Goal: Task Accomplishment & Management: Manage account settings

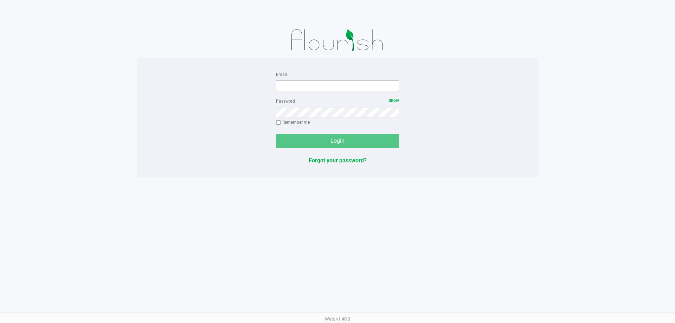
click at [323, 87] on div "Email" at bounding box center [337, 80] width 123 height 21
click at [323, 87] on input "Email" at bounding box center [337, 85] width 123 height 11
type input "[EMAIL_ADDRESS][DOMAIN_NAME]"
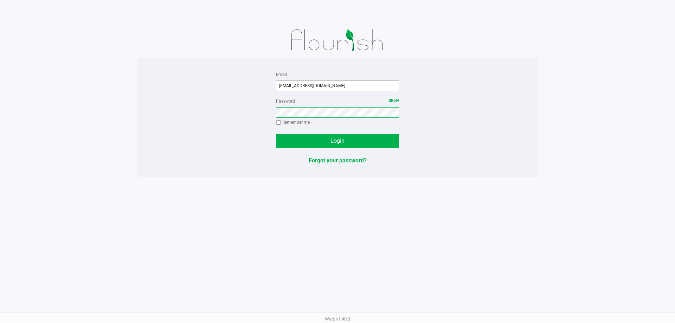
click at [276, 134] on button "Login" at bounding box center [337, 141] width 123 height 14
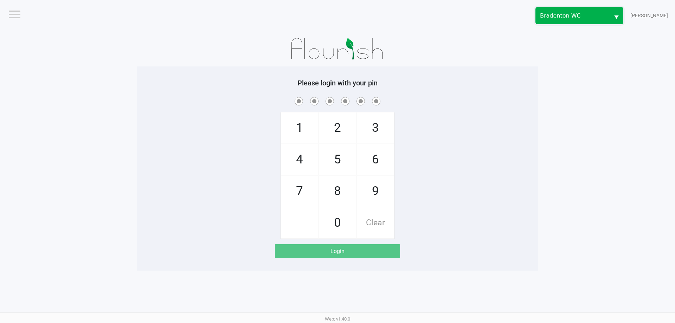
click at [564, 15] on span "Bradenton WC" at bounding box center [572, 16] width 65 height 8
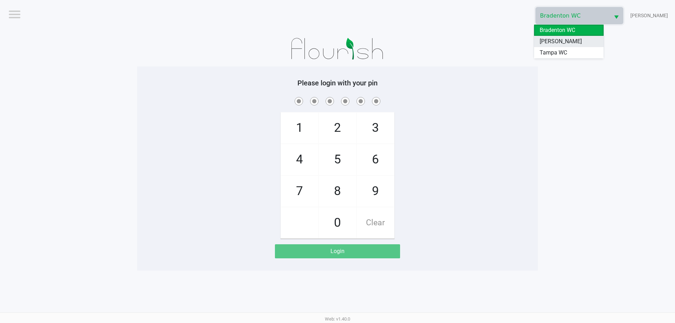
click at [554, 44] on span "[PERSON_NAME]" at bounding box center [560, 41] width 42 height 8
click at [499, 44] on div at bounding box center [337, 48] width 401 height 35
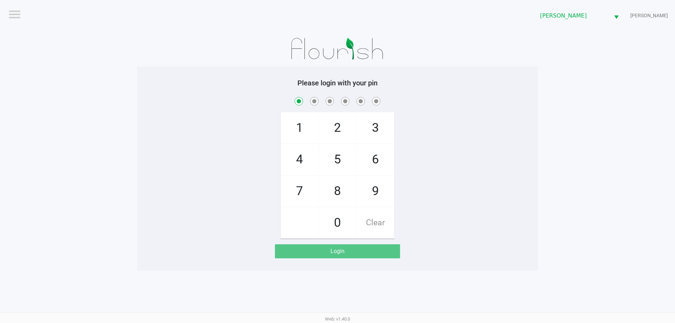
checkbox input "true"
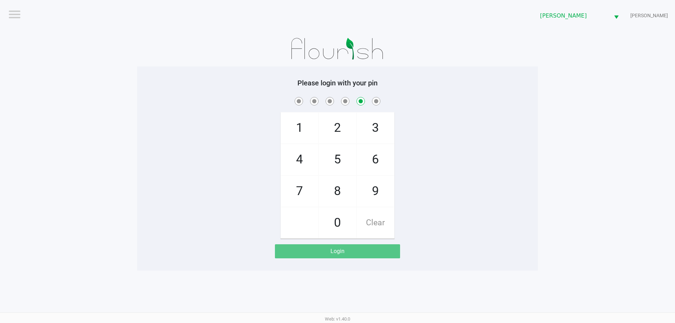
checkbox input "false"
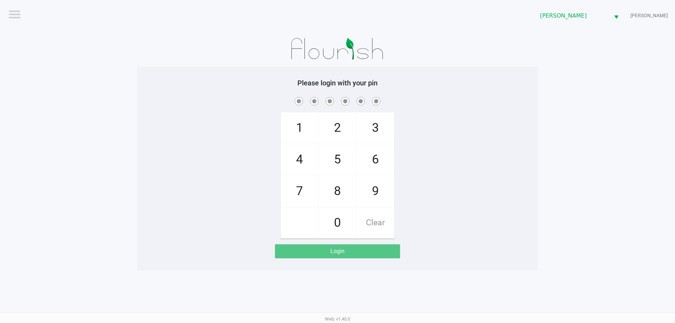
checkbox input "true"
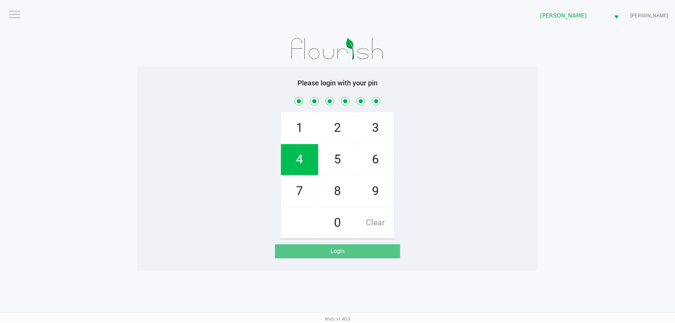
checkbox input "true"
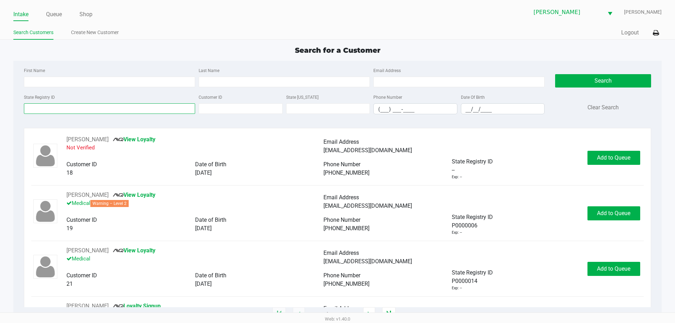
click at [45, 108] on input "State Registry ID" at bounding box center [109, 108] width 171 height 11
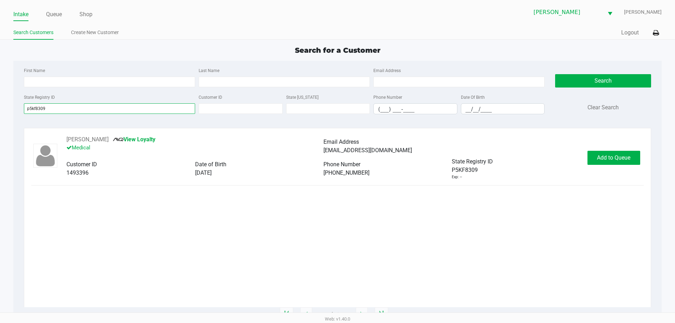
type input "p5kf8309"
click at [599, 155] on span "Add to Queue" at bounding box center [613, 157] width 33 height 7
click at [601, 156] on div "Add to Queue" at bounding box center [613, 158] width 53 height 14
click at [607, 158] on div "Add to Queue" at bounding box center [613, 158] width 53 height 14
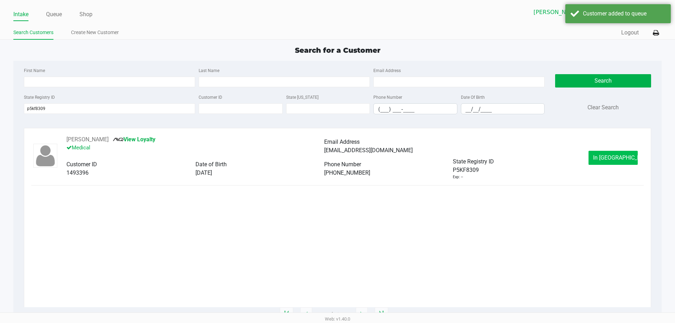
click at [616, 162] on button "In Queue" at bounding box center [612, 158] width 49 height 14
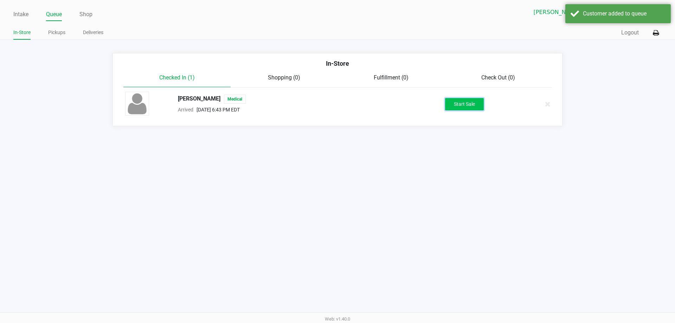
click at [461, 109] on button "Start Sale" at bounding box center [464, 104] width 39 height 12
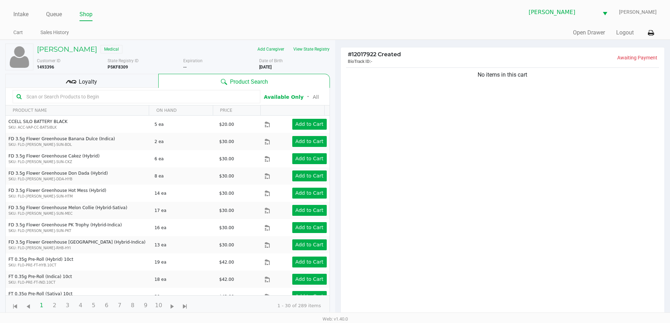
click at [246, 101] on input "text" at bounding box center [140, 96] width 233 height 11
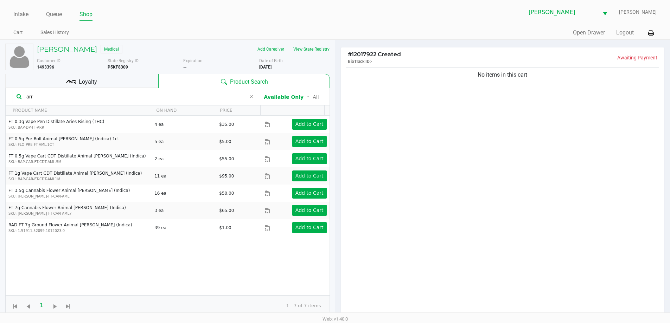
click at [192, 95] on input "arr" at bounding box center [135, 96] width 222 height 11
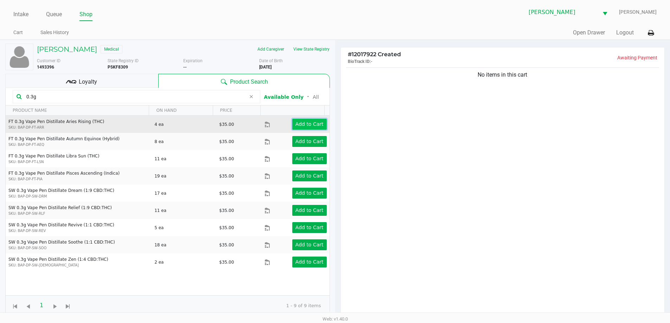
click at [315, 125] on app-button-loader "Add to Cart" at bounding box center [309, 124] width 28 height 6
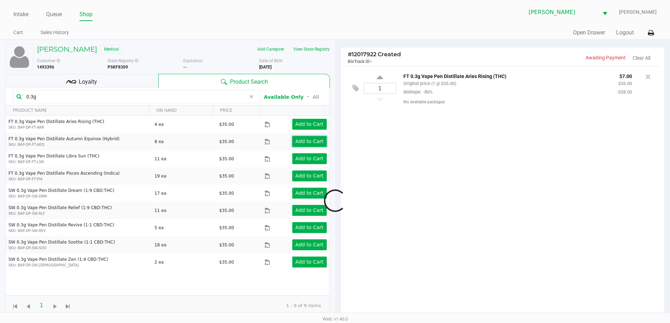
click at [308, 142] on app-button-loader "Add to Cart" at bounding box center [309, 141] width 28 height 6
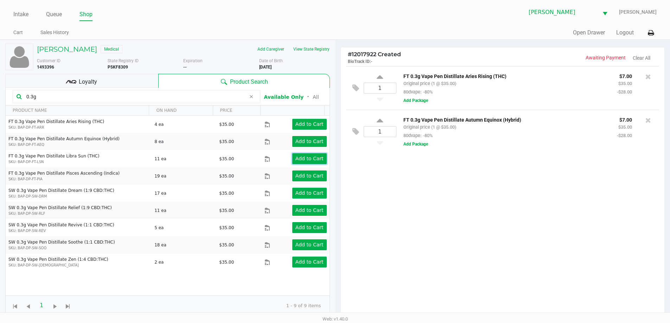
click at [303, 161] on app-button-loader "Add to Cart" at bounding box center [309, 159] width 28 height 6
click at [307, 176] on app-button-loader "Add to Cart" at bounding box center [309, 176] width 28 height 6
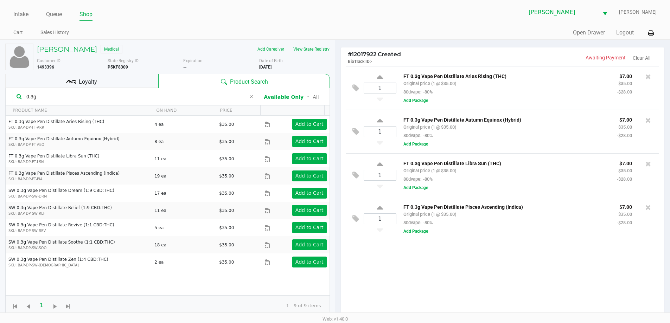
click at [81, 99] on input "0.3g" at bounding box center [135, 96] width 222 height 11
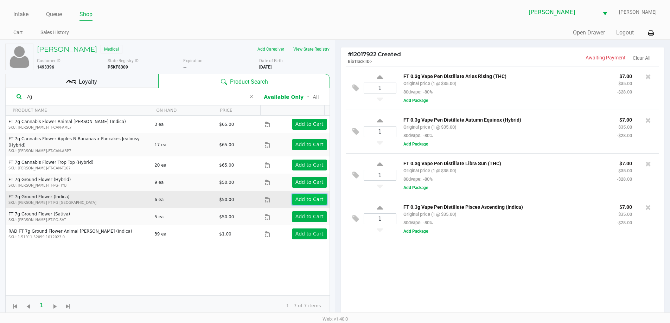
click at [298, 196] on app-button-loader "Add to Cart" at bounding box center [309, 199] width 28 height 6
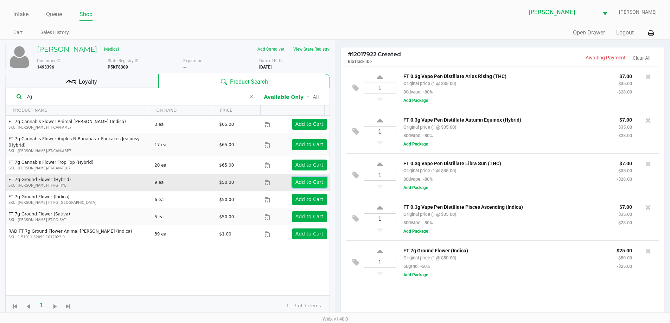
click at [300, 179] on app-button-loader "Add to Cart" at bounding box center [309, 182] width 28 height 6
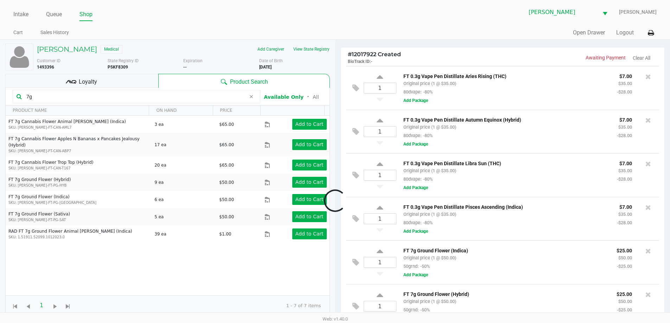
scroll to position [8, 0]
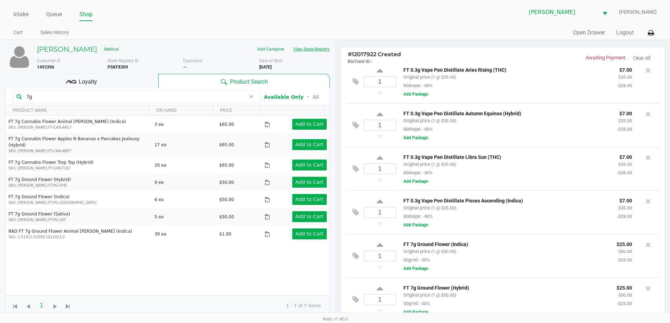
click at [303, 45] on button "View State Registry" at bounding box center [309, 49] width 41 height 11
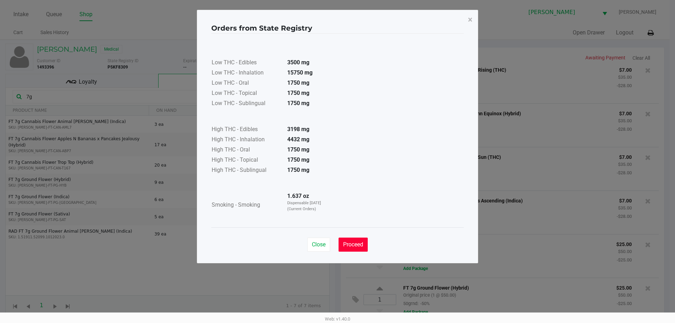
click at [350, 241] on button "Proceed" at bounding box center [352, 245] width 29 height 14
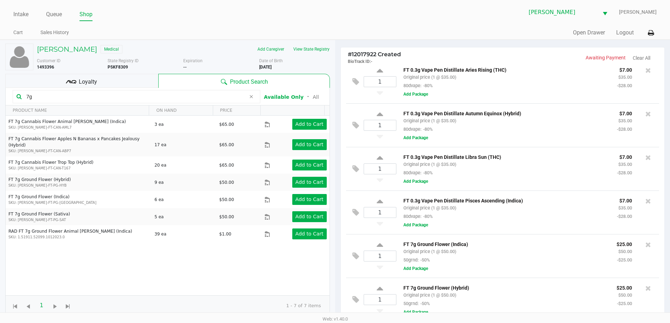
click at [176, 98] on input "7g" at bounding box center [135, 96] width 222 height 11
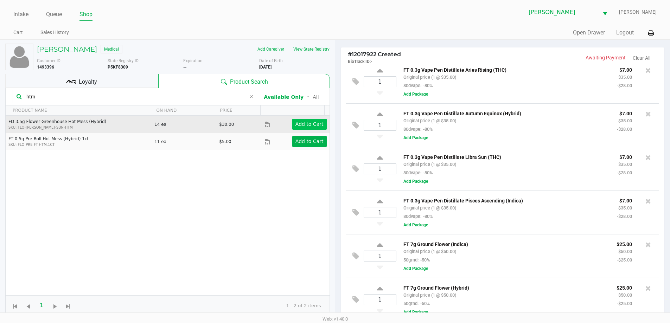
type input "htm"
click at [304, 119] on button "Add to Cart" at bounding box center [309, 124] width 34 height 11
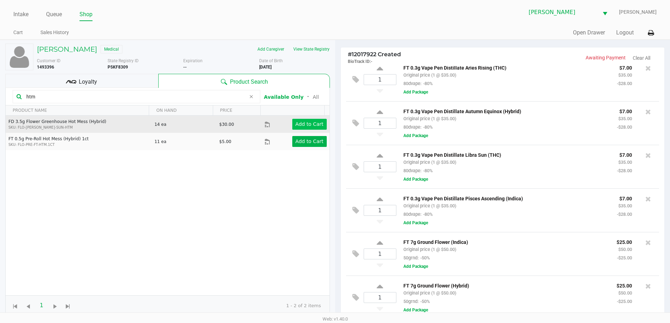
scroll to position [52, 0]
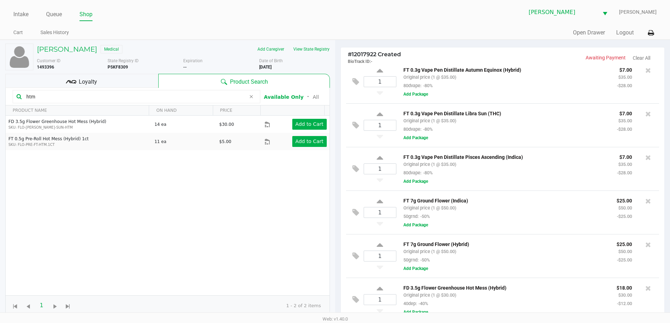
click at [251, 96] on icon at bounding box center [251, 97] width 4 height 6
click at [220, 98] on input "text" at bounding box center [140, 96] width 233 height 11
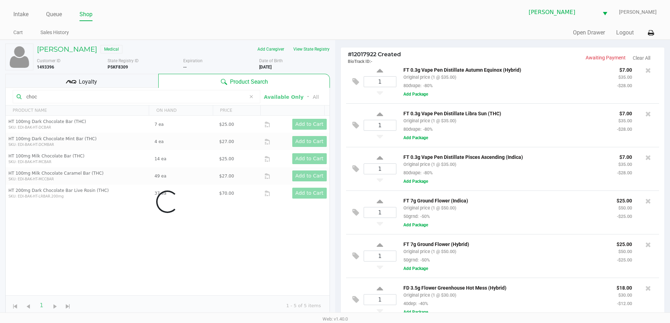
type input "choc"
click at [311, 120] on div "Data table" at bounding box center [168, 202] width 324 height 228
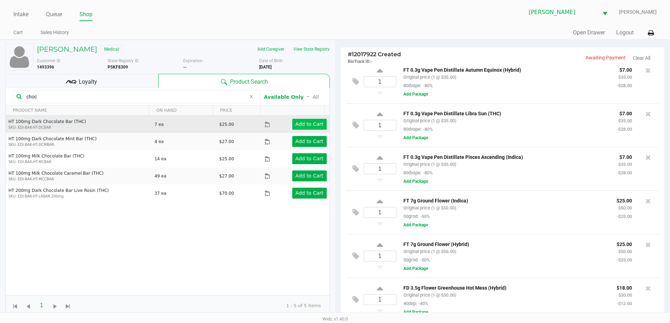
click at [311, 122] on app-button-loader "Add to Cart" at bounding box center [309, 124] width 28 height 6
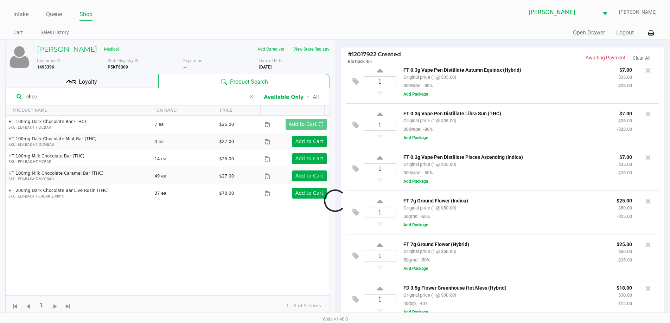
click at [310, 160] on div at bounding box center [335, 200] width 670 height 251
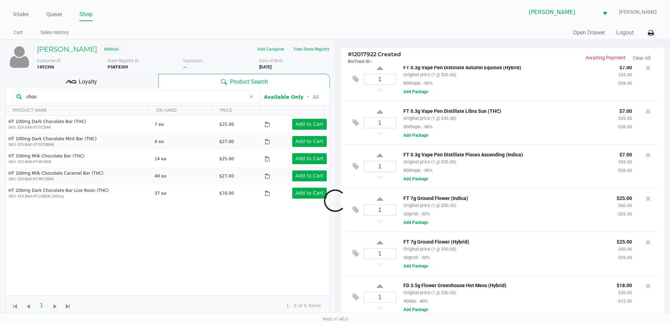
scroll to position [96, 0]
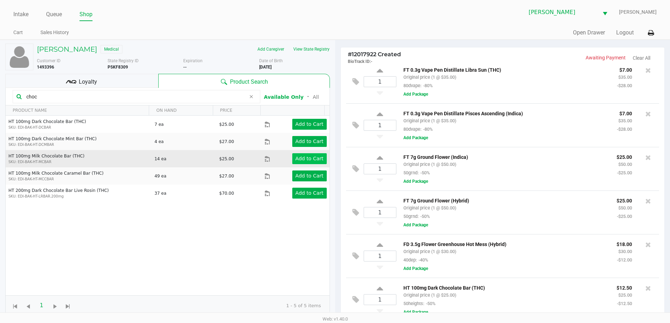
click at [310, 159] on app-button-loader "Add to Cart" at bounding box center [309, 159] width 28 height 6
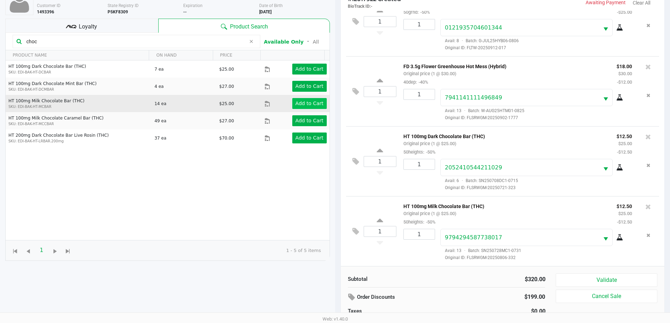
scroll to position [76, 0]
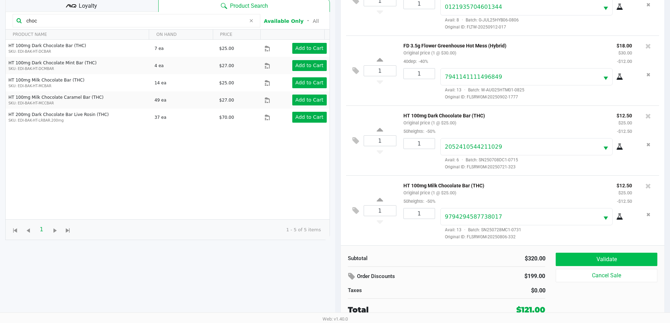
click at [596, 264] on button "Validate" at bounding box center [605, 259] width 101 height 13
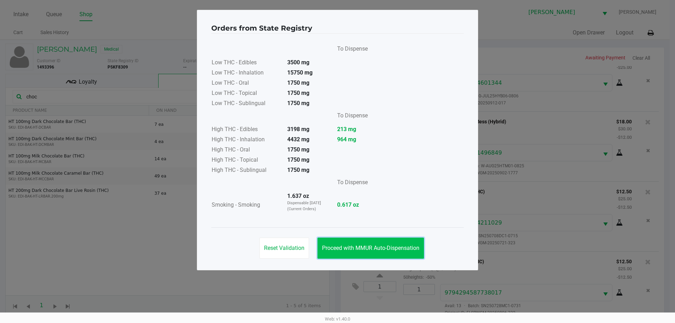
click at [399, 257] on button "Proceed with MMUR Auto-Dispensation" at bounding box center [370, 248] width 106 height 21
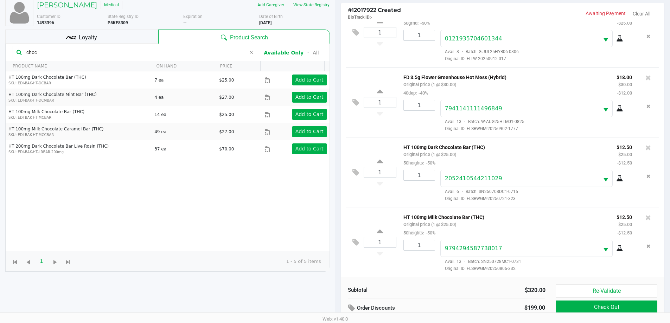
scroll to position [76, 0]
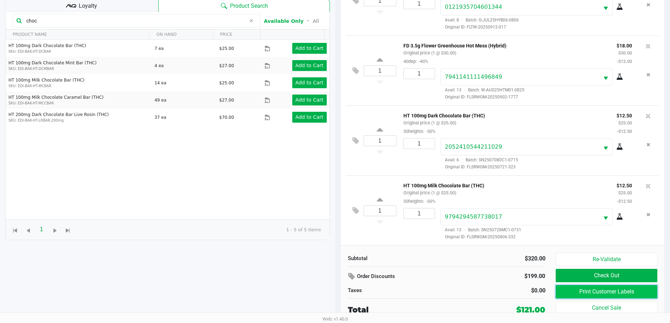
click at [562, 294] on button "Print Customer Labels" at bounding box center [605, 291] width 101 height 13
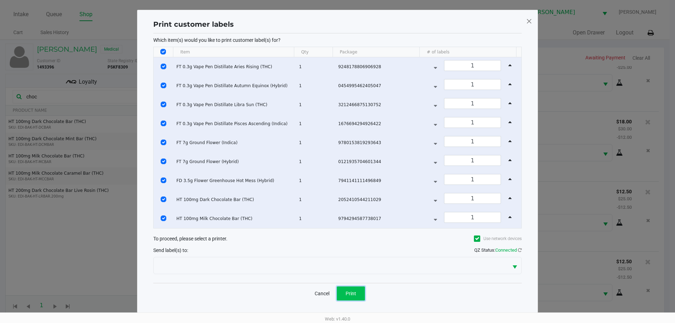
click at [356, 290] on button "Print" at bounding box center [351, 293] width 28 height 14
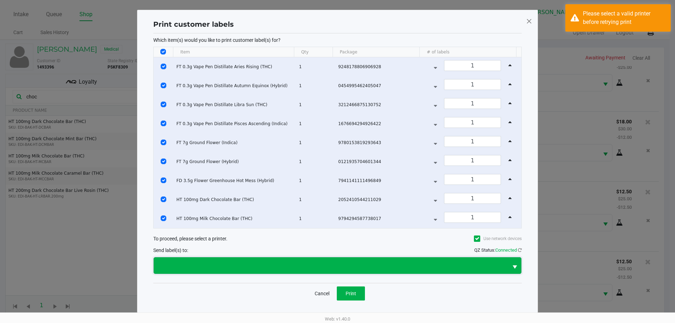
click at [454, 270] on span at bounding box center [331, 265] width 354 height 17
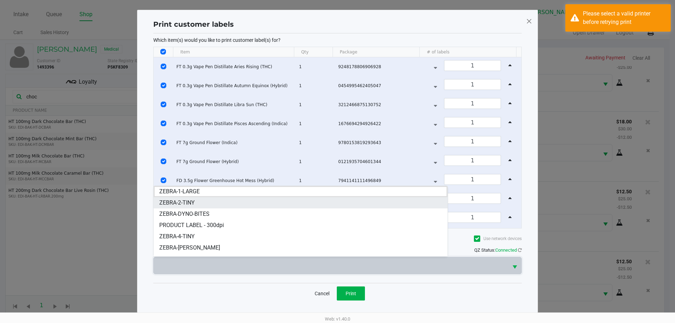
click at [222, 202] on li "ZEBRA-2-TINY" at bounding box center [301, 202] width 294 height 11
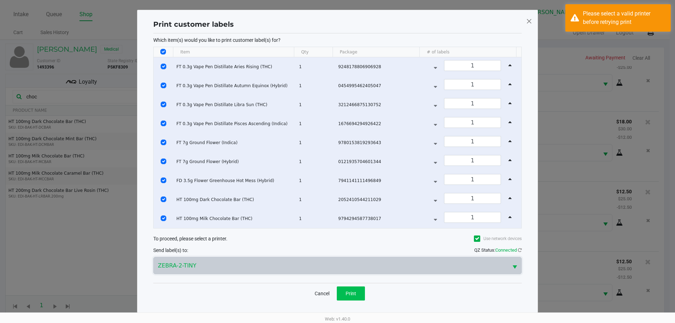
click at [354, 295] on span "Print" at bounding box center [350, 294] width 11 height 6
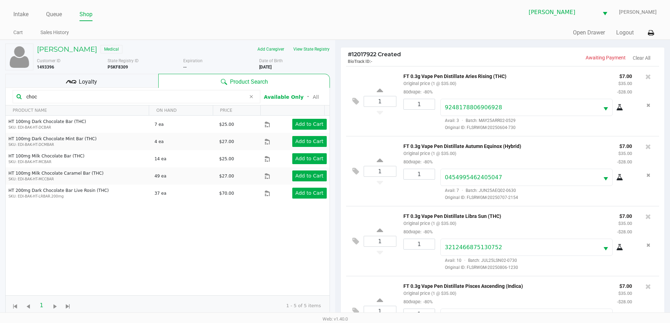
click at [124, 73] on div "PEDRO SALAZARLOPEZ Medical Add Caregiver View State Registry Customer ID 149339…" at bounding box center [167, 179] width 324 height 279
click at [125, 80] on div "Loyalty" at bounding box center [81, 81] width 153 height 14
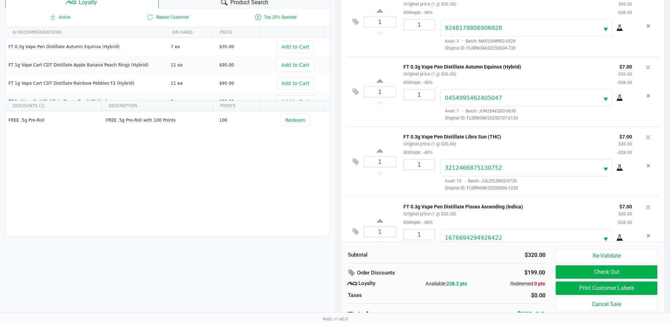
scroll to position [84, 0]
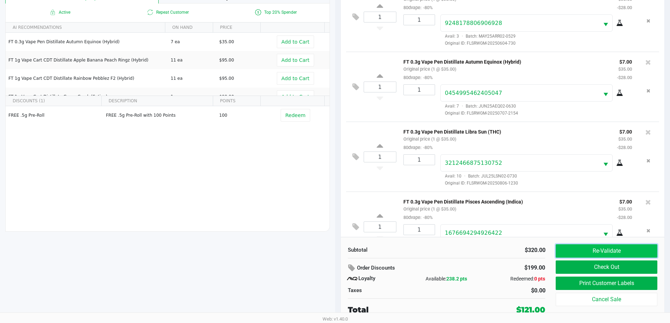
click at [629, 253] on button "Re-Validate" at bounding box center [605, 250] width 101 height 13
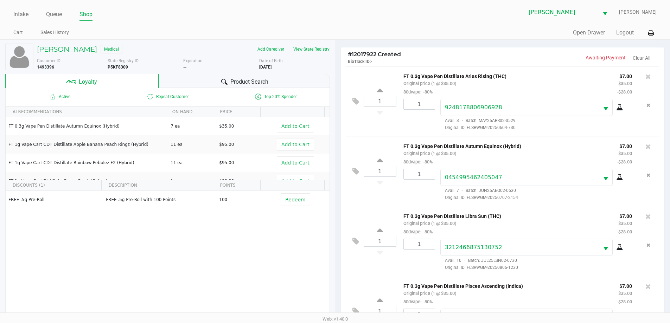
scroll to position [377, 0]
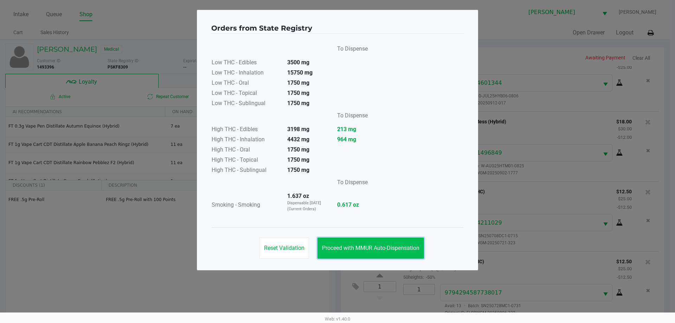
click at [379, 248] on span "Proceed with MMUR Auto-Dispensation" at bounding box center [370, 248] width 97 height 7
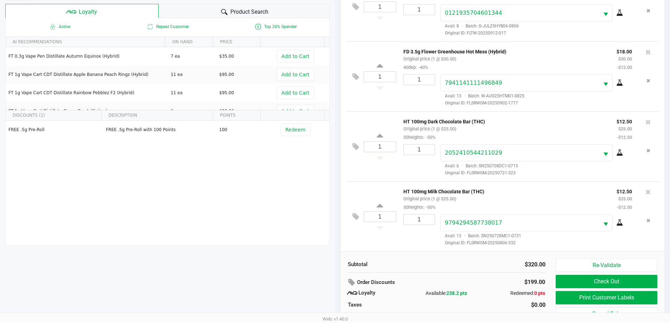
scroll to position [70, 0]
click at [570, 277] on button "Check Out" at bounding box center [605, 280] width 101 height 13
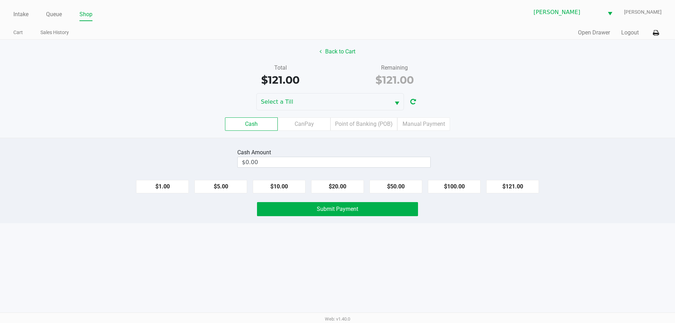
click at [377, 123] on label "Point of Banking (POB)" at bounding box center [363, 123] width 67 height 13
click at [0, 0] on 7 "Point of Banking (POB)" at bounding box center [0, 0] width 0 height 0
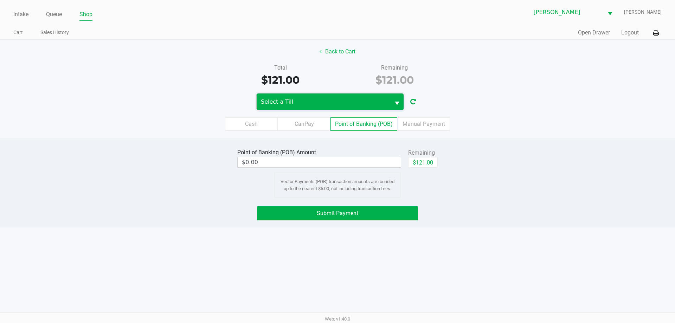
click at [381, 104] on span "Select a Till" at bounding box center [323, 102] width 125 height 8
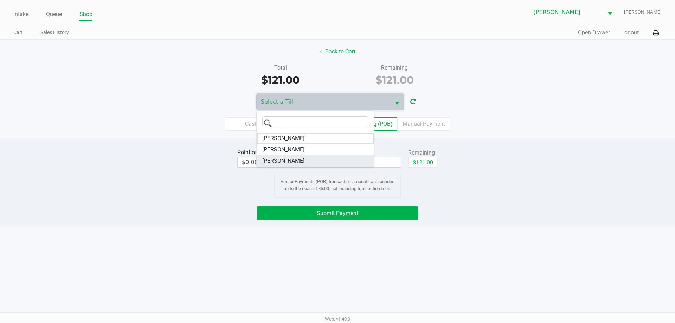
click at [304, 163] on span "DWIGHT-YOAKAM" at bounding box center [283, 161] width 42 height 8
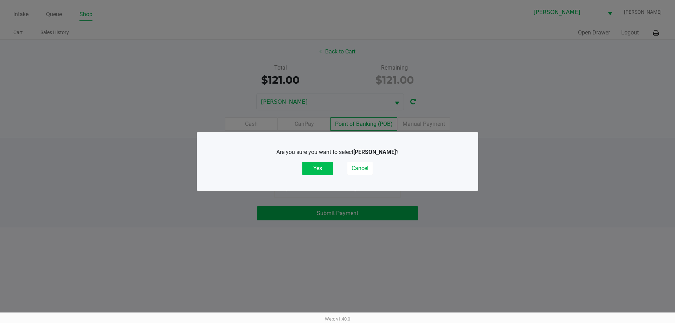
click at [317, 170] on button "Yes" at bounding box center [317, 168] width 31 height 13
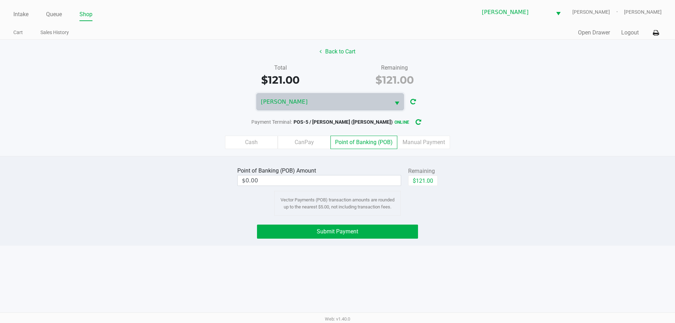
click at [655, 34] on icon at bounding box center [656, 33] width 6 height 5
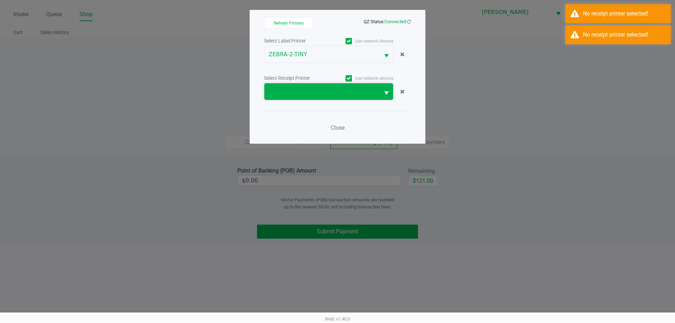
click at [362, 98] on span at bounding box center [321, 91] width 115 height 17
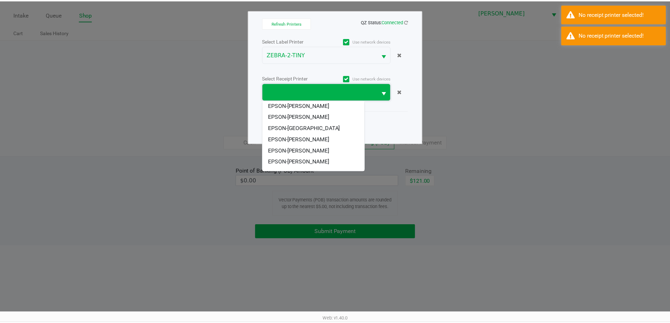
scroll to position [31, 0]
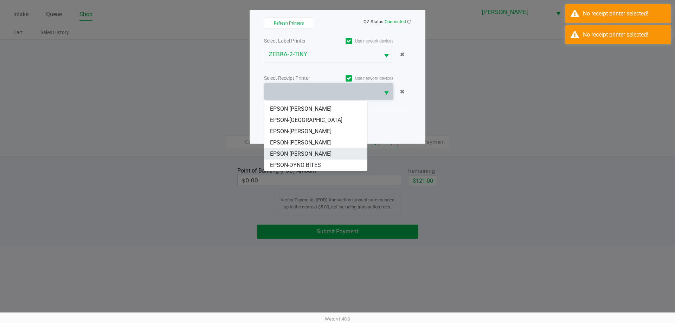
click at [315, 155] on span "EPSON-DWIGHT YOAKAM" at bounding box center [301, 154] width 62 height 8
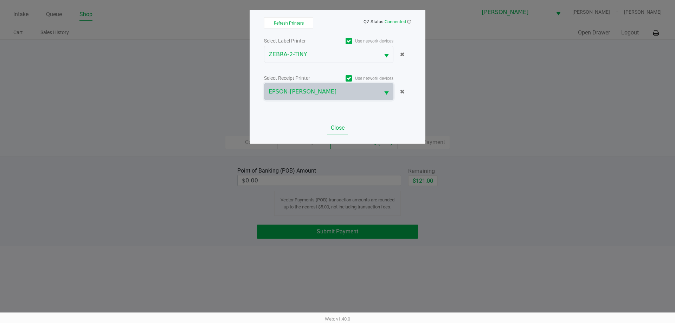
click at [338, 134] on button "Close" at bounding box center [337, 128] width 21 height 14
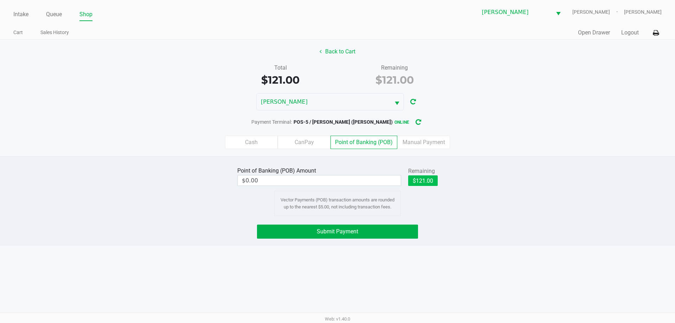
click at [424, 185] on button "$121.00" at bounding box center [423, 180] width 30 height 11
type input "$121.00"
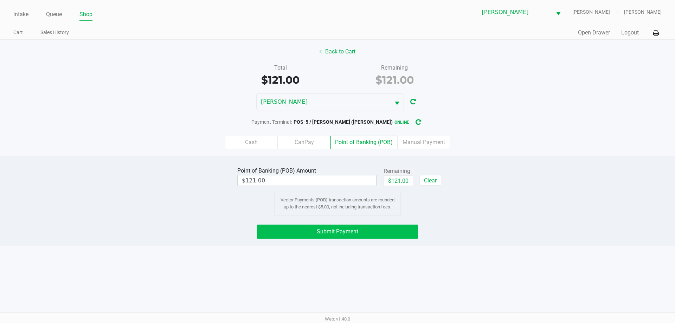
click at [380, 232] on button "Submit Payment" at bounding box center [337, 232] width 161 height 14
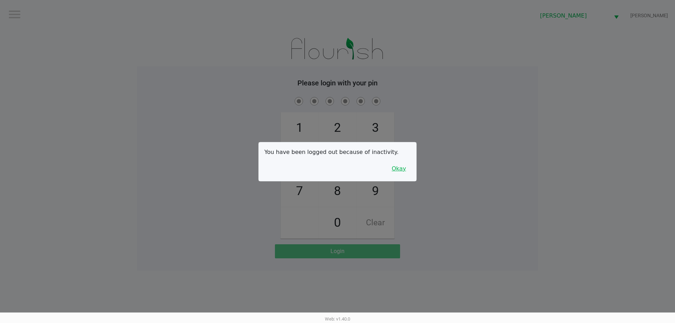
click at [401, 171] on button "Okay" at bounding box center [399, 168] width 24 height 13
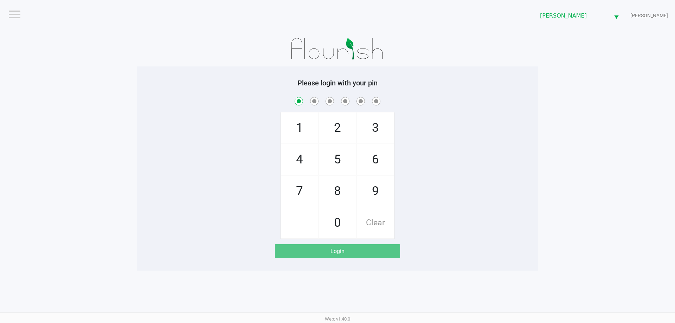
checkbox input "true"
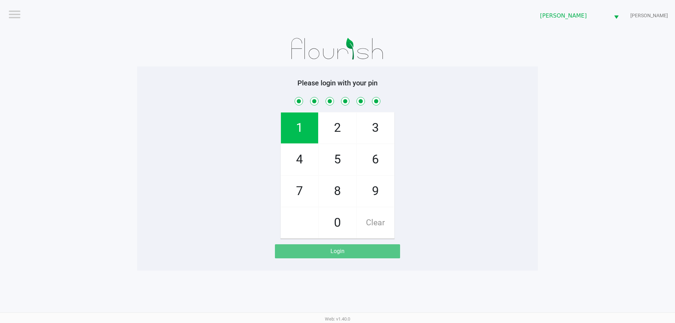
checkbox input "true"
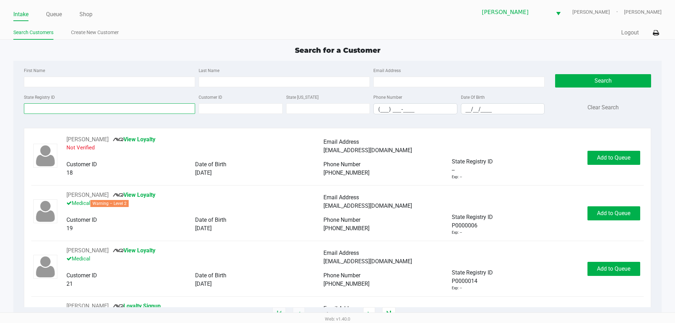
click at [169, 107] on input "State Registry ID" at bounding box center [109, 108] width 171 height 11
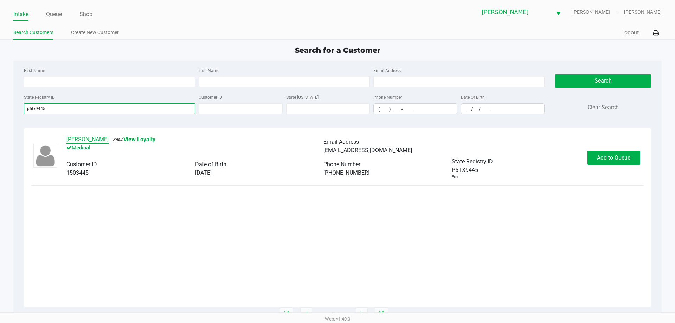
type input "p5tx9445"
click at [87, 140] on button "JENNA HOUSTON" at bounding box center [87, 139] width 42 height 8
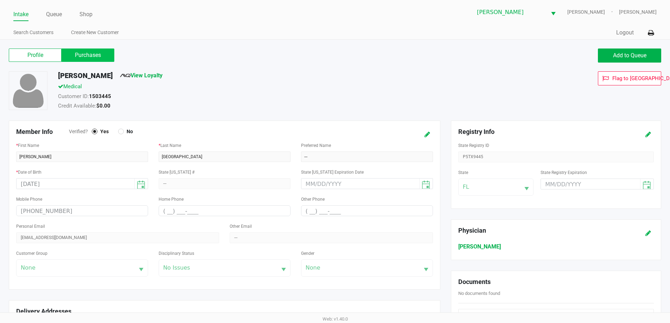
click at [93, 60] on label "Purchases" at bounding box center [88, 55] width 53 height 13
click at [0, 0] on 1 "Purchases" at bounding box center [0, 0] width 0 height 0
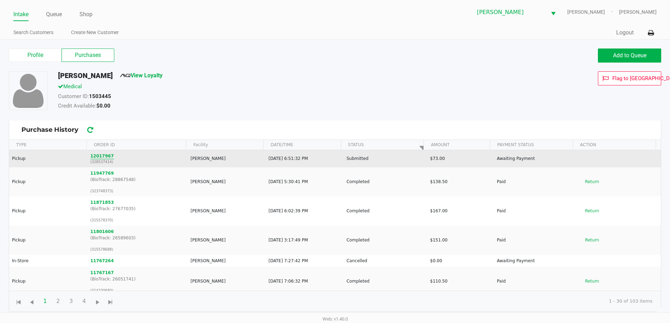
click at [92, 153] on button "12017967" at bounding box center [102, 156] width 24 height 6
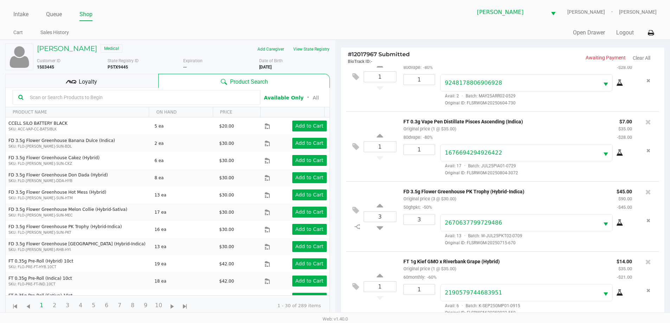
scroll to position [76, 0]
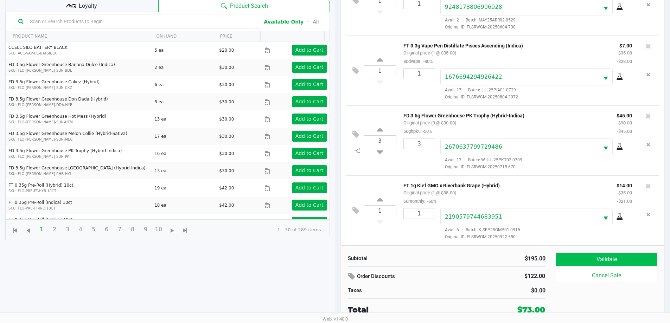
click at [590, 260] on button "Validate" at bounding box center [605, 259] width 101 height 13
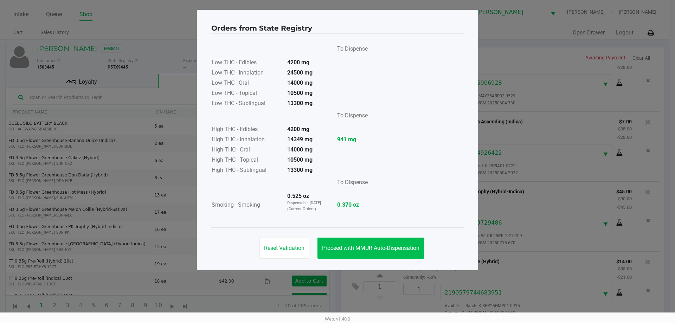
click at [389, 249] on span "Proceed with MMUR Auto-Dispensation" at bounding box center [370, 248] width 97 height 7
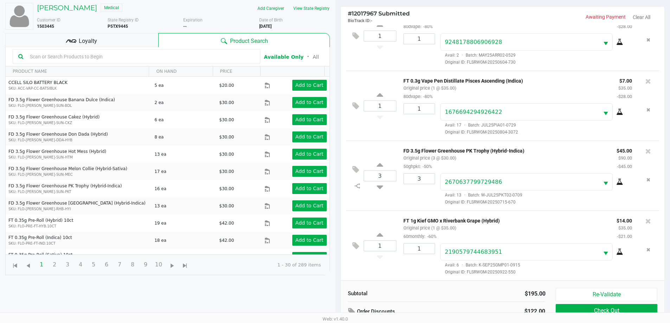
scroll to position [76, 0]
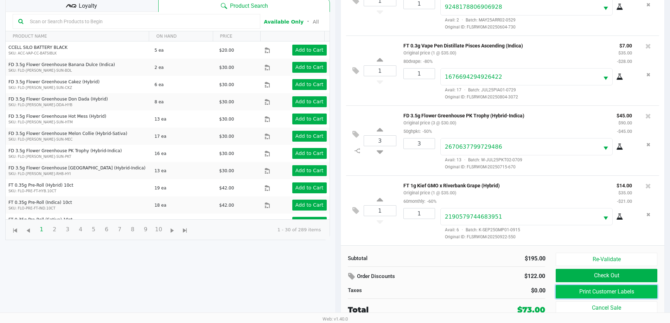
click at [574, 293] on button "Print Customer Labels" at bounding box center [605, 291] width 101 height 13
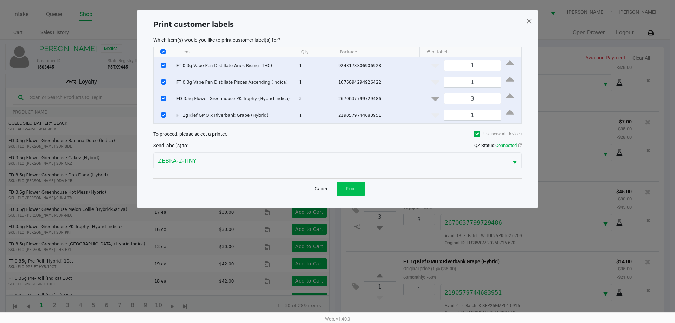
click at [353, 190] on span "Print" at bounding box center [350, 189] width 11 height 6
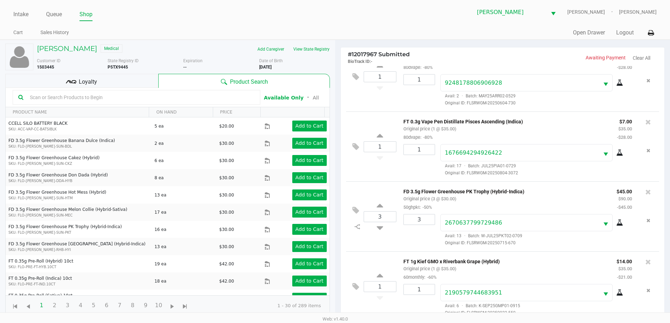
click at [131, 82] on div "Loyalty" at bounding box center [81, 81] width 153 height 14
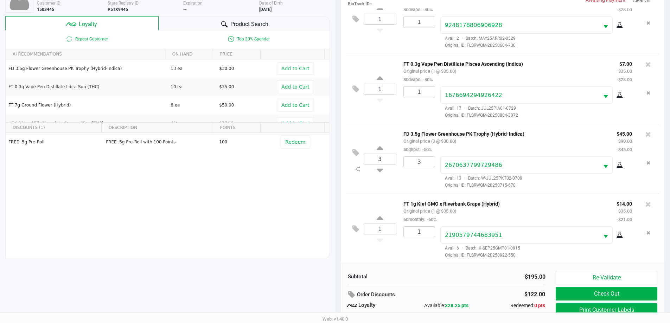
scroll to position [84, 0]
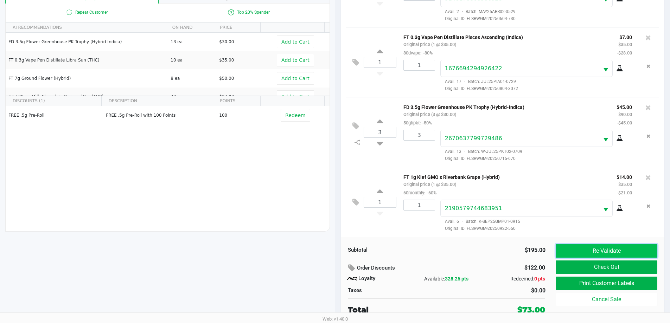
click at [587, 251] on button "Re-Validate" at bounding box center [605, 250] width 101 height 13
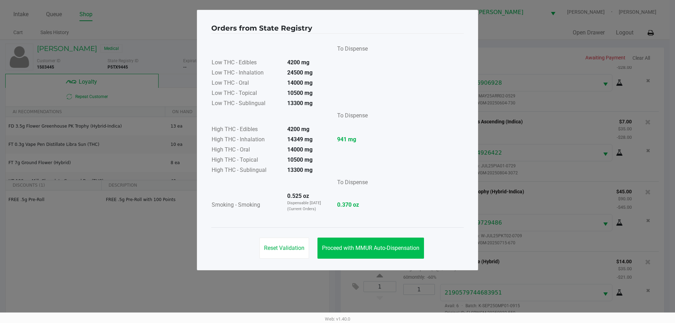
click at [382, 240] on button "Proceed with MMUR Auto-Dispensation" at bounding box center [370, 248] width 106 height 21
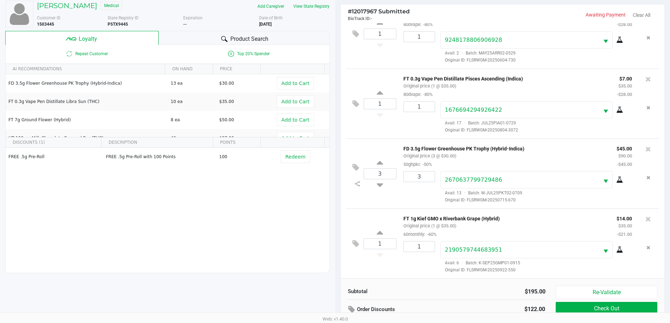
scroll to position [84, 0]
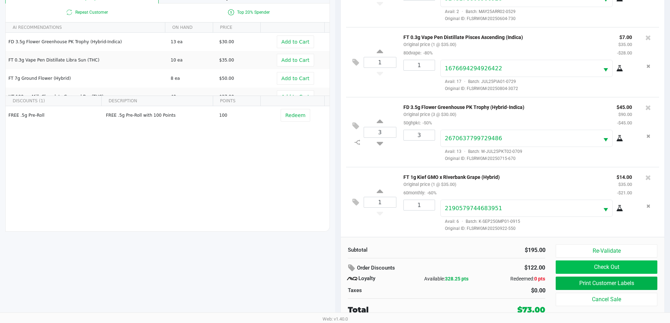
click at [590, 267] on button "Check Out" at bounding box center [605, 266] width 101 height 13
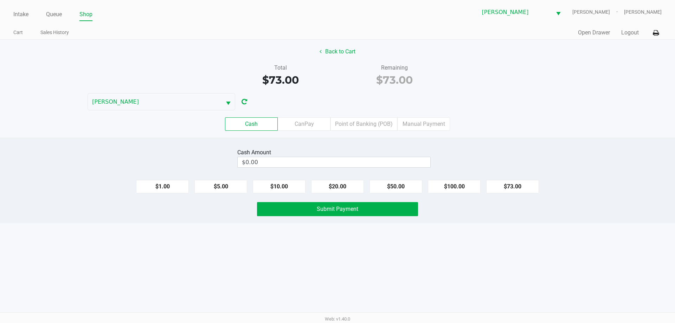
click at [381, 122] on label "Point of Banking (POB)" at bounding box center [363, 123] width 67 height 13
click at [0, 0] on 7 "Point of Banking (POB)" at bounding box center [0, 0] width 0 height 0
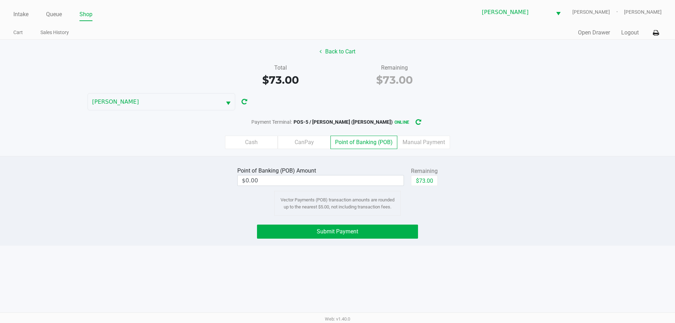
click at [256, 144] on label "Cash" at bounding box center [251, 142] width 53 height 13
click at [0, 0] on 0 "Cash" at bounding box center [0, 0] width 0 height 0
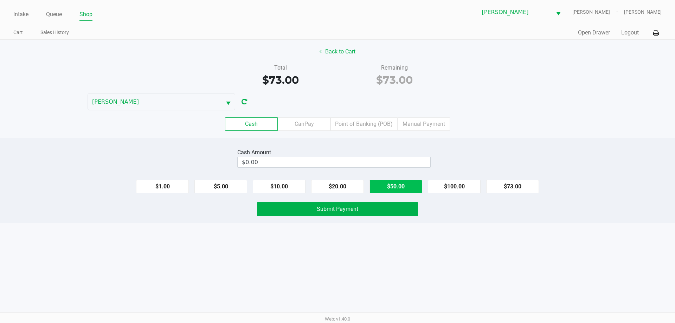
click at [400, 185] on button "$50.00" at bounding box center [395, 186] width 53 height 13
click at [341, 187] on button "$20.00" at bounding box center [337, 186] width 53 height 13
click at [227, 185] on button "$5.00" at bounding box center [220, 186] width 53 height 13
type input "$75.00"
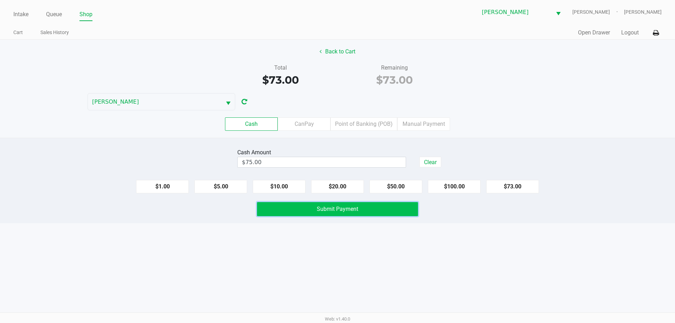
click at [286, 214] on button "Submit Payment" at bounding box center [337, 209] width 161 height 14
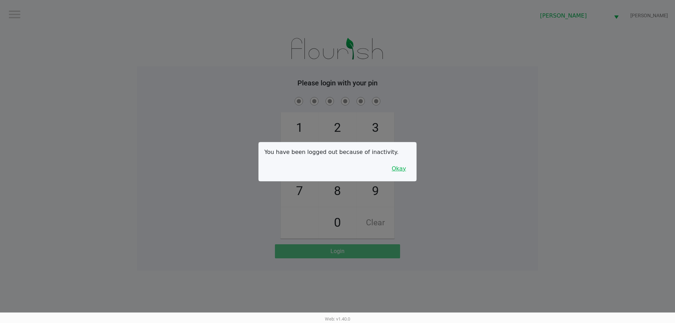
click at [403, 164] on button "Okay" at bounding box center [399, 168] width 24 height 13
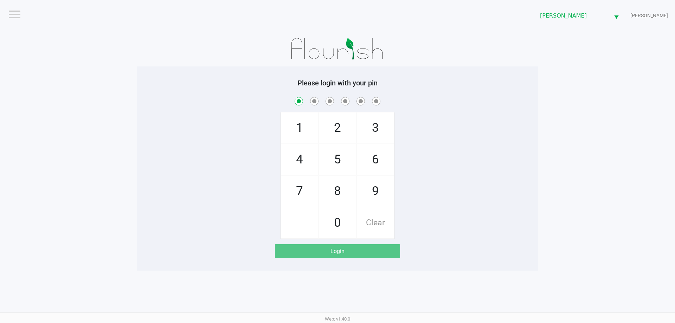
checkbox input "true"
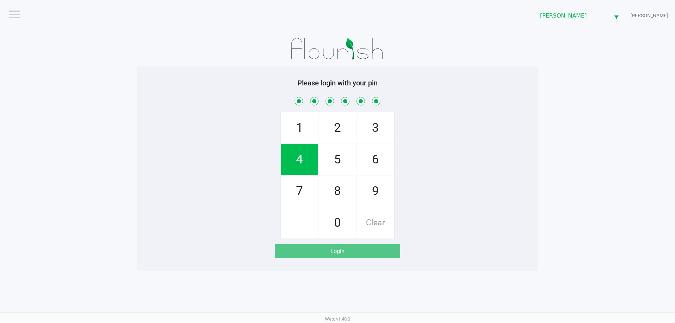
checkbox input "true"
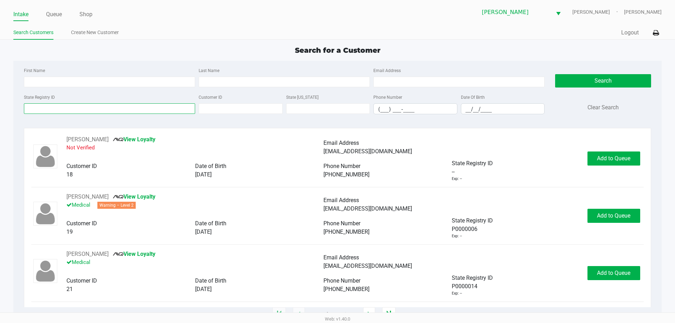
click at [175, 109] on input "State Registry ID" at bounding box center [109, 108] width 171 height 11
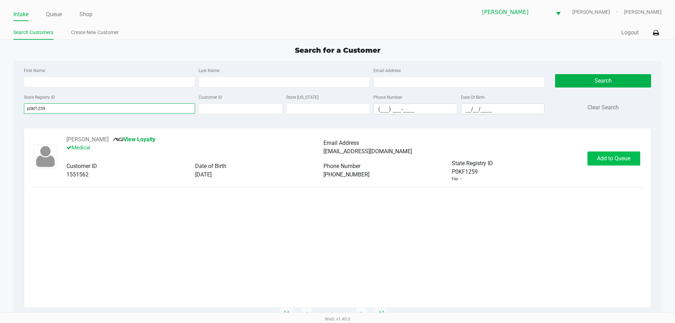
type input "p0kf1259"
click at [615, 160] on span "Add to Queue" at bounding box center [613, 158] width 33 height 7
click at [615, 163] on button "Add to Queue" at bounding box center [613, 158] width 53 height 14
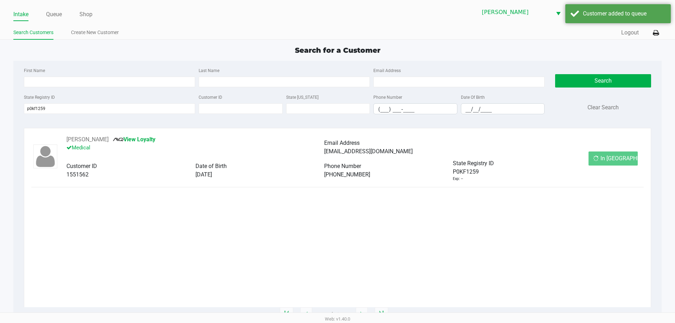
click at [616, 164] on div "In Queue" at bounding box center [612, 158] width 49 height 14
click at [614, 164] on button "In Queue" at bounding box center [612, 158] width 49 height 14
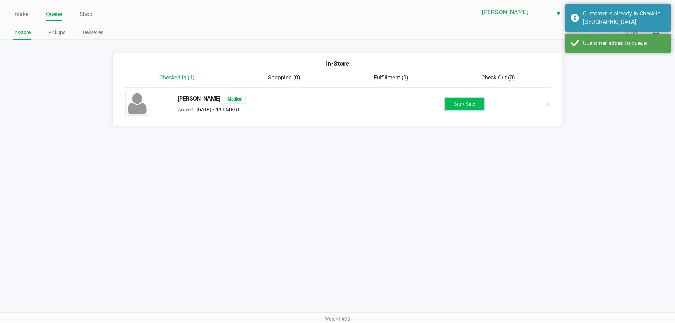
click at [464, 103] on button "Start Sale" at bounding box center [464, 104] width 39 height 12
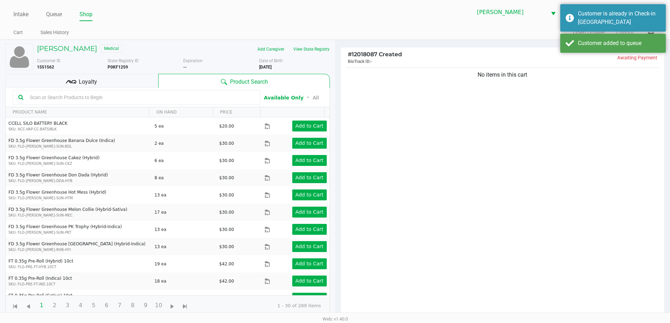
click at [249, 99] on input "text" at bounding box center [140, 97] width 227 height 11
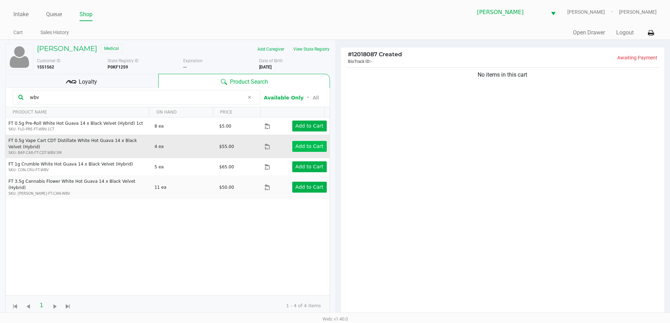
type input "wbv"
click at [315, 146] on app-button-loader "Add to Cart" at bounding box center [309, 146] width 28 height 6
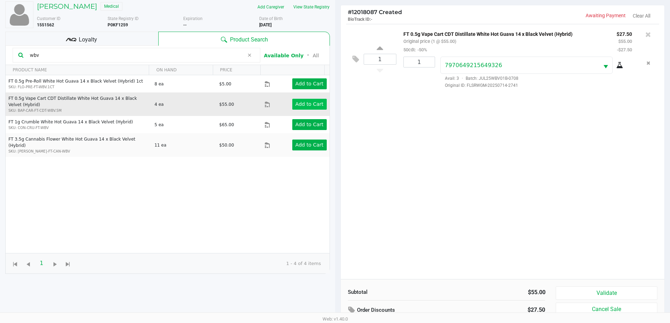
scroll to position [76, 0]
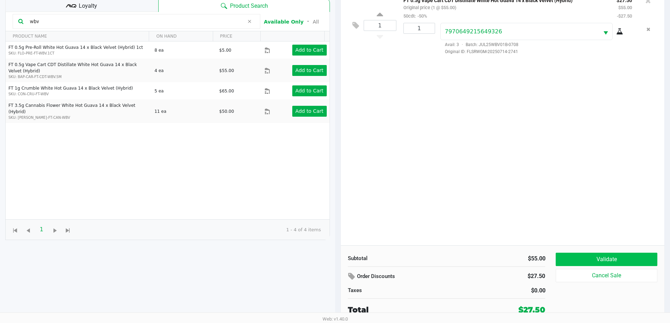
click at [607, 255] on button "Validate" at bounding box center [605, 259] width 101 height 13
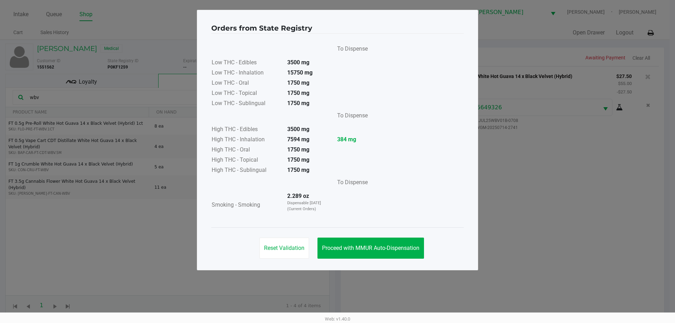
click at [380, 231] on div "Reset Validation Proceed with MMUR Auto-Dispensation" at bounding box center [337, 244] width 252 height 35
click at [393, 248] on span "Proceed with MMUR Auto-Dispensation" at bounding box center [370, 248] width 97 height 7
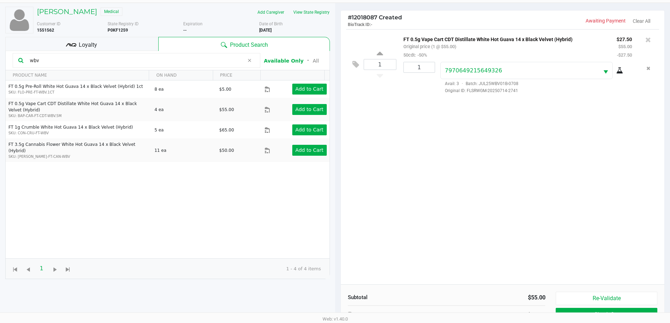
scroll to position [76, 0]
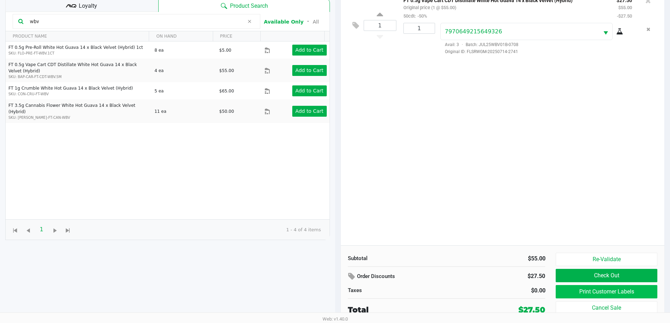
click at [585, 289] on button "Print Customer Labels" at bounding box center [605, 291] width 101 height 13
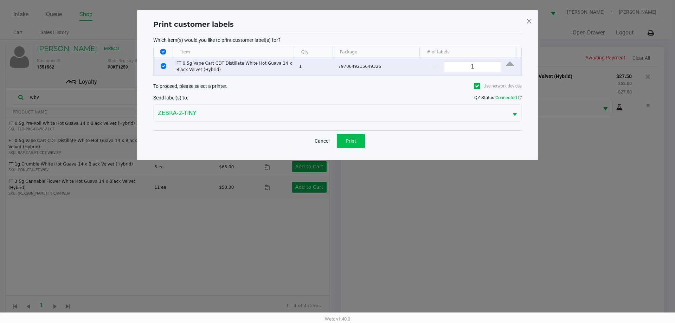
click at [357, 145] on button "Print" at bounding box center [351, 141] width 28 height 14
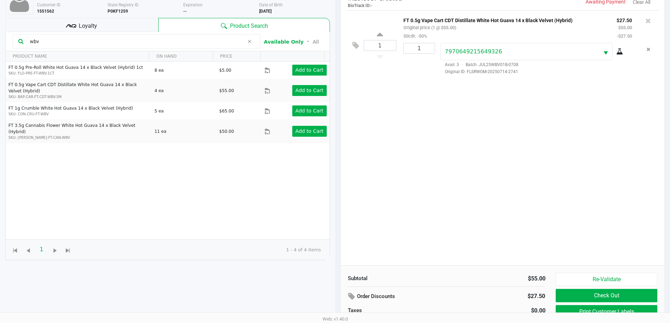
scroll to position [76, 0]
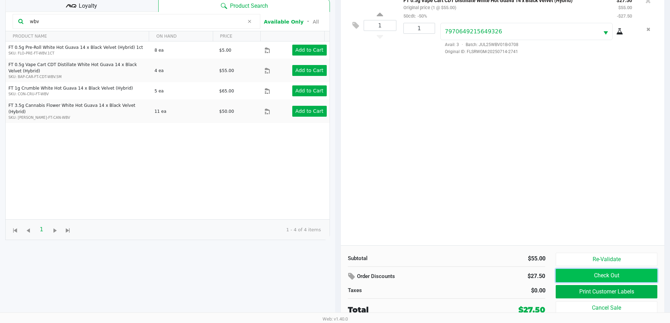
click at [575, 273] on button "Check Out" at bounding box center [605, 275] width 101 height 13
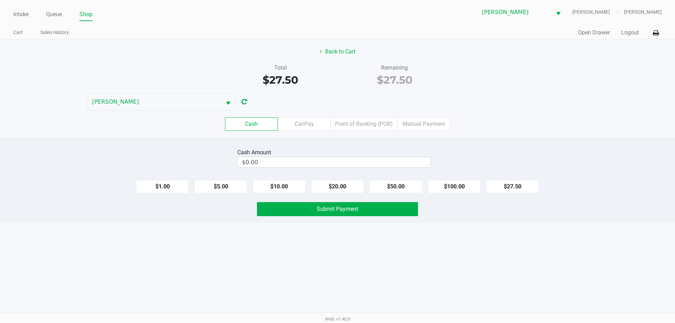
click at [368, 121] on label "Point of Banking (POB)" at bounding box center [363, 123] width 67 height 13
click at [0, 0] on 7 "Point of Banking (POB)" at bounding box center [0, 0] width 0 height 0
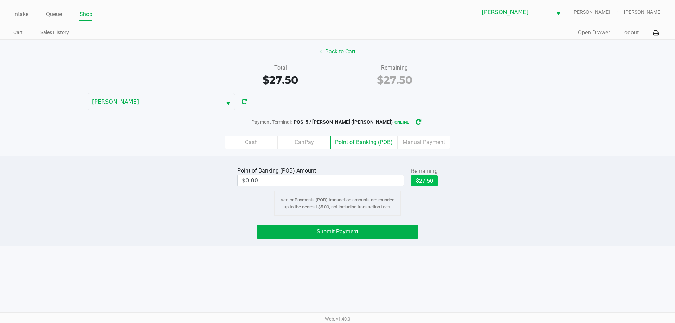
click at [427, 183] on button "$27.50" at bounding box center [424, 180] width 27 height 11
type input "$27.50"
click at [348, 232] on span "Submit Payment" at bounding box center [337, 231] width 41 height 7
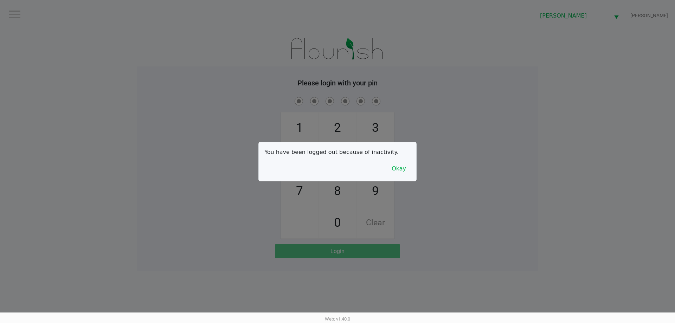
click at [397, 170] on button "Okay" at bounding box center [399, 168] width 24 height 13
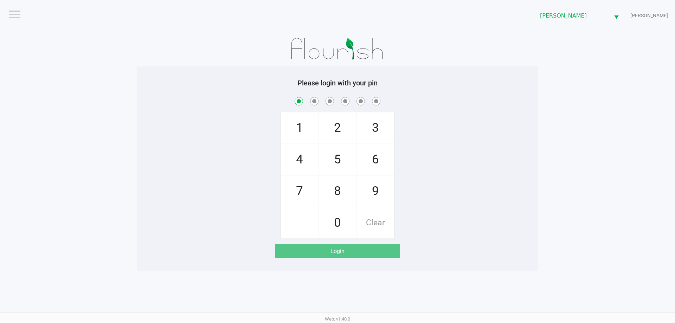
checkbox input "true"
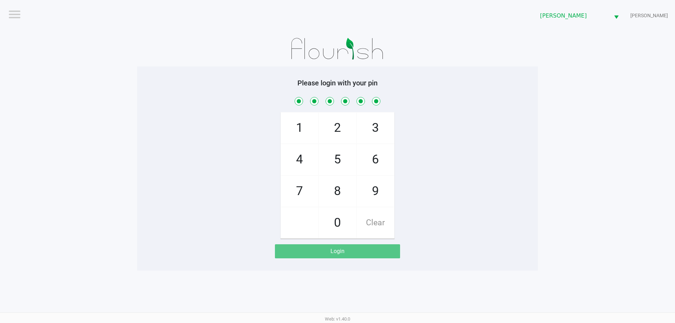
checkbox input "true"
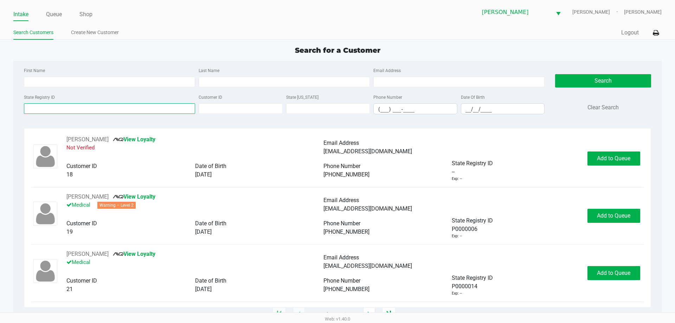
click at [184, 109] on div "State Registry ID" at bounding box center [109, 103] width 175 height 21
click at [183, 78] on input "First Name" at bounding box center [109, 82] width 171 height 11
type input "william"
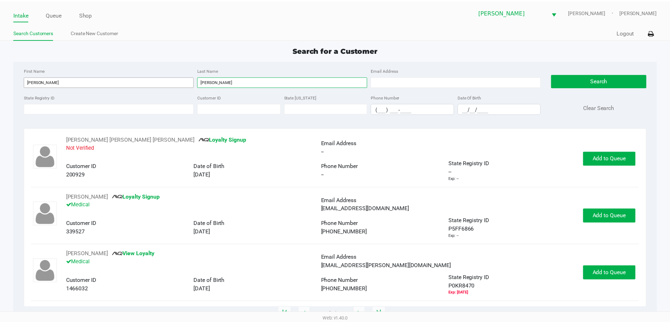
scroll to position [57, 0]
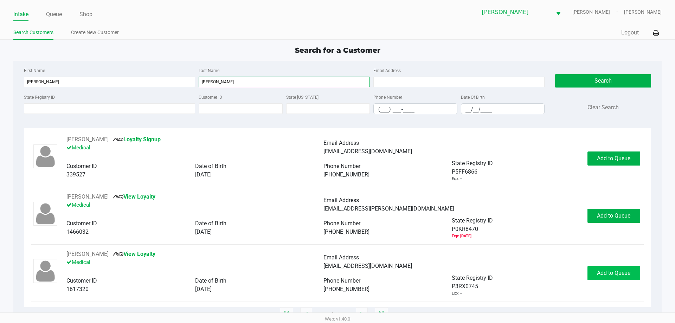
type input "pearson"
click at [606, 280] on button "Add to Queue" at bounding box center [613, 273] width 53 height 14
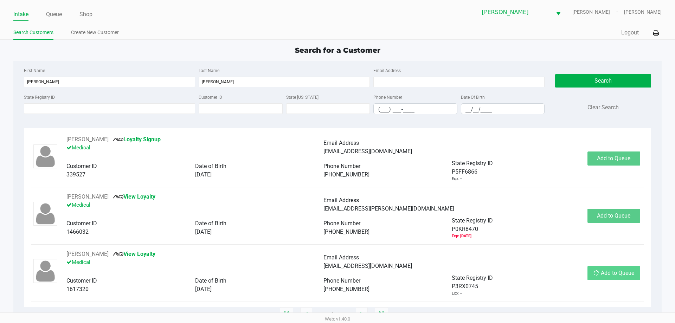
click at [609, 275] on div "Add to Queue" at bounding box center [613, 273] width 53 height 14
click at [610, 273] on span "Add to Queue" at bounding box center [617, 273] width 33 height 7
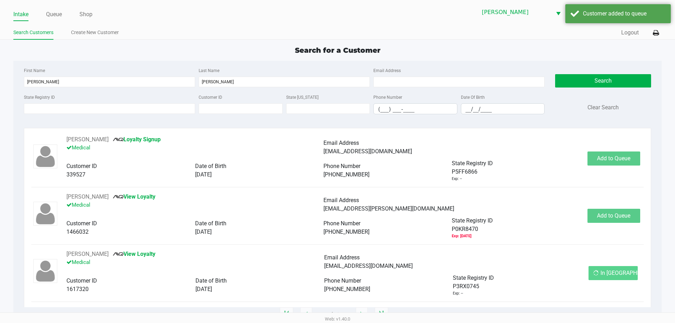
click at [610, 276] on button "In Queue" at bounding box center [612, 273] width 49 height 14
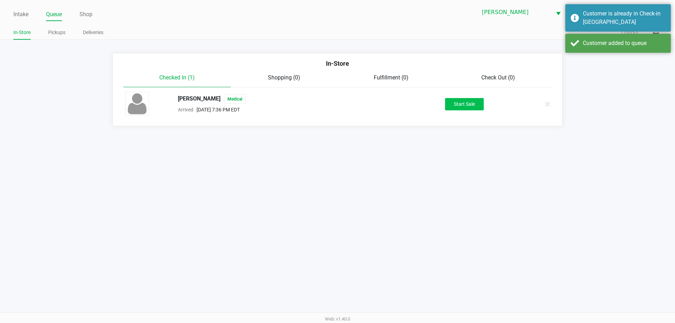
click at [470, 108] on button "Start Sale" at bounding box center [464, 104] width 39 height 12
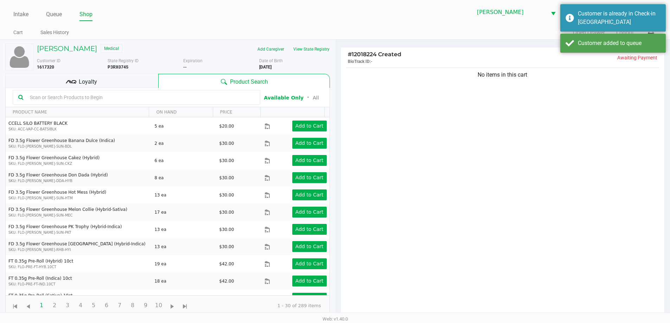
click at [240, 98] on input "text" at bounding box center [140, 97] width 227 height 11
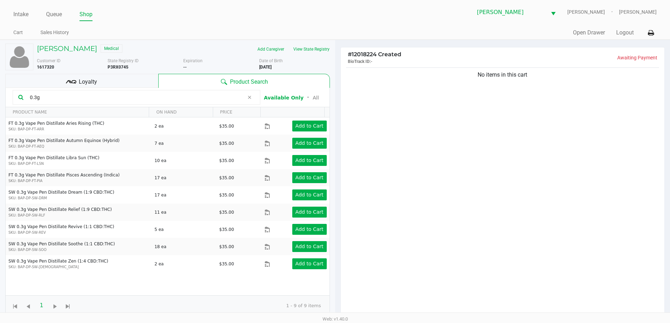
type input "0.3g"
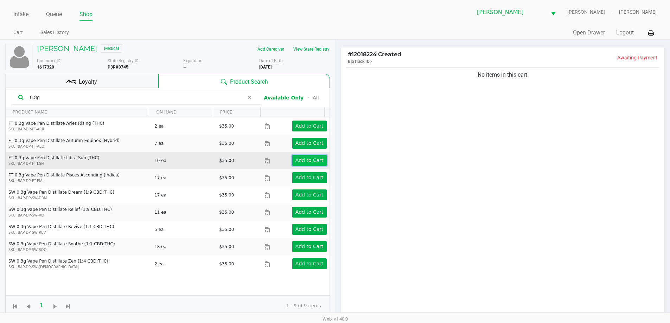
click at [313, 161] on app-button-loader "Add to Cart" at bounding box center [309, 160] width 28 height 6
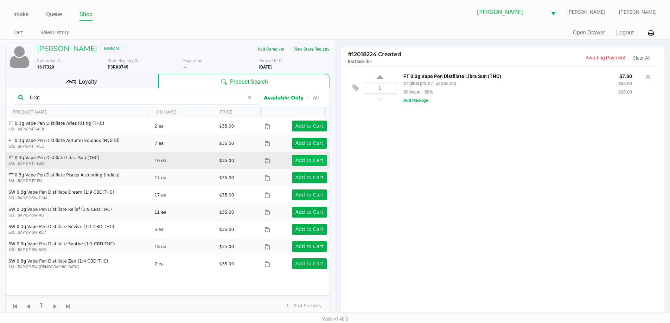
click at [381, 78] on icon at bounding box center [379, 78] width 6 height 9
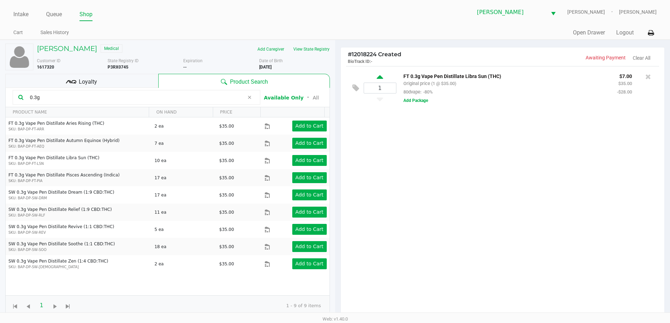
type input "2"
click at [379, 100] on icon at bounding box center [379, 97] width 6 height 9
type input "1"
click at [307, 143] on div at bounding box center [335, 200] width 670 height 251
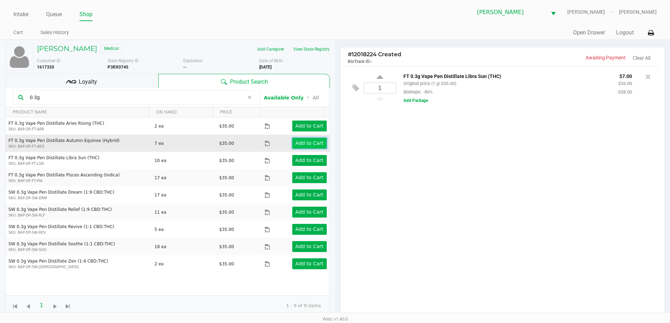
click at [311, 144] on app-button-loader "Add to Cart" at bounding box center [309, 143] width 28 height 6
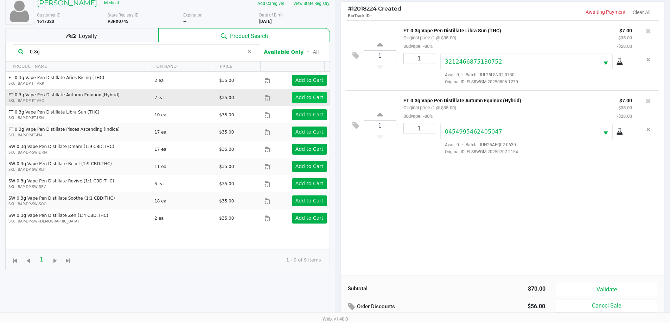
scroll to position [76, 0]
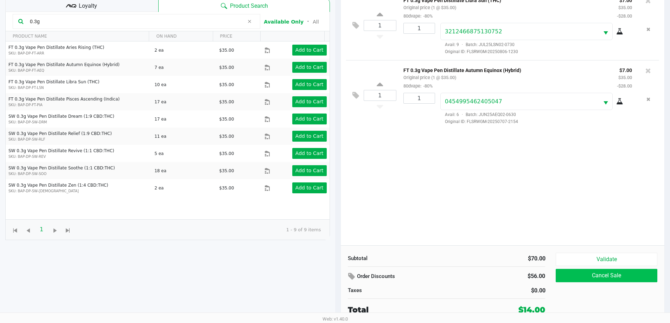
click at [609, 277] on button "Cancel Sale" at bounding box center [605, 275] width 101 height 13
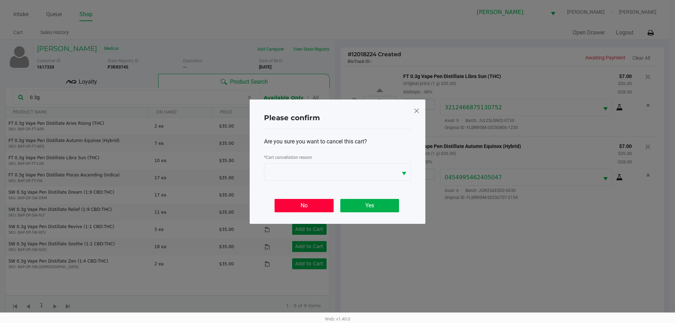
click at [287, 205] on button "No" at bounding box center [303, 205] width 59 height 13
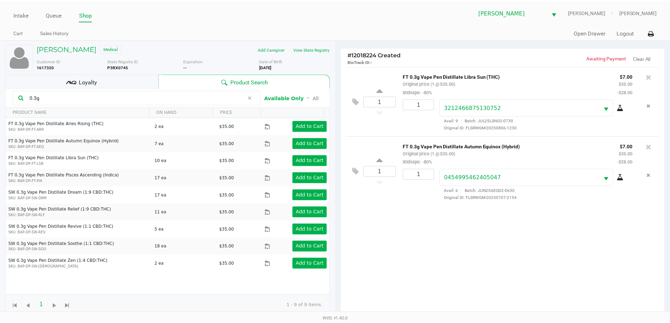
scroll to position [76, 0]
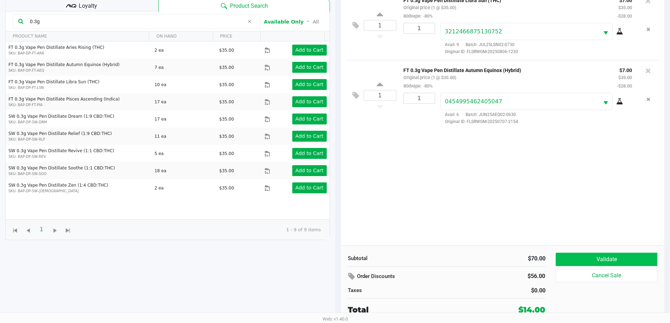
click at [587, 261] on button "Validate" at bounding box center [605, 259] width 101 height 13
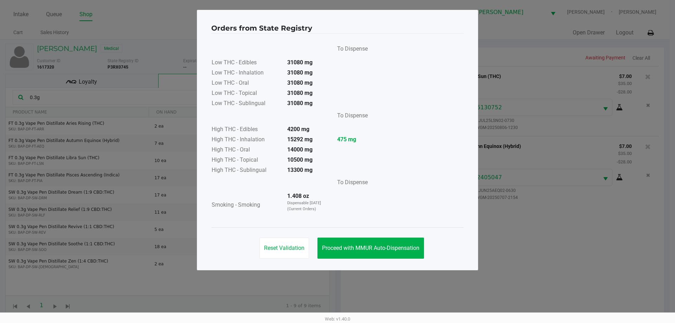
click at [376, 217] on div "To Dispense Low THC - Edibles 31080 mg Low THC - Inhalation 31080 mg Low THC - …" at bounding box center [337, 130] width 252 height 177
click at [376, 249] on span "Proceed with MMUR Auto-Dispensation" at bounding box center [370, 248] width 97 height 7
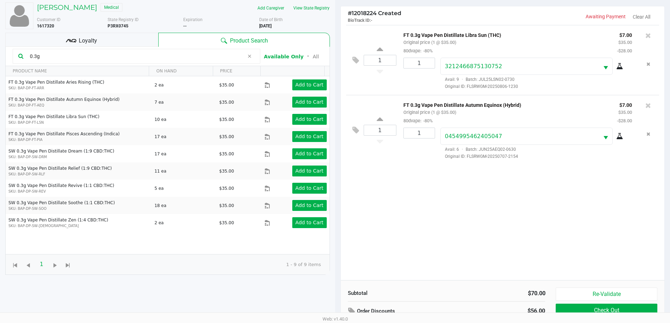
scroll to position [76, 0]
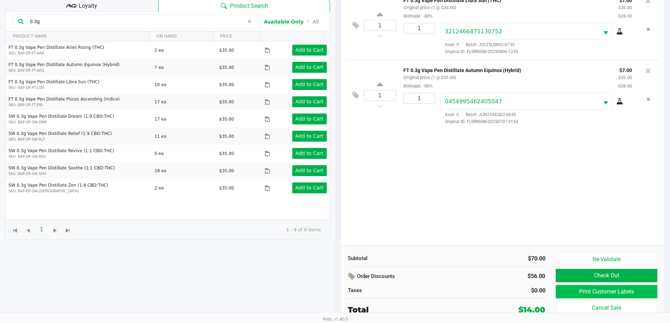
click at [593, 297] on button "Print Customer Labels" at bounding box center [605, 291] width 101 height 13
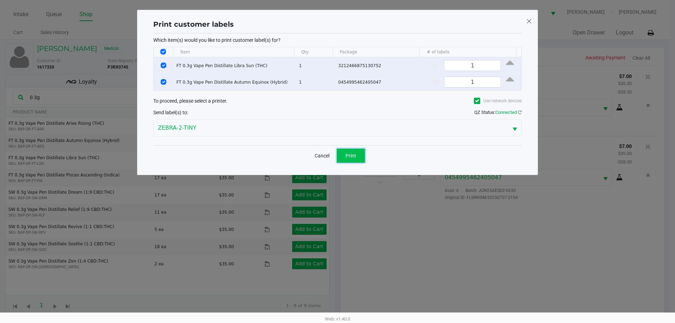
click at [356, 161] on button "Print" at bounding box center [351, 156] width 28 height 14
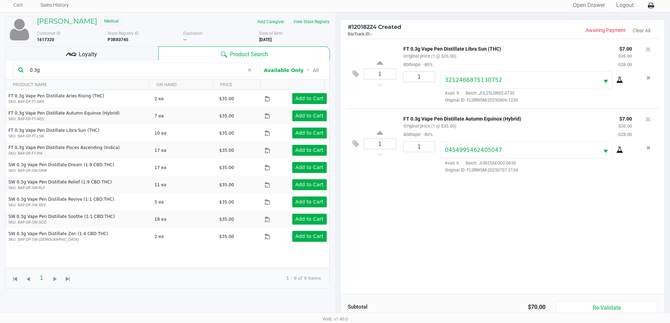
scroll to position [76, 0]
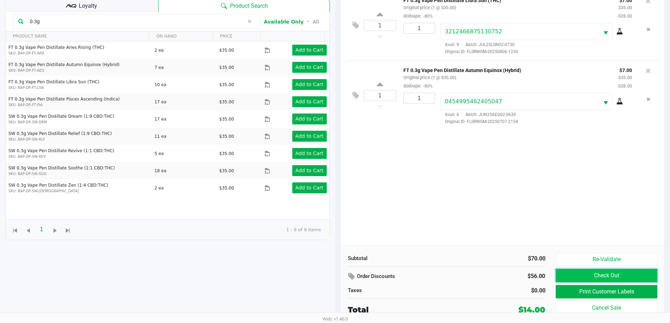
click at [606, 272] on button "Check Out" at bounding box center [605, 275] width 101 height 13
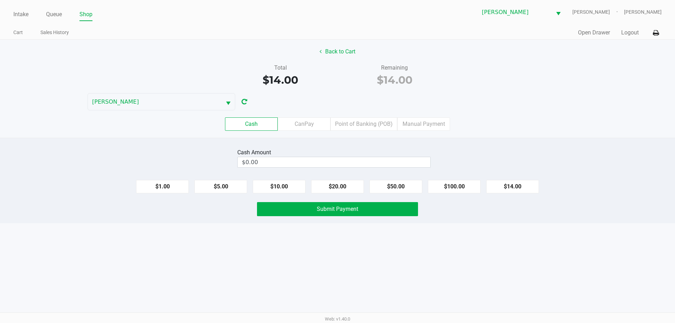
click at [225, 189] on button "$5.00" at bounding box center [220, 186] width 53 height 13
click at [222, 188] on button "$5.00" at bounding box center [220, 186] width 53 height 13
click at [227, 187] on button "$5.00" at bounding box center [220, 186] width 53 height 13
type input "$15.00"
click at [278, 212] on button "Submit Payment" at bounding box center [337, 209] width 161 height 14
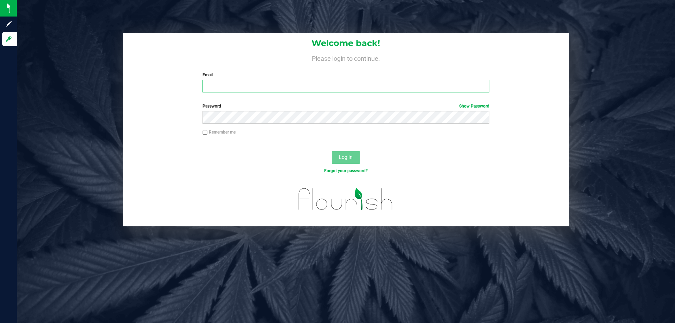
click at [431, 84] on input "Email" at bounding box center [345, 86] width 286 height 13
type input "[EMAIL_ADDRESS][DOMAIN_NAME]"
click at [332, 151] on button "Log In" at bounding box center [346, 157] width 28 height 13
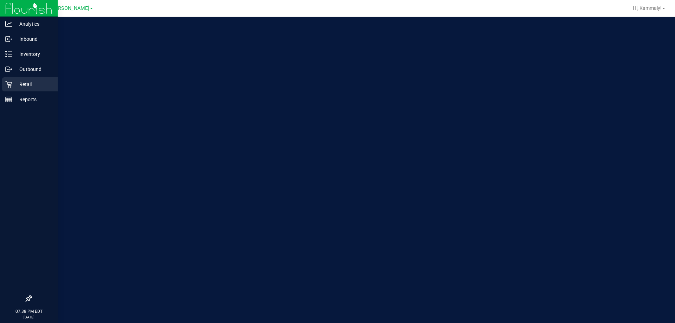
click at [15, 85] on p "Retail" at bounding box center [33, 84] width 42 height 8
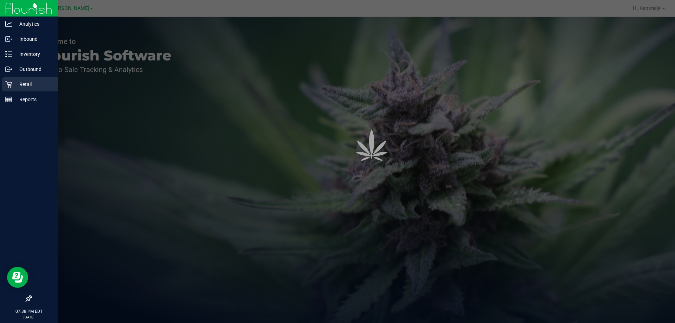
click at [30, 88] on div "Retail" at bounding box center [30, 84] width 56 height 14
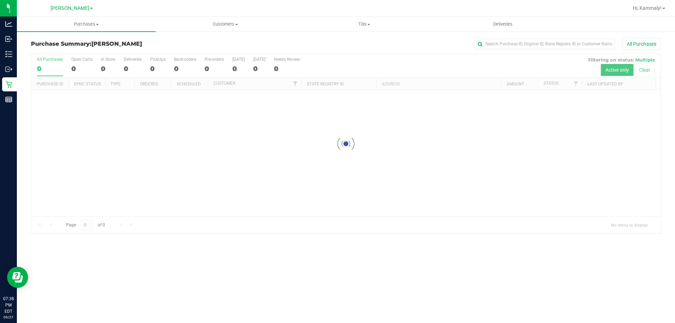
click at [95, 34] on div "Purchase Summary: [PERSON_NAME] All Purchases Loading... All Purchases 0 Open C…" at bounding box center [346, 136] width 658 height 210
click at [94, 29] on uib-tab-heading "Purchases Summary of purchases Fulfillment All purchases" at bounding box center [86, 24] width 139 height 15
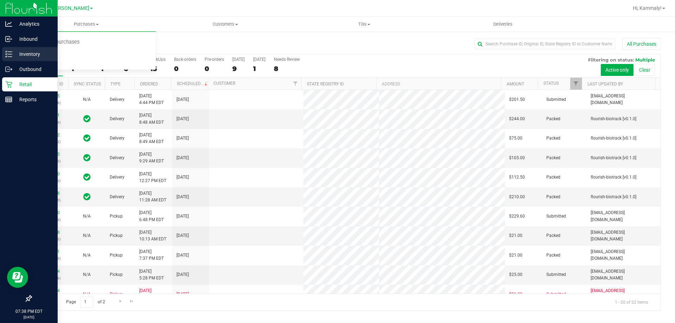
click at [16, 58] on p "Inventory" at bounding box center [33, 54] width 42 height 8
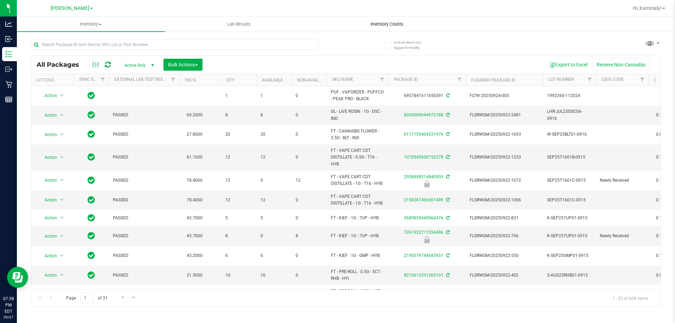
click at [357, 19] on uib-tab-heading "Inventory Counts" at bounding box center [386, 24] width 147 height 14
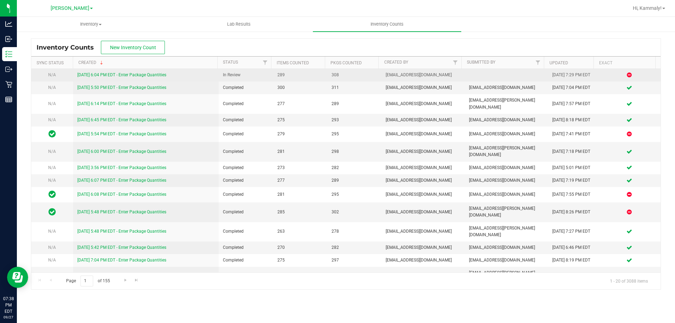
click at [137, 73] on link "9/27/25 6:04 PM EDT - Enter Package Quantities" at bounding box center [121, 74] width 89 height 5
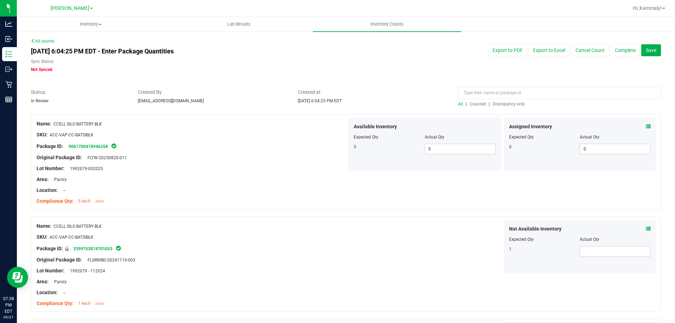
click at [506, 105] on span "Discrepancy only" at bounding box center [508, 104] width 32 height 5
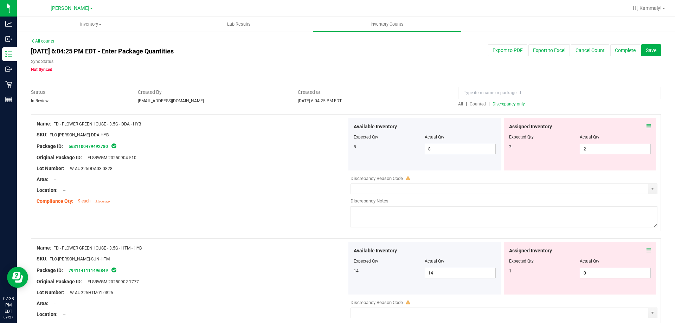
click at [646, 127] on icon at bounding box center [648, 126] width 5 height 5
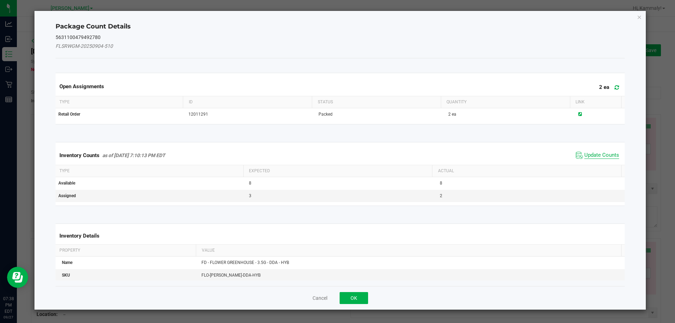
click at [593, 157] on span "Update Counts" at bounding box center [601, 155] width 35 height 7
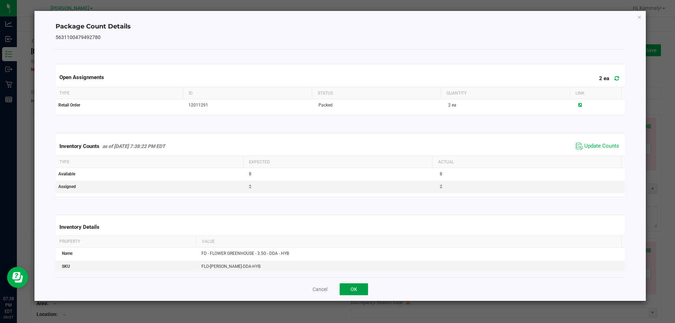
drag, startPoint x: 358, startPoint y: 292, endPoint x: 674, endPoint y: 216, distance: 325.5
click at [357, 291] on button "OK" at bounding box center [354, 289] width 28 height 12
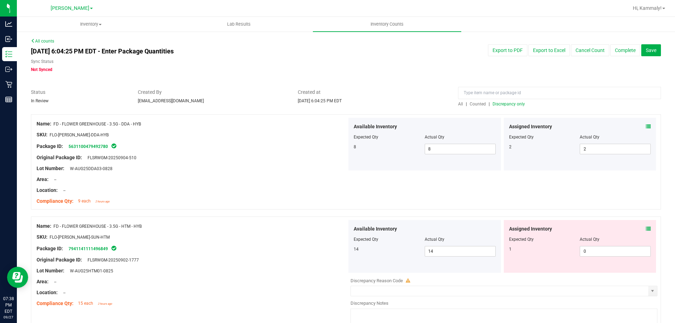
click at [646, 227] on icon at bounding box center [648, 228] width 5 height 5
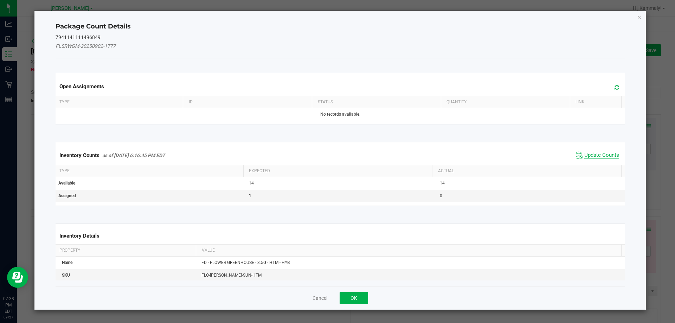
click at [590, 154] on span "Update Counts" at bounding box center [601, 155] width 35 height 7
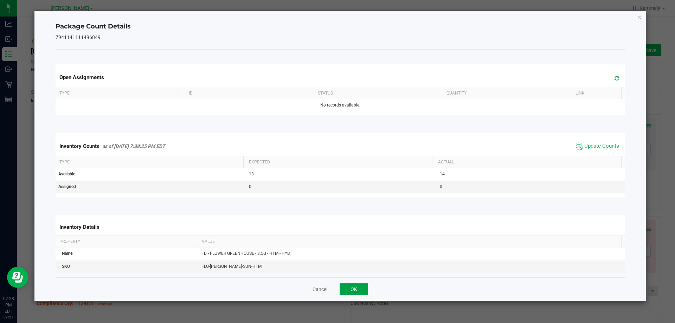
click at [356, 287] on button "OK" at bounding box center [354, 289] width 28 height 12
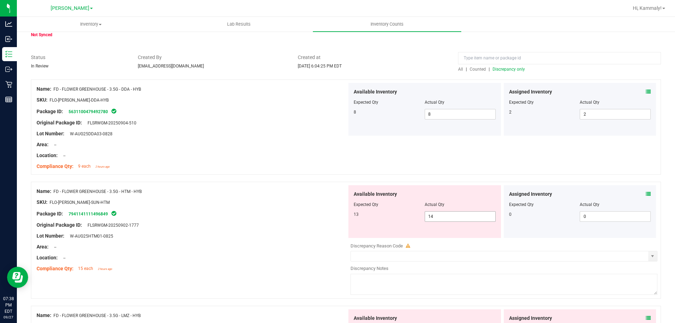
scroll to position [35, 0]
click at [453, 216] on span "14 14" at bounding box center [460, 216] width 71 height 11
click at [453, 216] on input "14" at bounding box center [460, 216] width 70 height 10
type input "13"
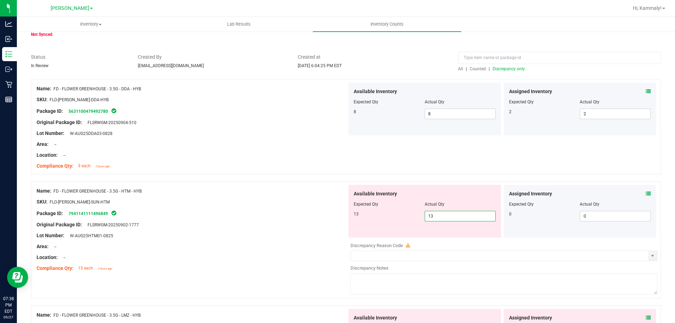
type input "13"
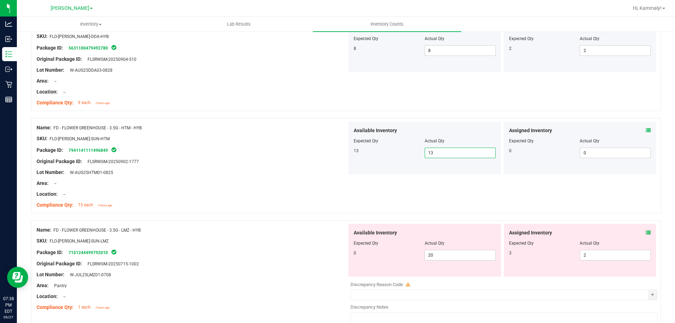
scroll to position [134, 0]
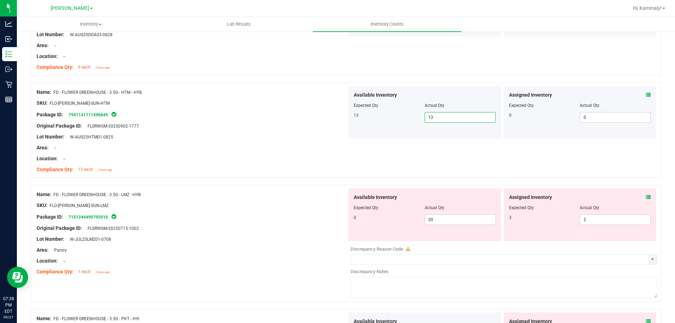
click at [646, 200] on span at bounding box center [648, 197] width 5 height 7
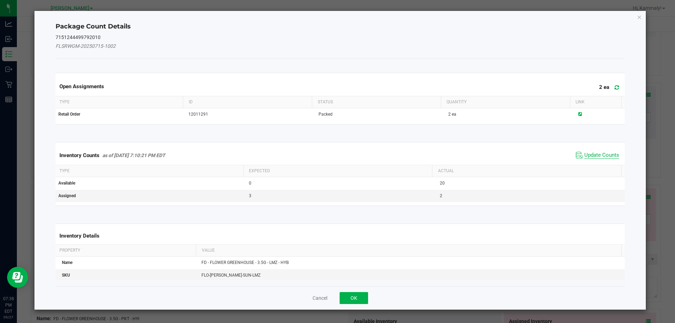
click at [599, 154] on span "Update Counts" at bounding box center [601, 155] width 35 height 7
click at [350, 292] on button "OK" at bounding box center [354, 298] width 28 height 12
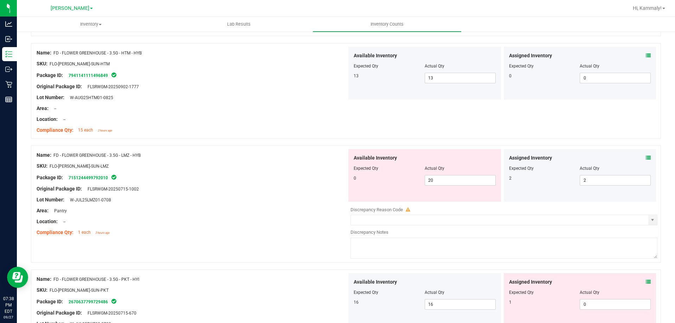
scroll to position [176, 0]
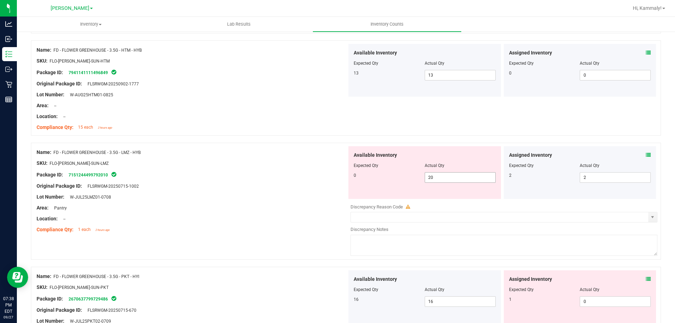
click at [456, 179] on input "20" at bounding box center [460, 178] width 70 height 10
type input "2"
type input "0"
click at [646, 272] on div "Assigned Inventory Expected Qty Actual Qty 1 0 0" at bounding box center [580, 296] width 153 height 53
type input "0"
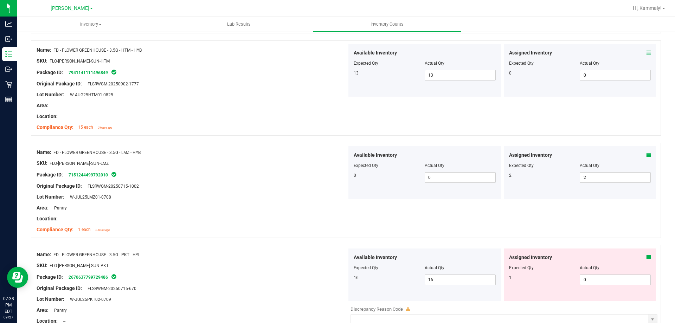
click at [646, 255] on icon at bounding box center [648, 257] width 5 height 5
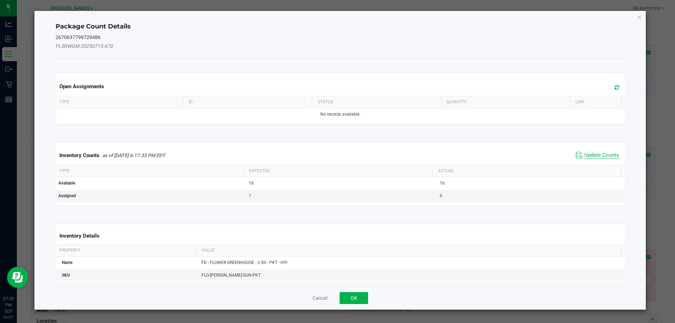
click at [587, 152] on span "Update Counts" at bounding box center [601, 155] width 35 height 7
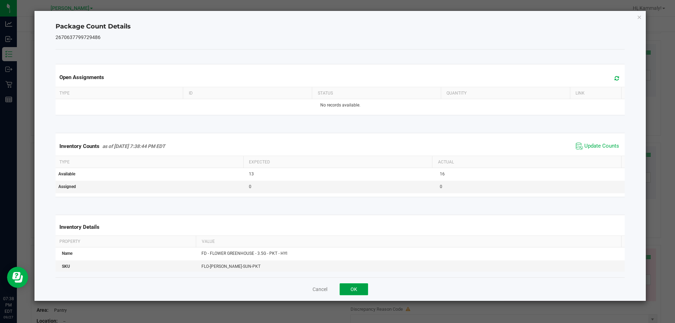
click at [355, 295] on button "OK" at bounding box center [354, 289] width 28 height 12
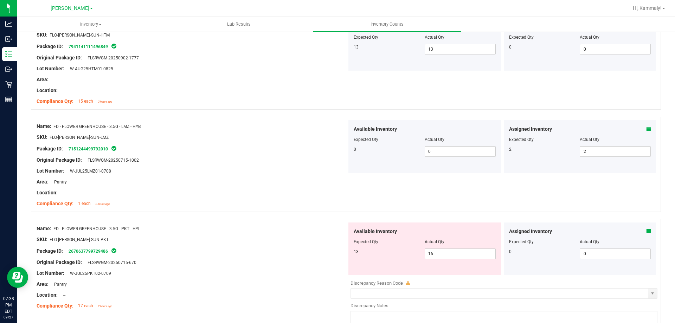
scroll to position [205, 0]
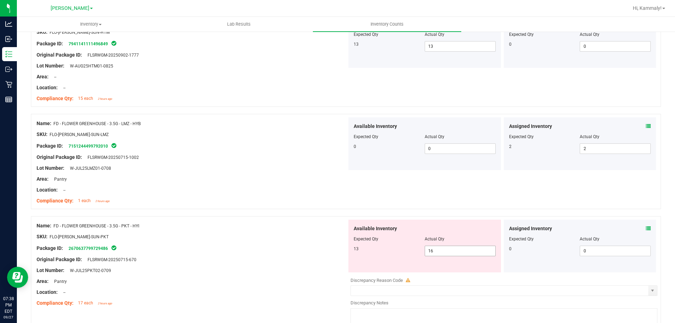
click at [456, 251] on input "16" at bounding box center [460, 251] width 70 height 10
type input "13"
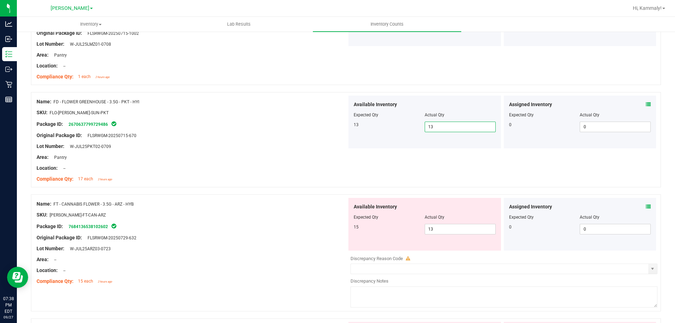
scroll to position [331, 0]
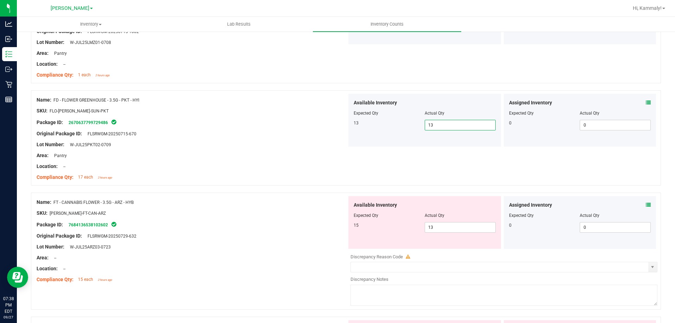
click at [646, 205] on icon at bounding box center [648, 204] width 5 height 5
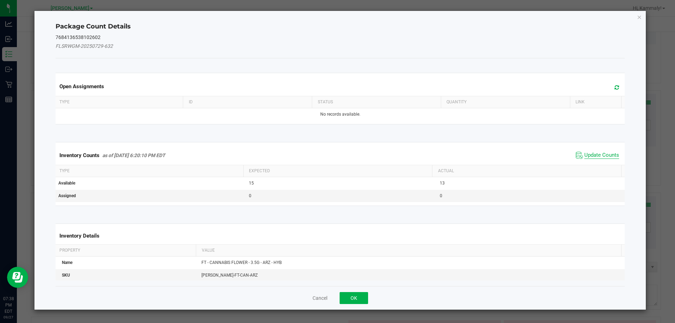
click at [587, 155] on span "Update Counts" at bounding box center [601, 155] width 35 height 7
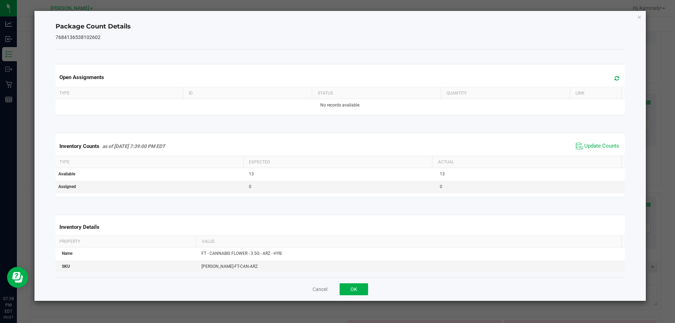
click at [356, 301] on div "Package Count Details 7684136538102602 Open Assignments Type ID Status Quantity…" at bounding box center [340, 156] width 612 height 291
click at [367, 291] on button "OK" at bounding box center [354, 289] width 28 height 12
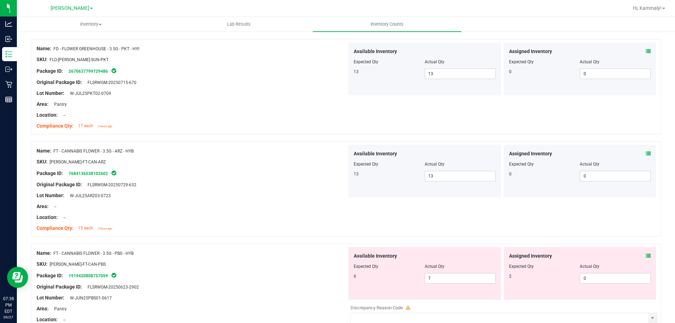
scroll to position [382, 0]
click at [646, 255] on icon at bounding box center [648, 255] width 5 height 5
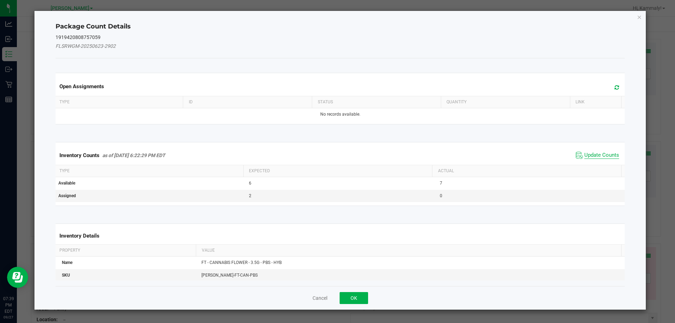
click at [594, 157] on span "Update Counts" at bounding box center [601, 155] width 35 height 7
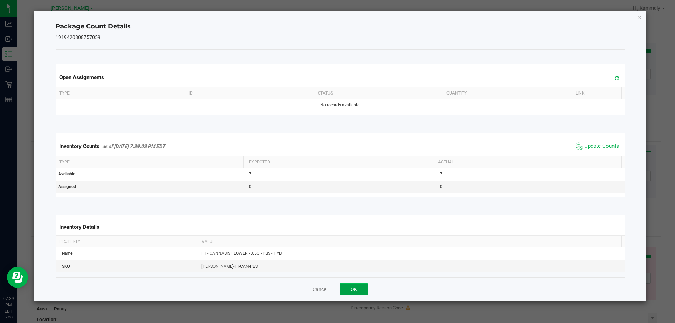
click at [354, 293] on button "OK" at bounding box center [354, 289] width 28 height 12
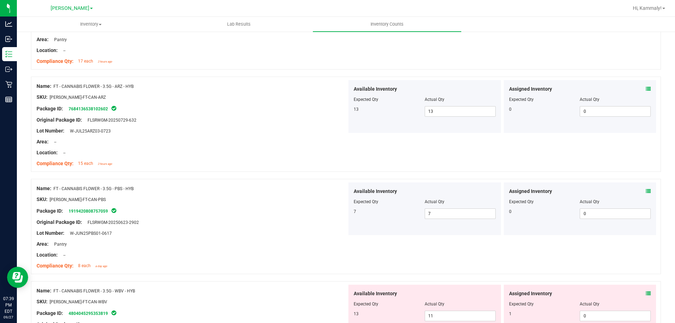
scroll to position [477, 0]
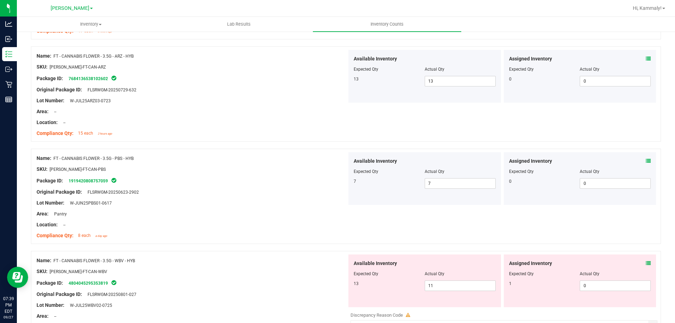
click at [646, 262] on icon at bounding box center [648, 263] width 5 height 5
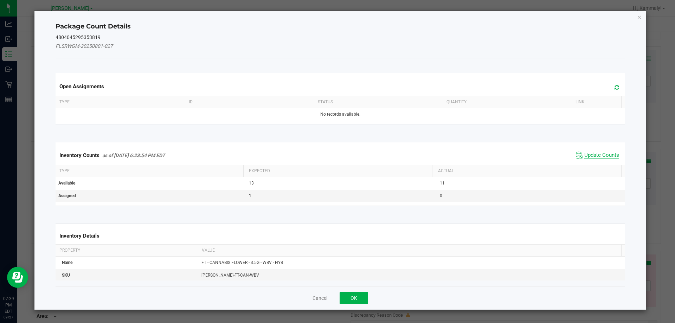
click at [601, 152] on span "Update Counts" at bounding box center [601, 155] width 35 height 7
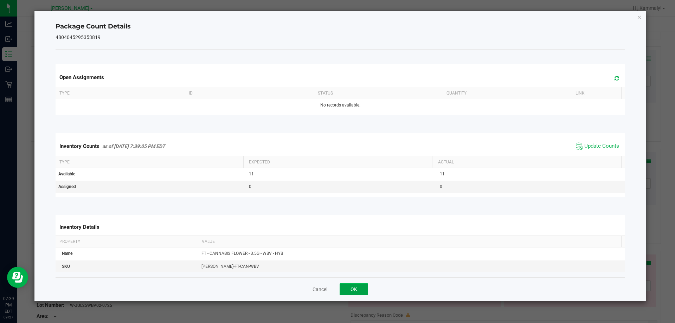
click at [357, 291] on button "OK" at bounding box center [354, 289] width 28 height 12
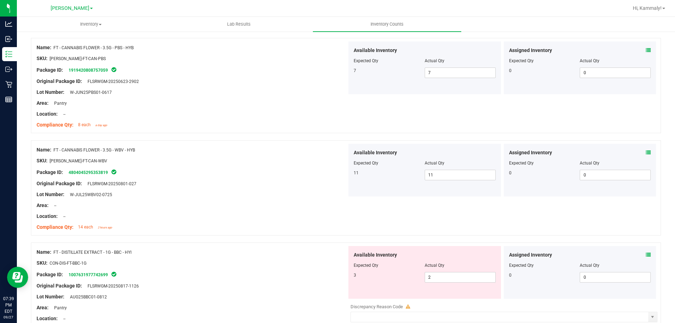
scroll to position [589, 0]
click at [646, 253] on icon at bounding box center [648, 253] width 5 height 5
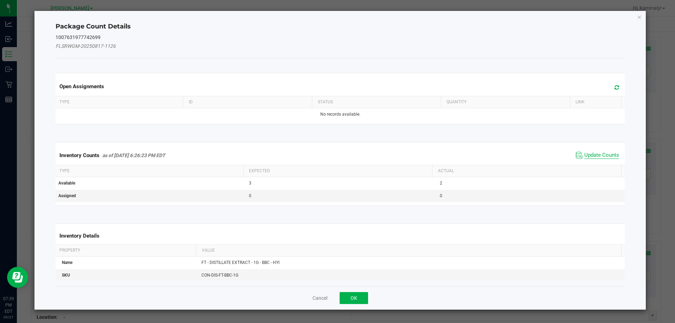
click at [587, 153] on span "Update Counts" at bounding box center [601, 155] width 35 height 7
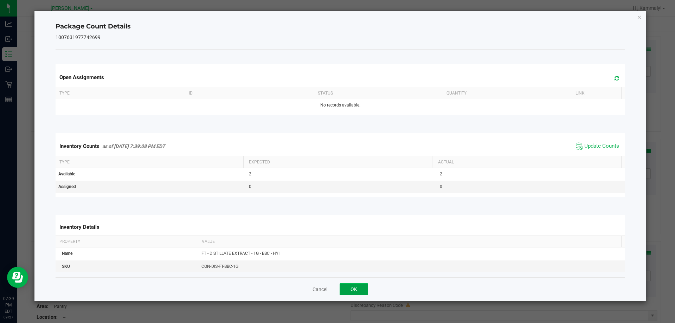
click at [357, 295] on button "OK" at bounding box center [354, 289] width 28 height 12
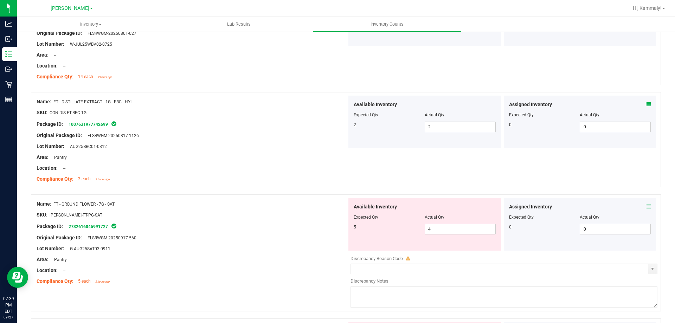
scroll to position [750, 0]
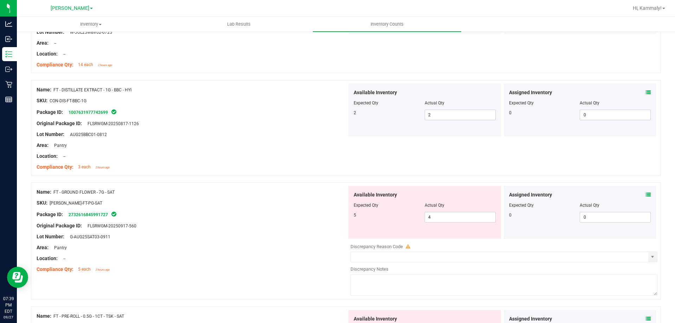
click at [646, 194] on icon at bounding box center [648, 194] width 5 height 5
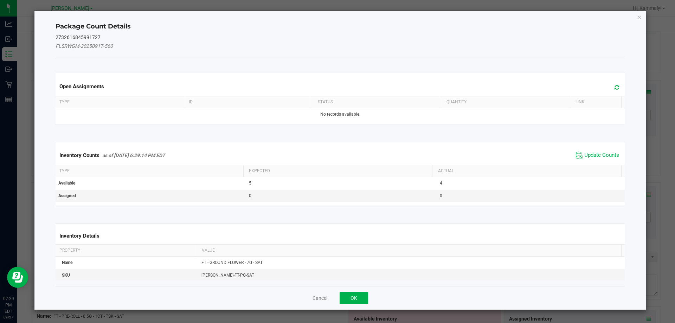
click at [597, 167] on th "Actual" at bounding box center [526, 171] width 189 height 12
click at [596, 158] on span "Update Counts" at bounding box center [601, 155] width 35 height 7
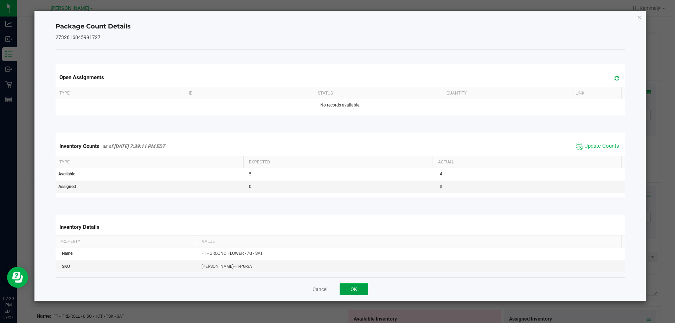
click at [364, 285] on button "OK" at bounding box center [354, 289] width 28 height 12
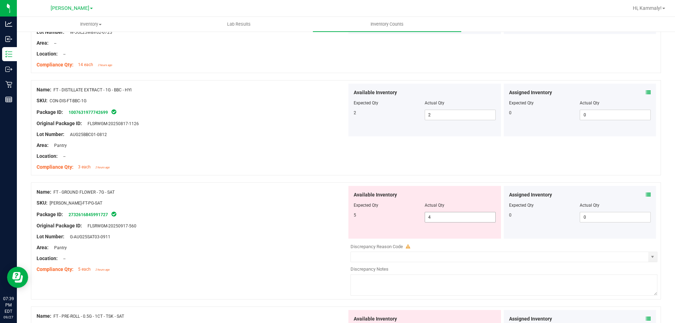
click at [453, 219] on input "4" at bounding box center [460, 217] width 70 height 10
click at [633, 196] on div "Assigned Inventory" at bounding box center [580, 194] width 142 height 7
click at [646, 196] on icon at bounding box center [648, 194] width 5 height 5
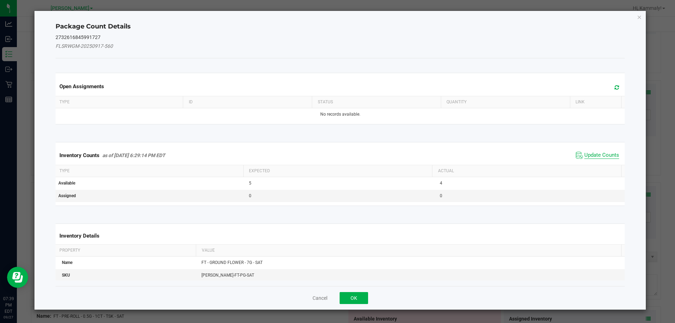
click at [599, 153] on span "Update Counts" at bounding box center [601, 155] width 35 height 7
click at [589, 158] on span "Update Counts" at bounding box center [601, 155] width 35 height 7
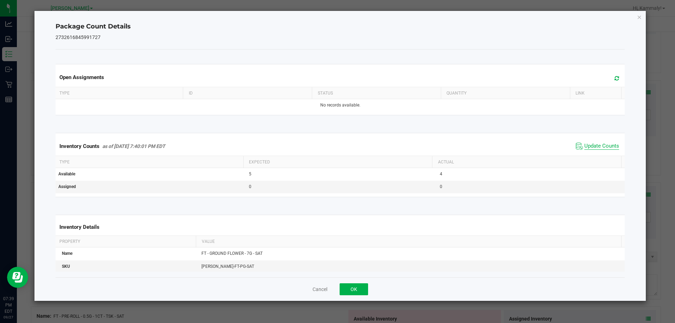
click at [588, 150] on span "Update Counts" at bounding box center [601, 146] width 35 height 7
click at [587, 149] on span "Update Counts" at bounding box center [601, 146] width 35 height 7
click at [586, 149] on span "Update Counts" at bounding box center [601, 146] width 35 height 6
click at [584, 149] on span "Update Counts" at bounding box center [601, 146] width 35 height 6
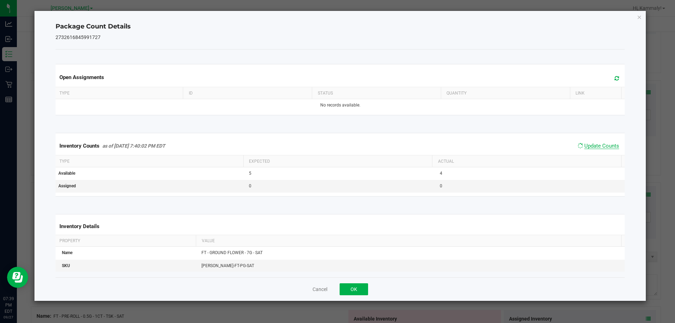
click at [584, 149] on span "Update Counts" at bounding box center [601, 146] width 35 height 6
click at [564, 158] on th "Actual" at bounding box center [526, 162] width 189 height 12
click at [348, 284] on button "OK" at bounding box center [354, 289] width 28 height 12
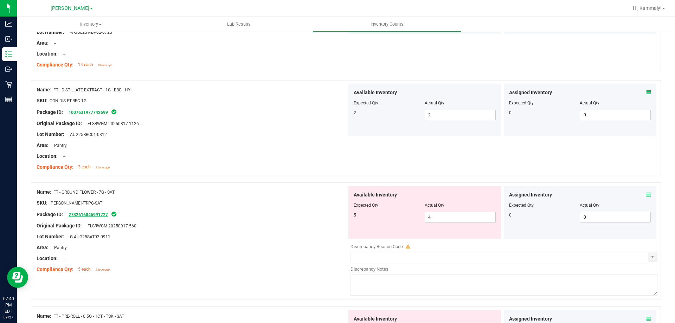
click at [89, 214] on link "2732616845991727" at bounding box center [88, 214] width 39 height 5
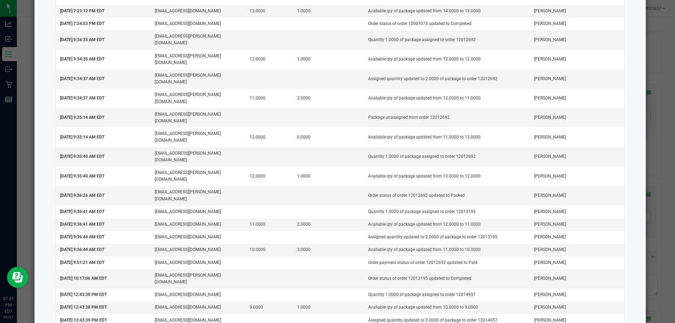
scroll to position [610, 0]
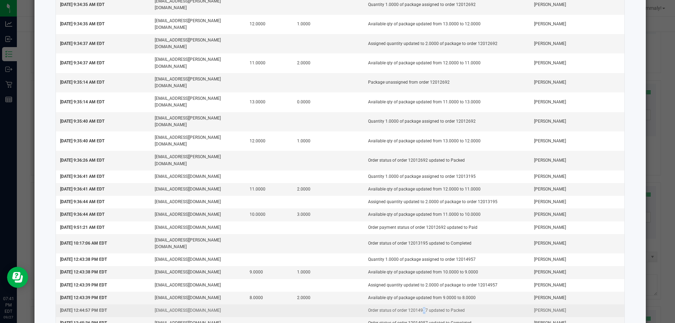
click at [415, 304] on td "Order status of order 12014957 updated to Packed" at bounding box center [447, 310] width 166 height 13
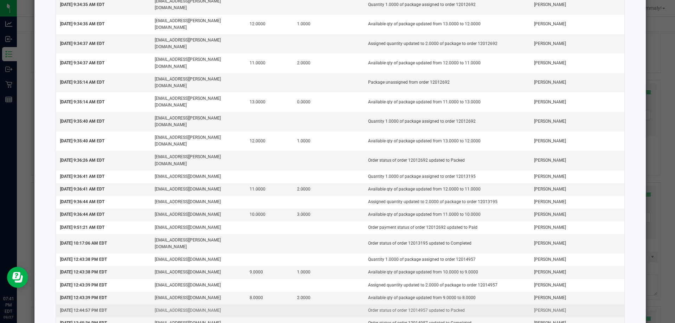
click at [416, 304] on td "Order status of order 12014957 updated to Packed" at bounding box center [447, 310] width 166 height 13
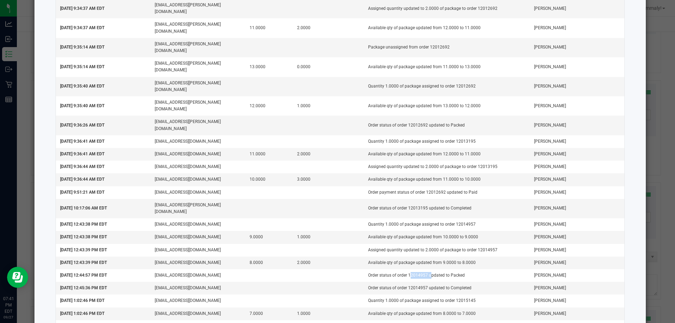
scroll to position [665, 0]
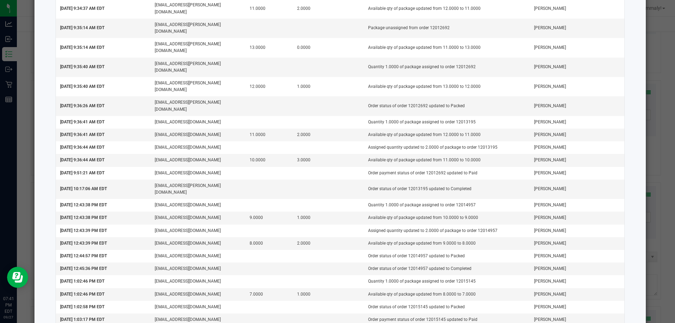
copy td "12015918"
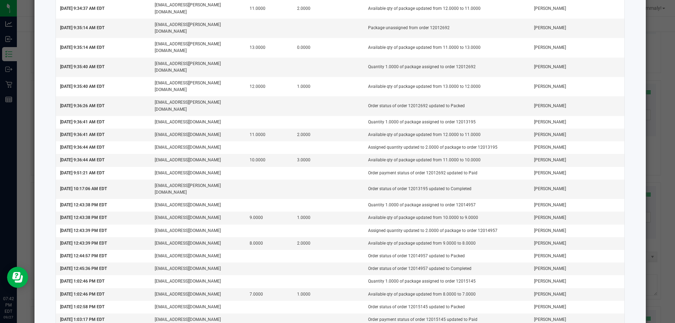
copy td "12015721"
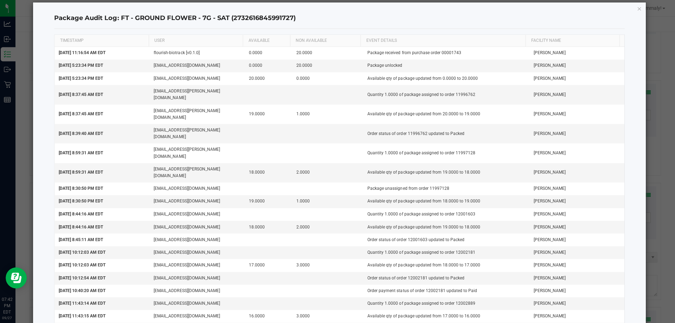
scroll to position [0, 0]
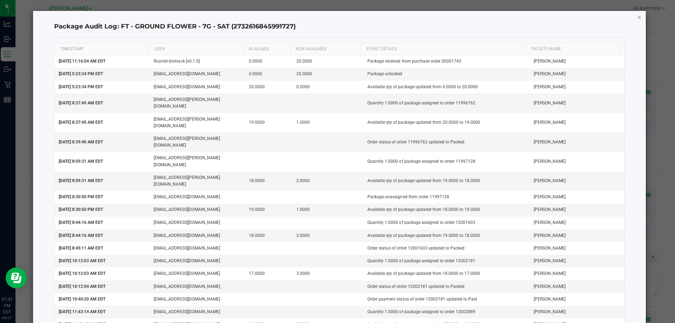
click at [637, 16] on icon "button" at bounding box center [639, 17] width 5 height 8
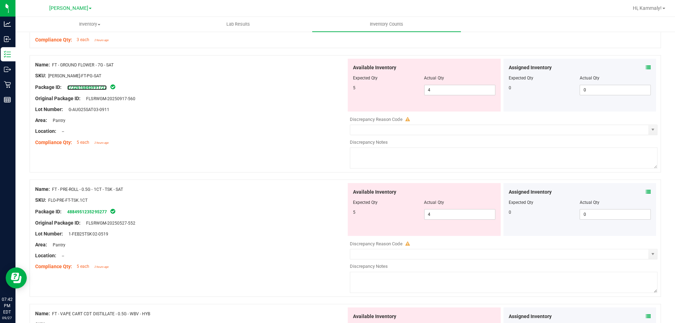
scroll to position [881, 0]
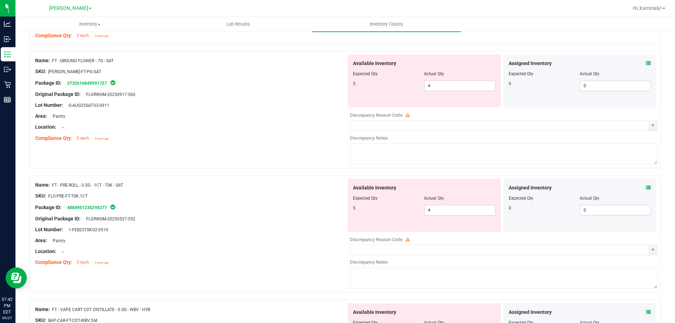
click at [646, 187] on icon at bounding box center [648, 187] width 5 height 5
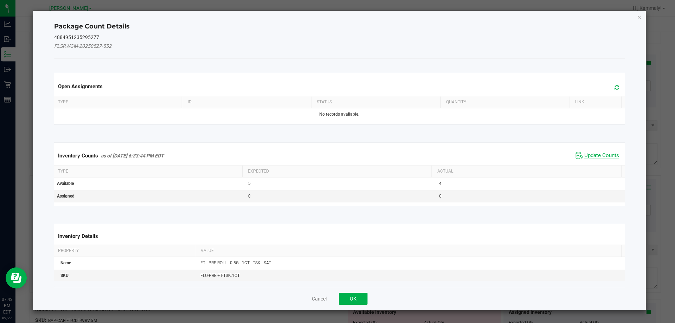
click at [601, 154] on span "Update Counts" at bounding box center [601, 155] width 35 height 7
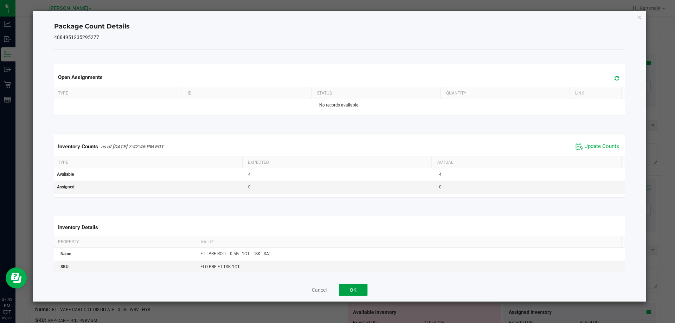
click at [354, 289] on button "OK" at bounding box center [354, 289] width 28 height 12
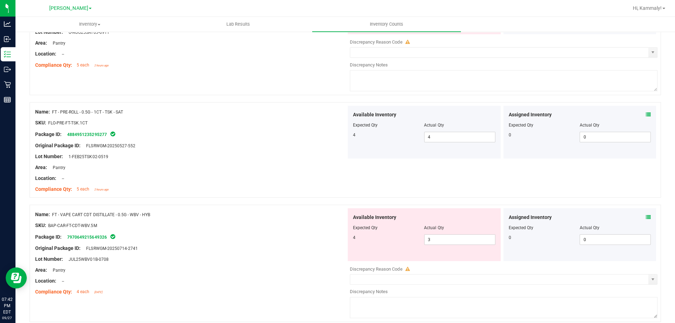
scroll to position [976, 0]
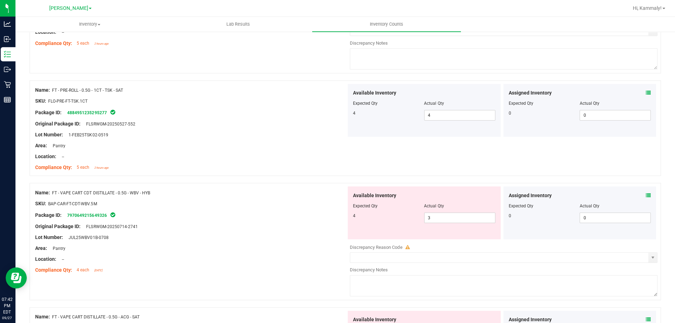
click at [646, 196] on icon at bounding box center [648, 194] width 5 height 5
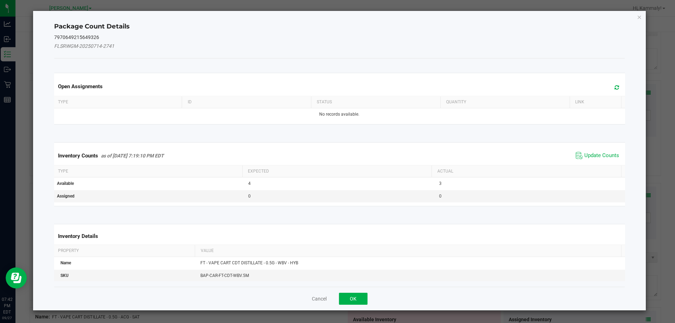
click at [589, 143] on kendo-grid "Inventory Counts as of Sep 27, 2025 7:19:10 PM EDT Update Counts Type Expected …" at bounding box center [340, 174] width 580 height 64
click at [608, 156] on span "Update Counts" at bounding box center [601, 155] width 35 height 7
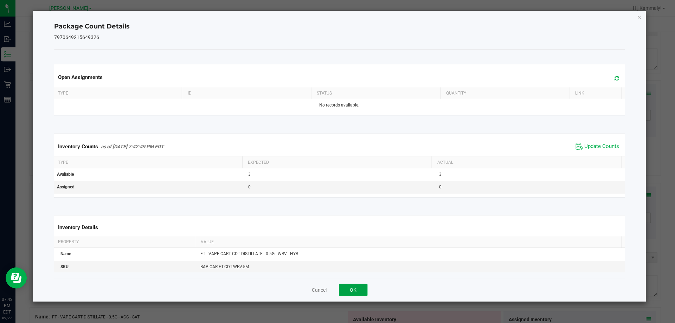
click at [357, 288] on button "OK" at bounding box center [354, 289] width 28 height 12
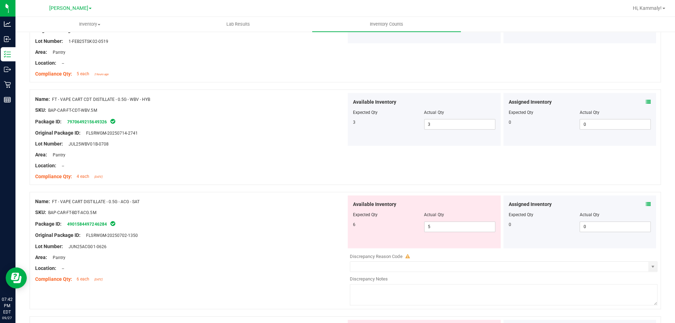
scroll to position [1085, 0]
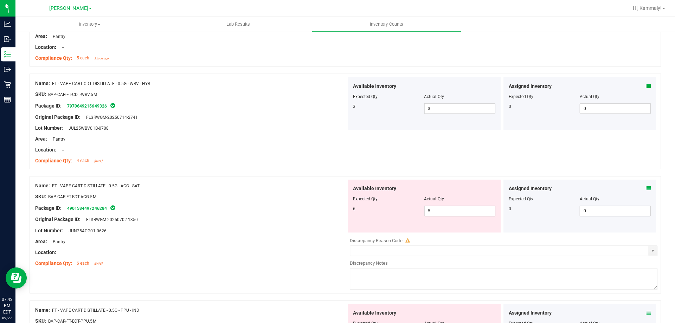
click at [646, 188] on icon at bounding box center [648, 188] width 5 height 5
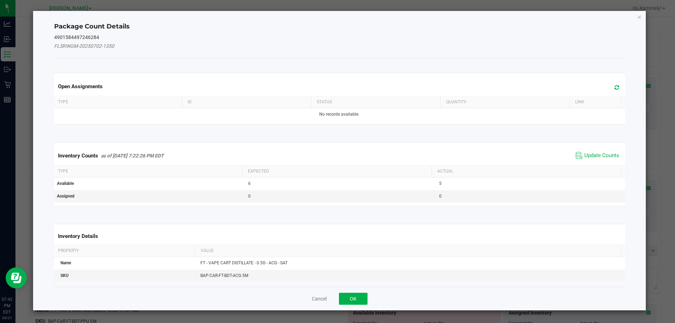
click at [599, 169] on th "Actual" at bounding box center [526, 171] width 189 height 12
click at [574, 166] on th "Actual" at bounding box center [526, 171] width 189 height 12
click at [586, 155] on span "Update Counts" at bounding box center [601, 155] width 35 height 7
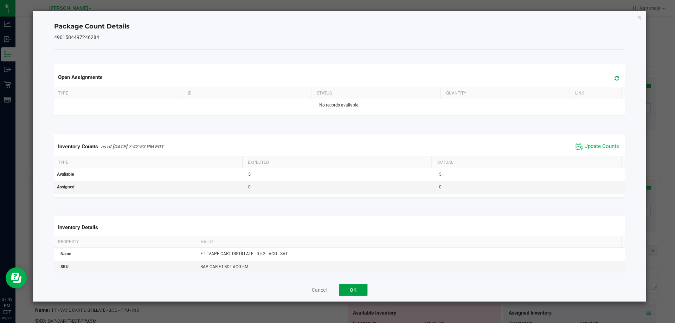
click at [358, 285] on button "OK" at bounding box center [354, 289] width 28 height 12
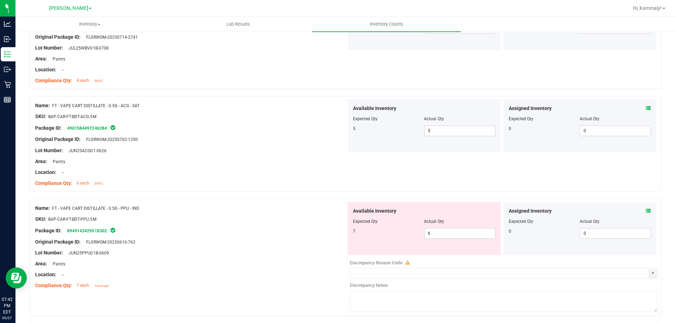
scroll to position [1174, 0]
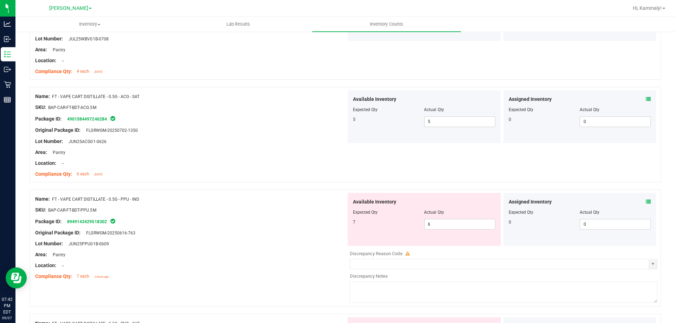
click at [646, 200] on icon at bounding box center [648, 201] width 5 height 5
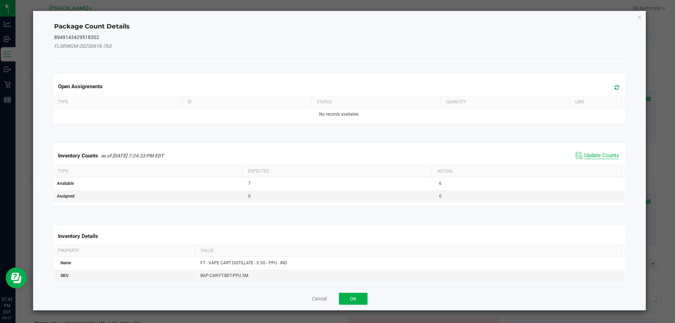
click at [584, 154] on span "Update Counts" at bounding box center [601, 155] width 35 height 7
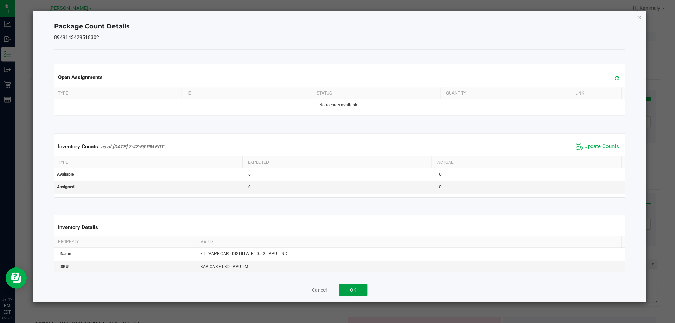
click at [354, 288] on button "OK" at bounding box center [354, 289] width 28 height 12
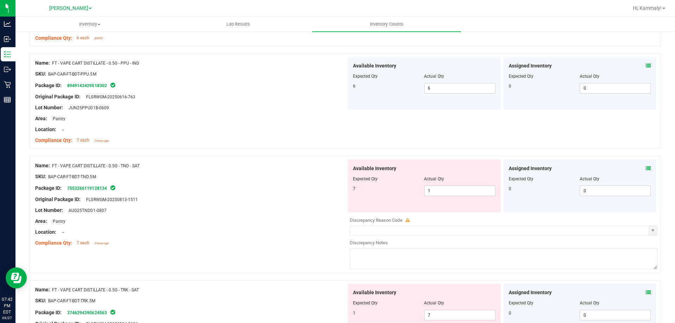
scroll to position [1321, 0]
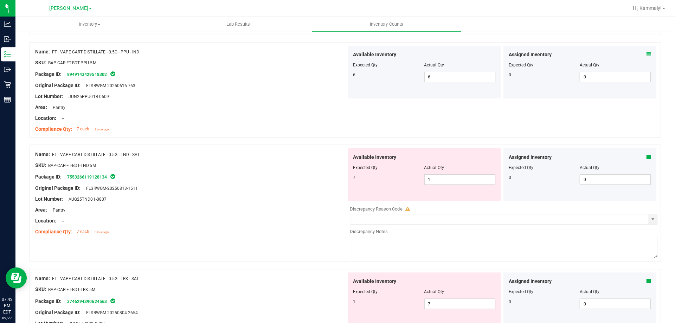
click at [646, 156] on icon at bounding box center [648, 156] width 5 height 5
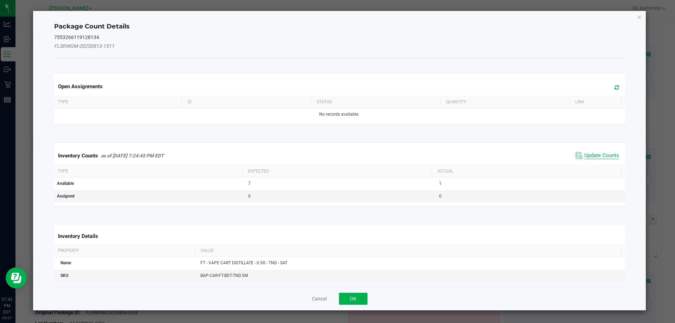
click at [601, 154] on span "Update Counts" at bounding box center [601, 155] width 35 height 7
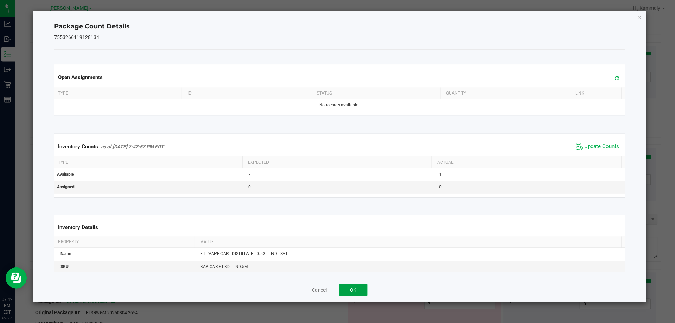
click at [346, 293] on button "OK" at bounding box center [354, 289] width 28 height 12
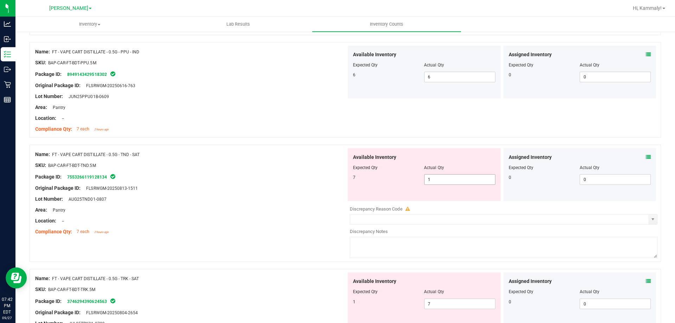
click at [460, 180] on input "1" at bounding box center [460, 179] width 70 height 10
type input "7"
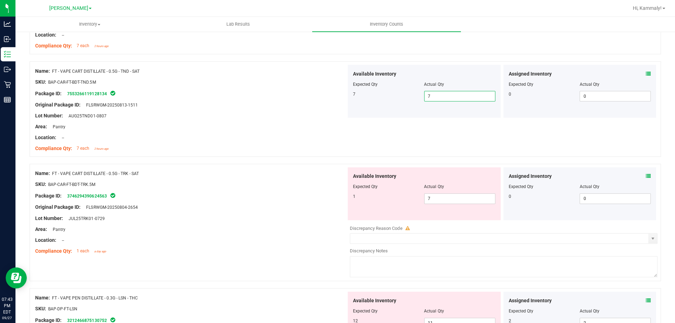
scroll to position [1405, 0]
click at [461, 197] on input "7" at bounding box center [460, 198] width 70 height 10
type input "1"
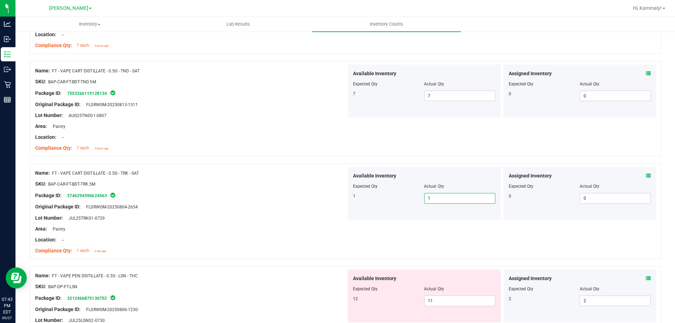
click at [646, 277] on icon at bounding box center [648, 277] width 5 height 5
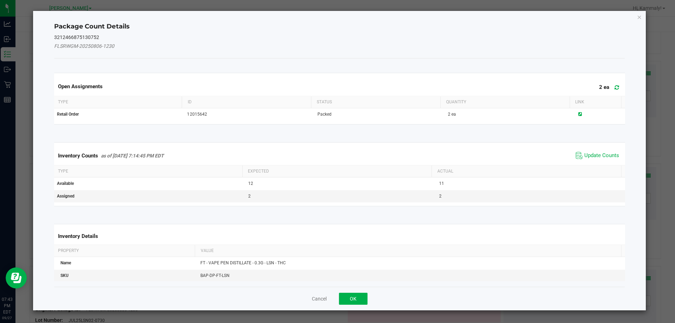
click at [604, 150] on span "Update Counts" at bounding box center [597, 155] width 47 height 11
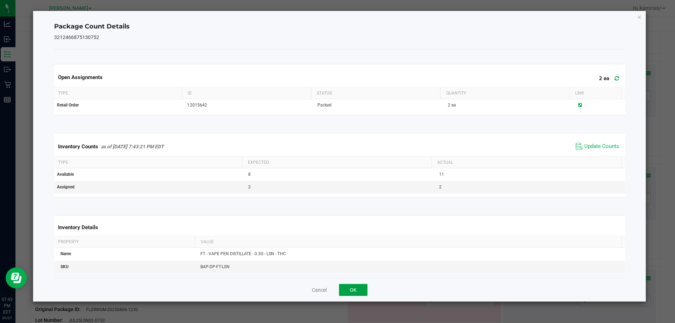
click at [360, 285] on button "OK" at bounding box center [354, 289] width 28 height 12
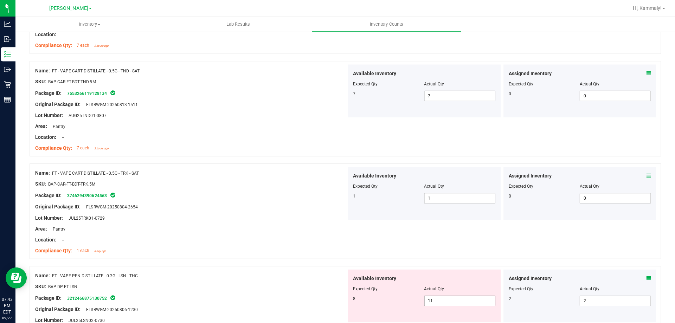
click at [457, 300] on input "11" at bounding box center [460, 300] width 70 height 10
type input "1"
type input "8"
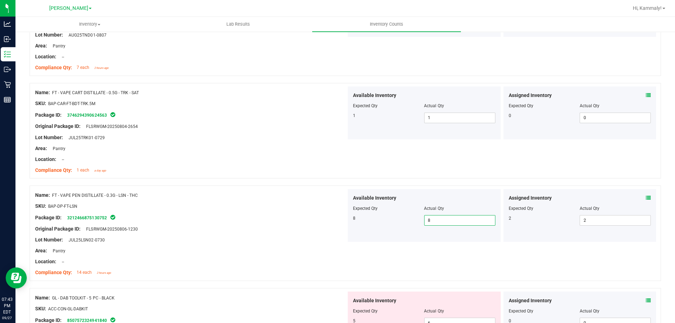
scroll to position [1569, 0]
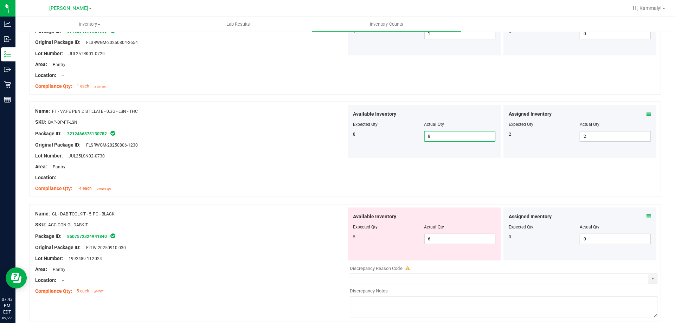
click at [646, 215] on icon at bounding box center [648, 215] width 5 height 5
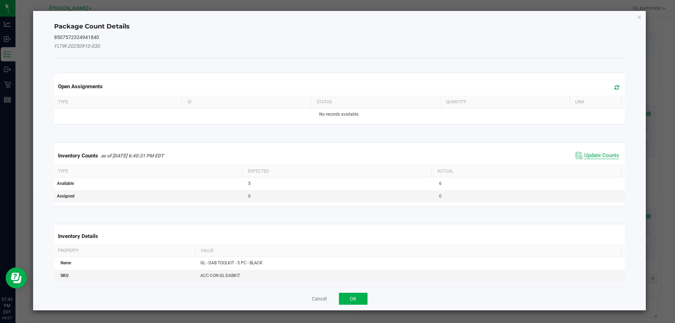
click at [609, 156] on span "Update Counts" at bounding box center [601, 155] width 35 height 7
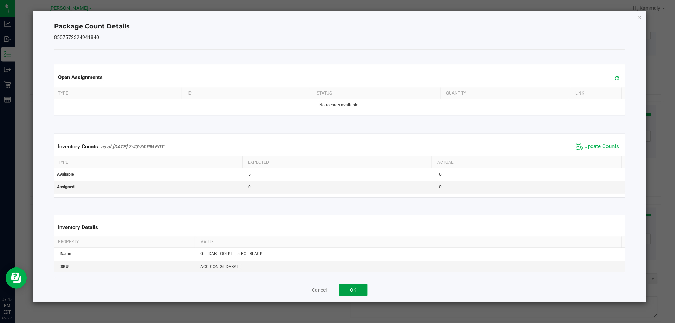
click at [353, 288] on button "OK" at bounding box center [354, 289] width 28 height 12
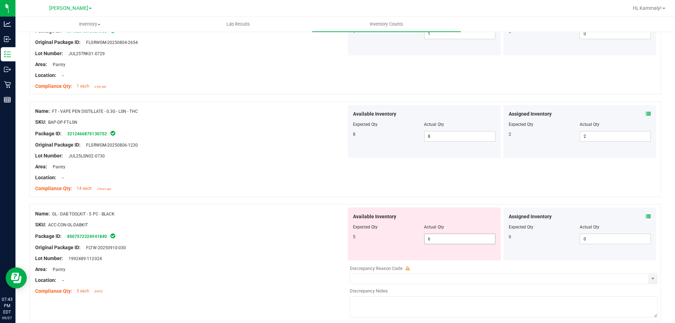
click at [463, 239] on input "6" at bounding box center [460, 238] width 70 height 10
type input "5"
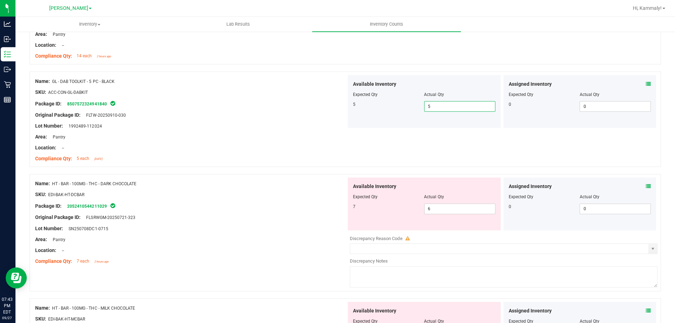
scroll to position [1703, 0]
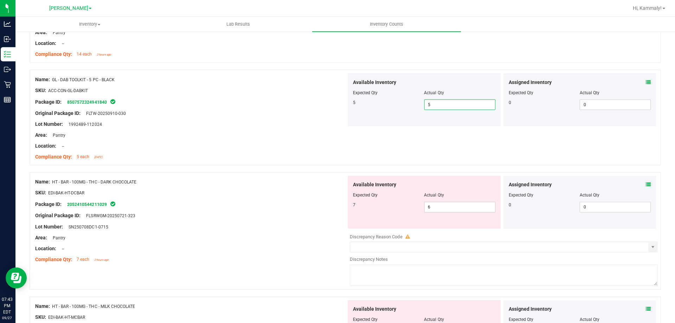
click at [646, 184] on icon at bounding box center [648, 184] width 5 height 5
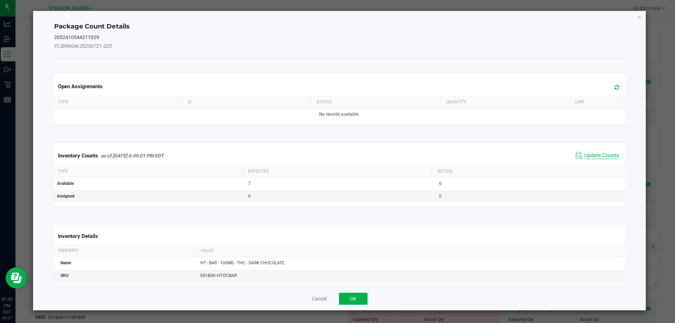
click at [592, 157] on span "Update Counts" at bounding box center [601, 155] width 35 height 7
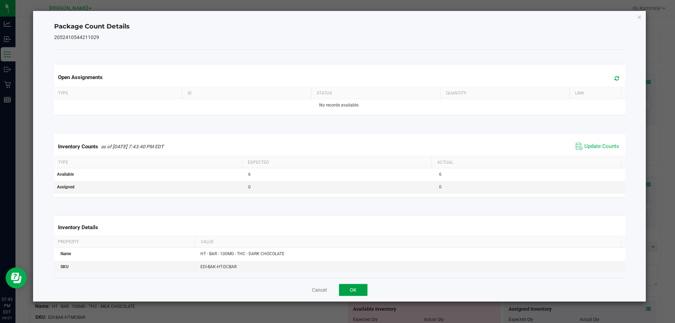
click at [358, 285] on button "OK" at bounding box center [354, 289] width 28 height 12
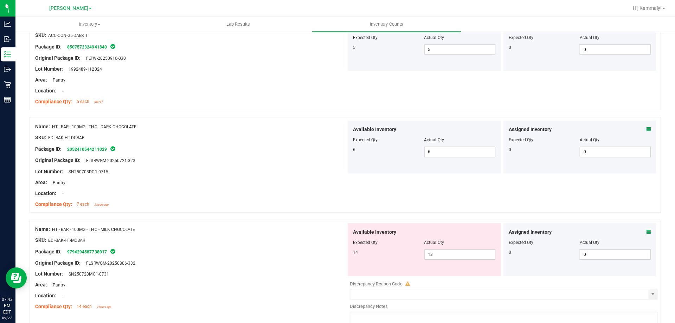
scroll to position [1805, 0]
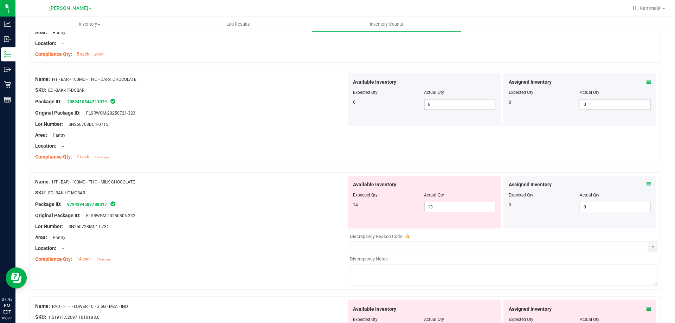
click at [646, 183] on icon at bounding box center [648, 184] width 5 height 5
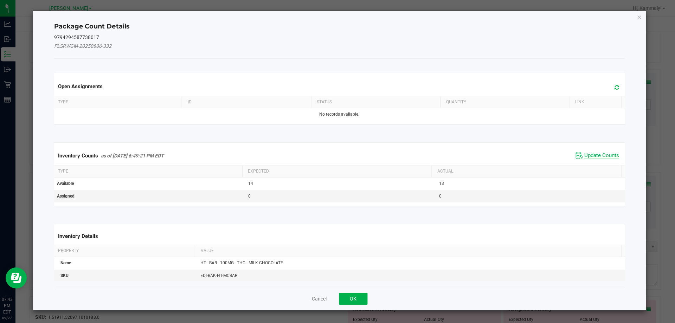
click at [595, 155] on span "Update Counts" at bounding box center [601, 155] width 35 height 7
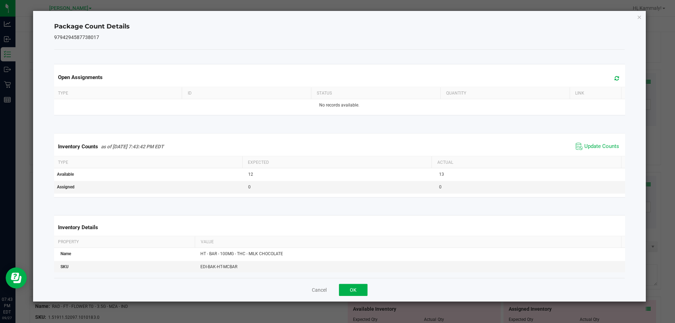
click at [347, 302] on ngb-modal-window "Package Count Details 9794294587738017 Open Assignments Type ID Status Quantity…" at bounding box center [340, 161] width 680 height 323
click at [357, 283] on button "OK" at bounding box center [354, 289] width 28 height 12
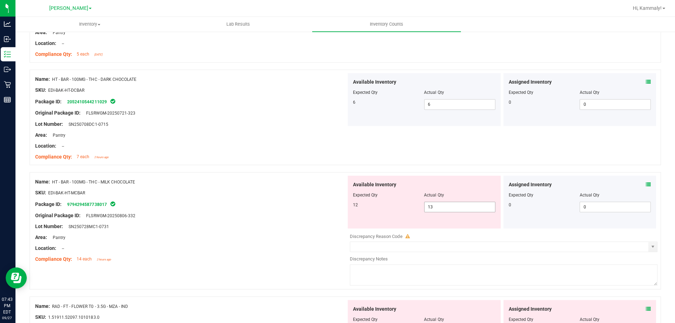
click at [461, 208] on input "13" at bounding box center [460, 207] width 70 height 10
type input "12"
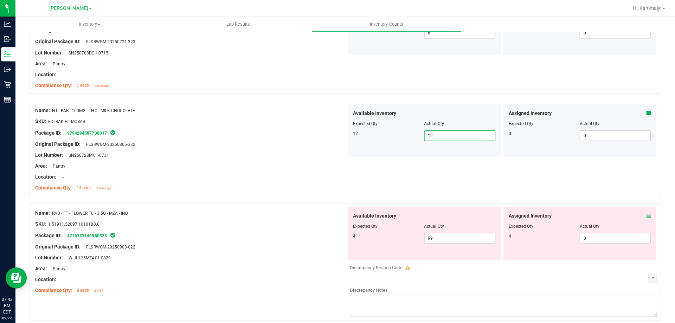
scroll to position [1903, 0]
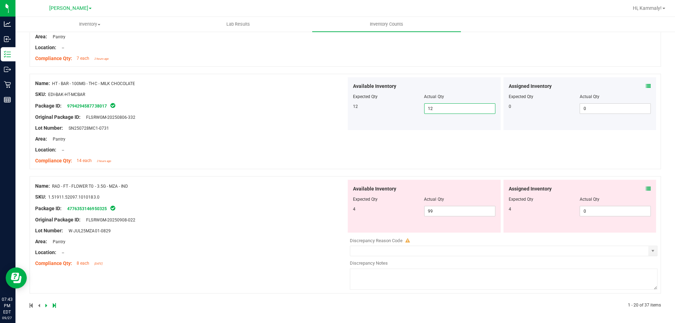
click at [646, 186] on icon at bounding box center [648, 188] width 5 height 5
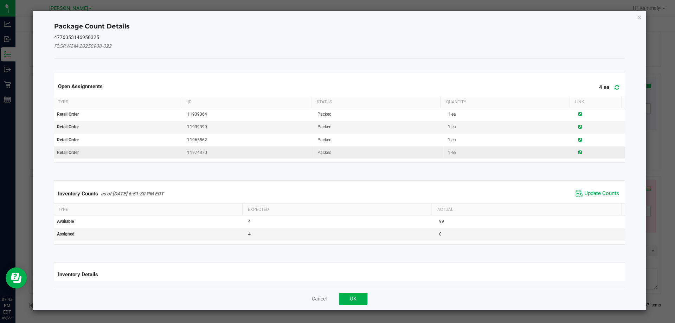
click at [607, 154] on td at bounding box center [600, 152] width 52 height 12
click at [588, 195] on span "Update Counts" at bounding box center [601, 193] width 35 height 7
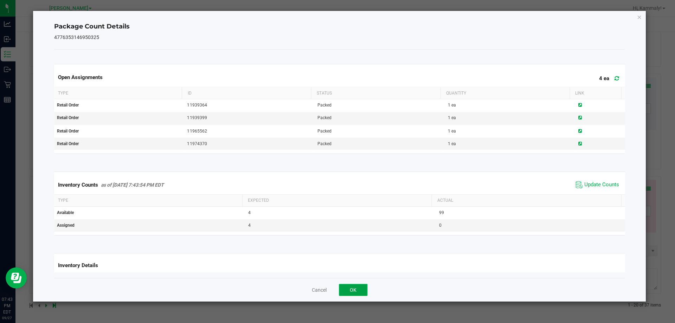
click at [362, 293] on button "OK" at bounding box center [354, 289] width 28 height 12
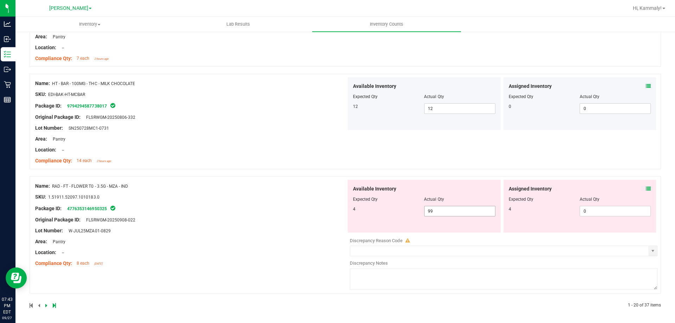
click at [464, 215] on input "99" at bounding box center [460, 211] width 70 height 10
type input "9"
type input "4"
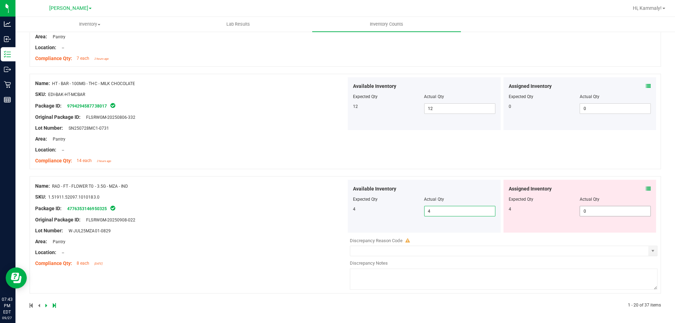
click at [610, 211] on input "0" at bounding box center [615, 211] width 70 height 10
type input "4"
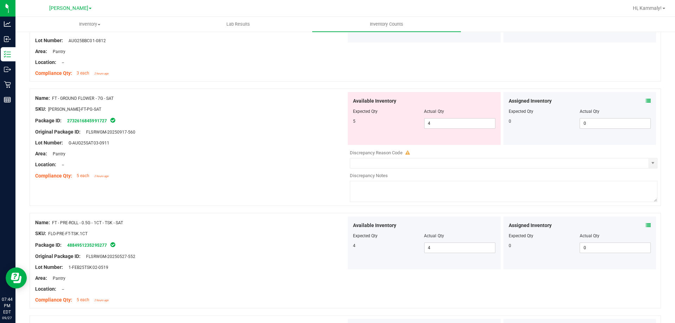
scroll to position [802, 0]
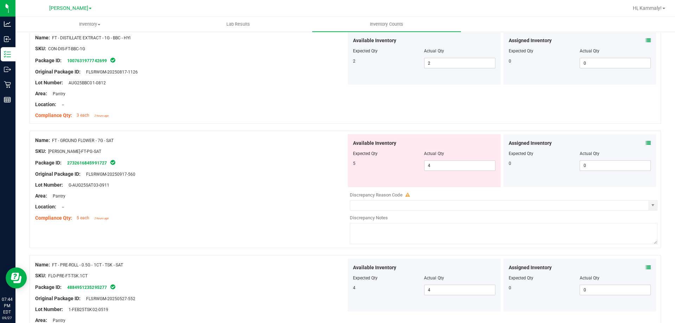
click at [115, 142] on span "FT - GROUND FLOWER - 7G - SAT" at bounding box center [83, 140] width 61 height 5
click at [103, 142] on span "FT - GROUND FLOWER - 7G - SAT" at bounding box center [83, 140] width 61 height 5
drag, startPoint x: 53, startPoint y: 140, endPoint x: 123, endPoint y: 137, distance: 70.0
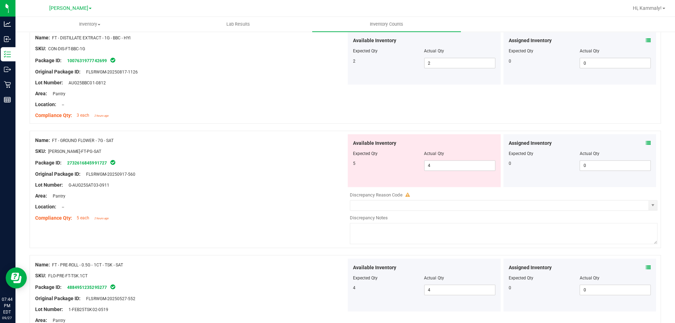
click at [123, 137] on div "Name: FT - GROUND FLOWER - 7G - SAT" at bounding box center [192, 139] width 310 height 7
copy div "FT - GROUND FLOWER - 7G - SAT"
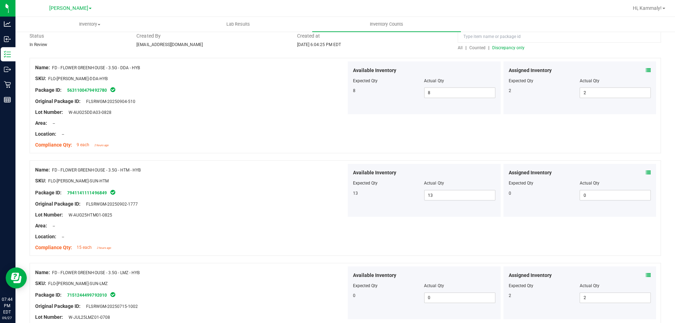
scroll to position [0, 0]
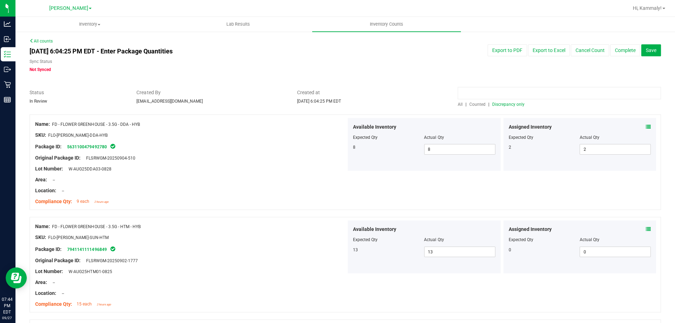
click at [473, 93] on input at bounding box center [559, 93] width 203 height 12
paste input "FT - GROUND FLOWER - 7G - SAT"
type input "FT - GROUND FLOWER - 7G - SAT"
click at [473, 102] on span "Counted" at bounding box center [478, 104] width 16 height 5
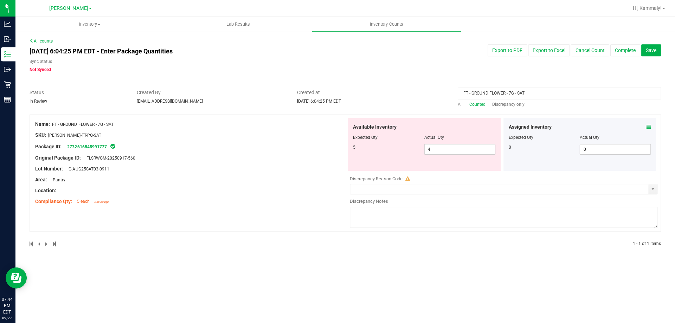
click at [471, 95] on input "FT - GROUND FLOWER - 7G - SAT" at bounding box center [559, 93] width 203 height 12
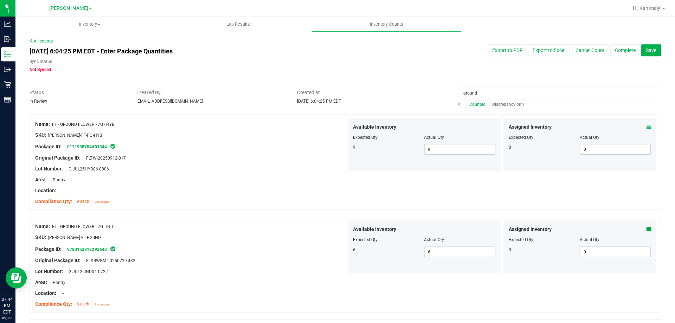
type input "ground"
click at [646, 125] on icon at bounding box center [648, 126] width 5 height 5
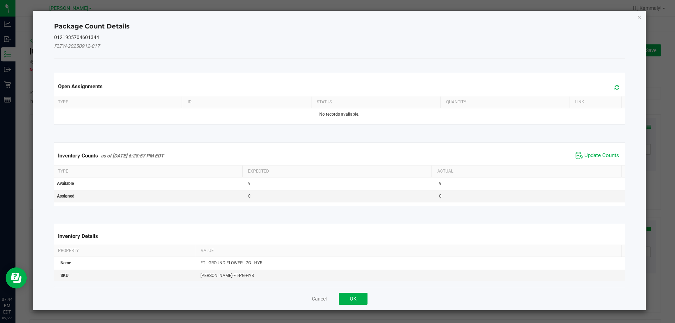
click at [595, 150] on span "Update Counts" at bounding box center [597, 155] width 47 height 11
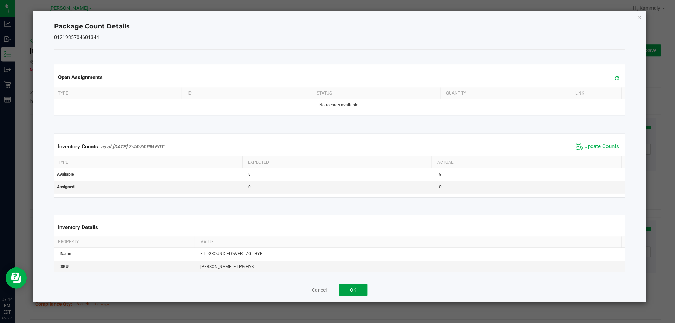
click at [365, 286] on button "OK" at bounding box center [354, 289] width 28 height 12
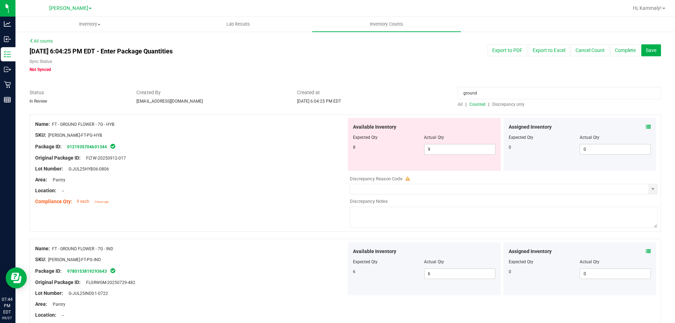
click at [646, 250] on icon at bounding box center [648, 250] width 5 height 5
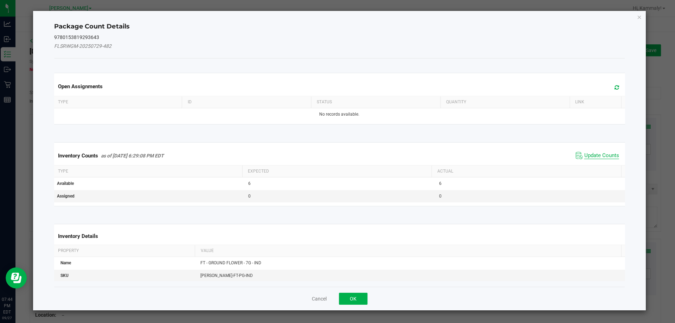
click at [603, 156] on span "Update Counts" at bounding box center [601, 155] width 35 height 7
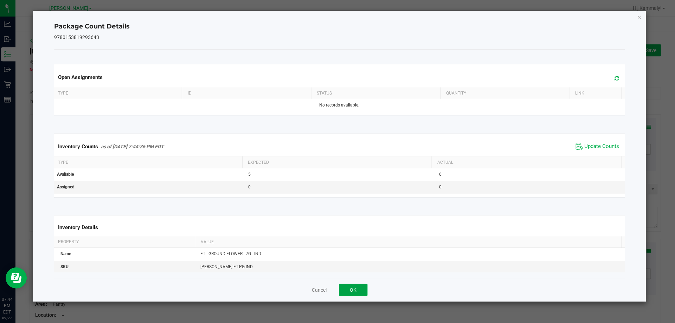
click at [366, 285] on button "OK" at bounding box center [354, 289] width 28 height 12
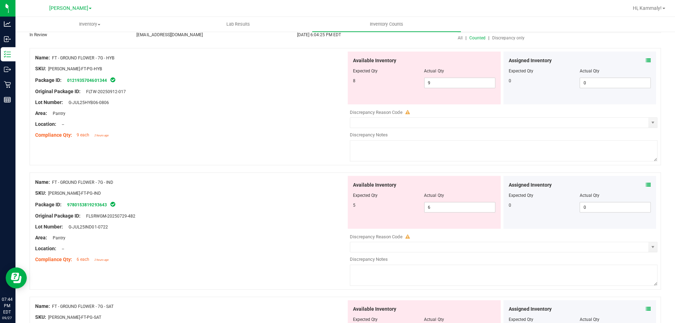
scroll to position [64, 0]
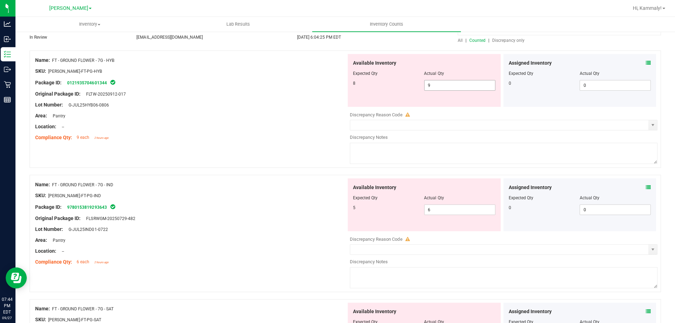
click at [464, 84] on input "9" at bounding box center [460, 85] width 70 height 10
click at [461, 209] on input "6" at bounding box center [460, 209] width 70 height 10
type input "5"
click at [448, 85] on input "9" at bounding box center [460, 85] width 70 height 10
type input "5"
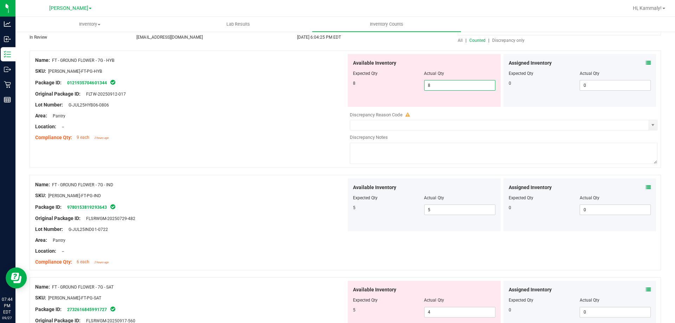
type input "8"
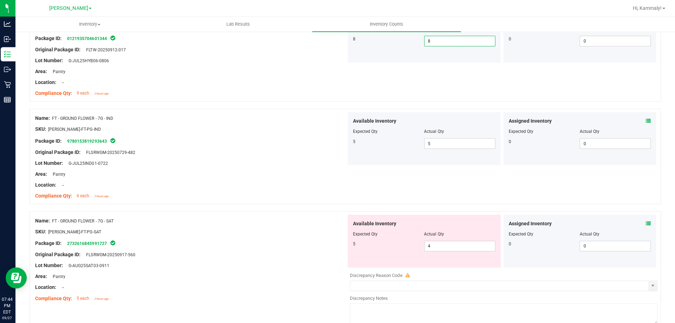
scroll to position [142, 0]
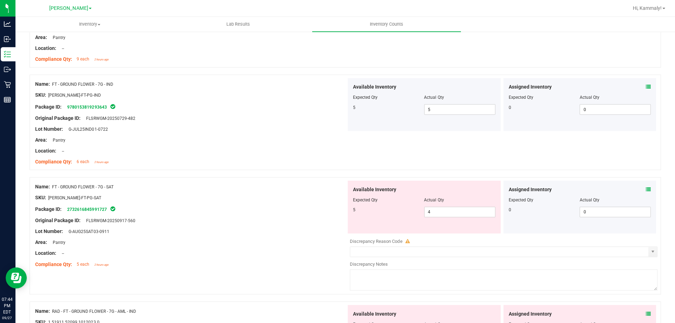
click at [646, 189] on icon at bounding box center [648, 189] width 5 height 5
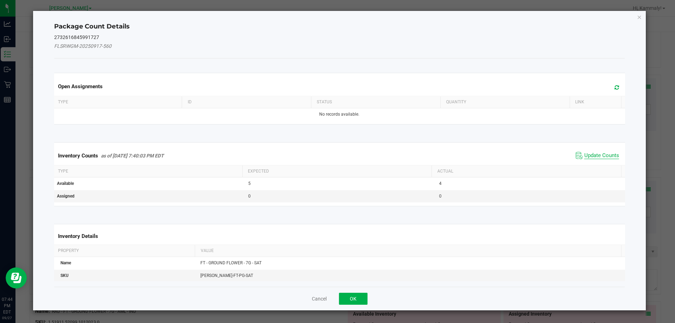
click at [605, 156] on span "Update Counts" at bounding box center [601, 155] width 35 height 7
click at [594, 158] on span "Update Counts" at bounding box center [601, 155] width 35 height 7
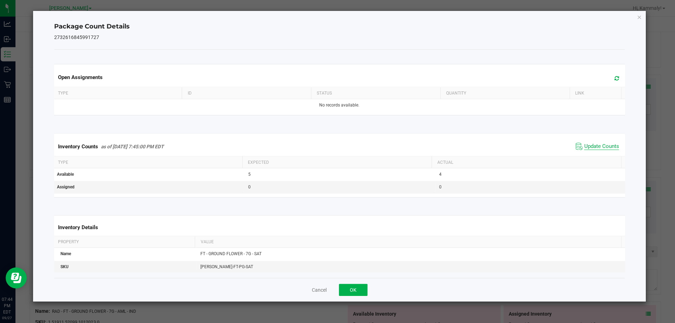
click at [597, 159] on th "Actual" at bounding box center [526, 162] width 189 height 12
click at [591, 150] on span "Update Counts" at bounding box center [601, 146] width 35 height 7
click at [592, 149] on span "Update Counts" at bounding box center [601, 146] width 35 height 6
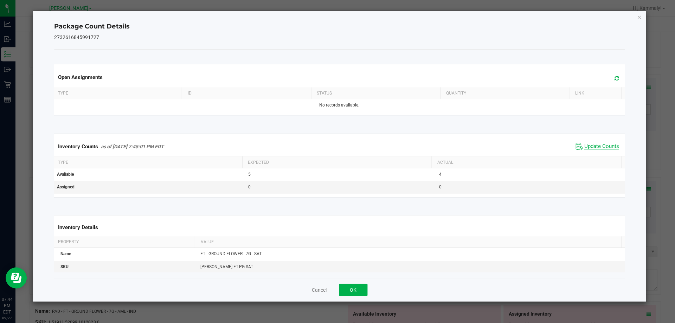
click at [590, 150] on span "Update Counts" at bounding box center [601, 146] width 35 height 7
click at [590, 149] on span "Update Counts" at bounding box center [601, 146] width 35 height 7
click at [358, 287] on button "OK" at bounding box center [354, 289] width 28 height 12
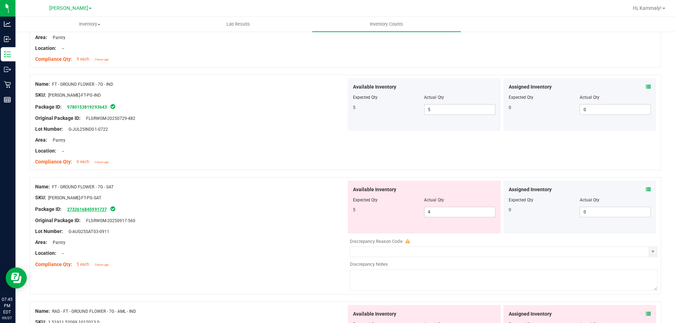
click at [95, 210] on link "2732616845991727" at bounding box center [88, 209] width 39 height 5
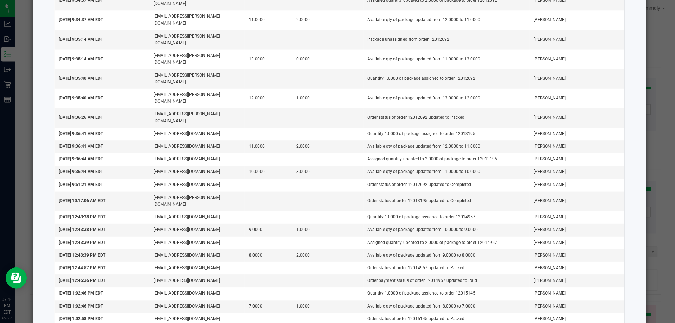
scroll to position [665, 0]
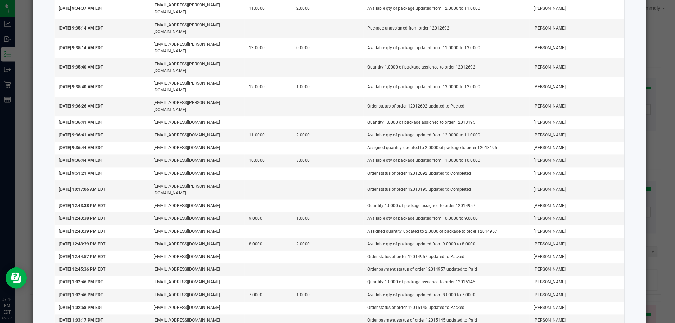
copy td "12015721"
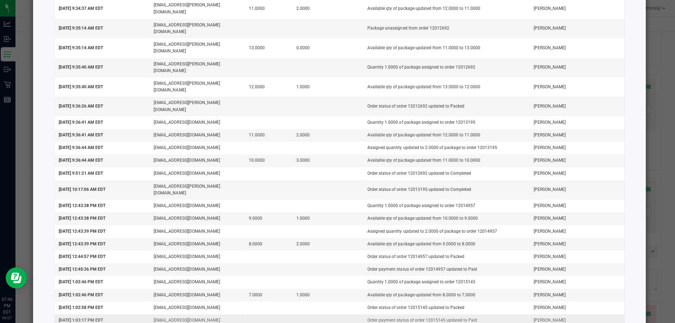
click at [422, 314] on td "Order payment status of order 12015145 updated to Paid" at bounding box center [447, 320] width 166 height 13
copy td "12015145"
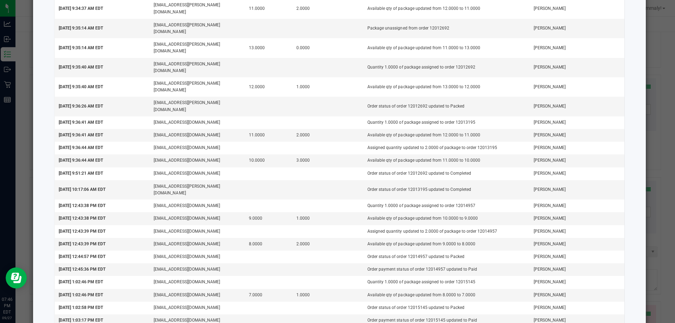
copy td "12015721"
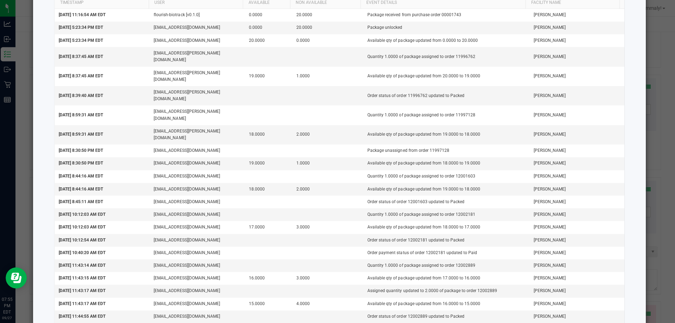
scroll to position [0, 0]
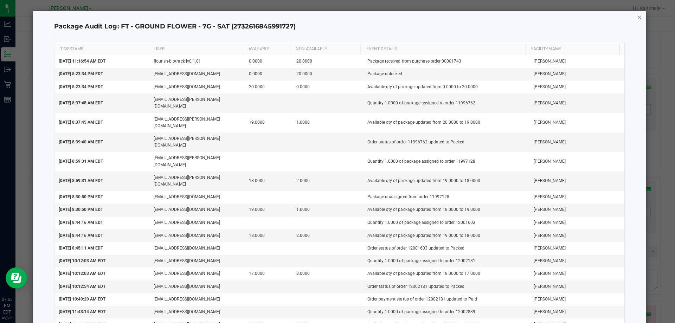
click at [637, 19] on icon "button" at bounding box center [639, 17] width 5 height 8
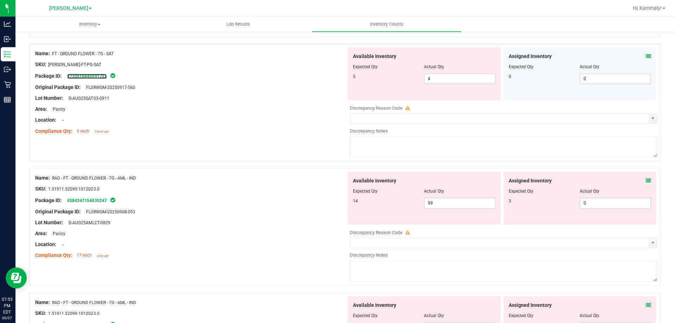
scroll to position [282, 0]
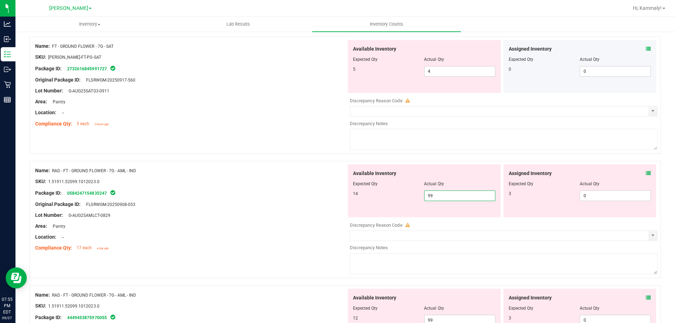
click at [472, 195] on span "99 99" at bounding box center [460, 195] width 71 height 11
click at [472, 195] on input "99" at bounding box center [460, 195] width 70 height 10
type input "14"
click at [583, 195] on span "0 0" at bounding box center [615, 195] width 71 height 11
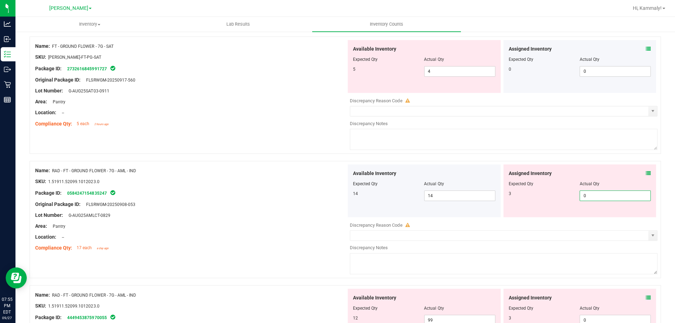
click at [583, 195] on input "0" at bounding box center [615, 195] width 70 height 10
type input "3"
click at [363, 192] on div "14" at bounding box center [389, 193] width 71 height 6
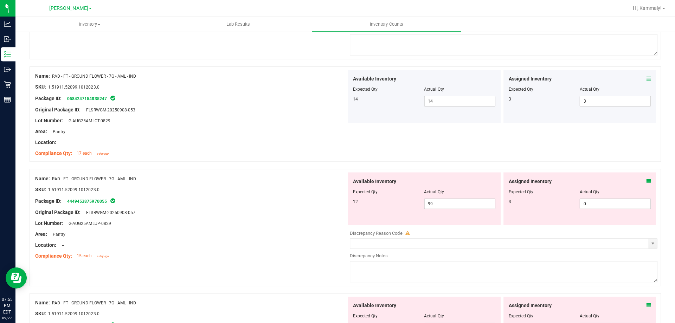
scroll to position [387, 0]
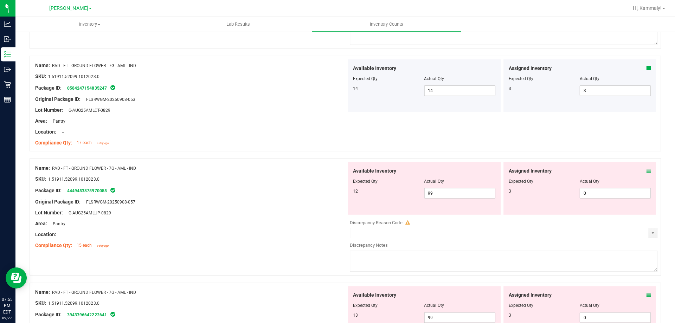
click at [646, 168] on icon at bounding box center [648, 170] width 5 height 5
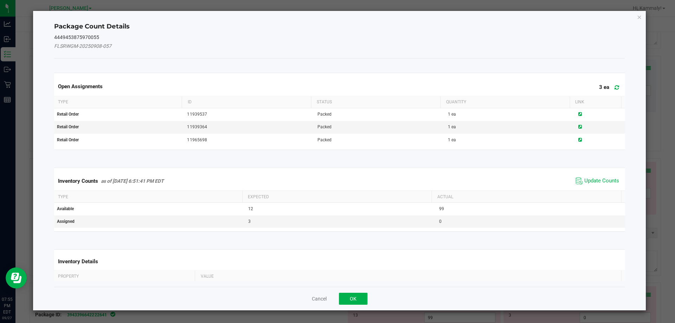
click at [588, 192] on th "Actual" at bounding box center [526, 196] width 189 height 12
click at [591, 179] on span "Update Counts" at bounding box center [601, 180] width 35 height 7
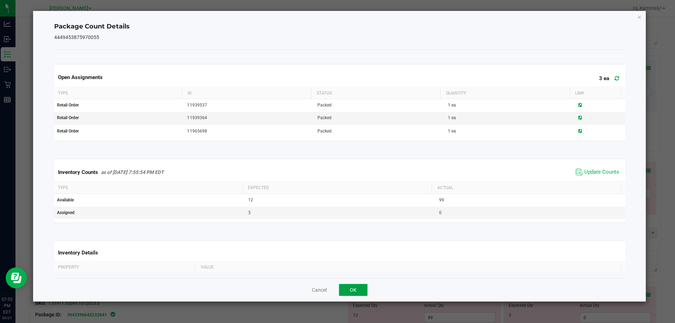
click at [363, 289] on button "OK" at bounding box center [354, 289] width 28 height 12
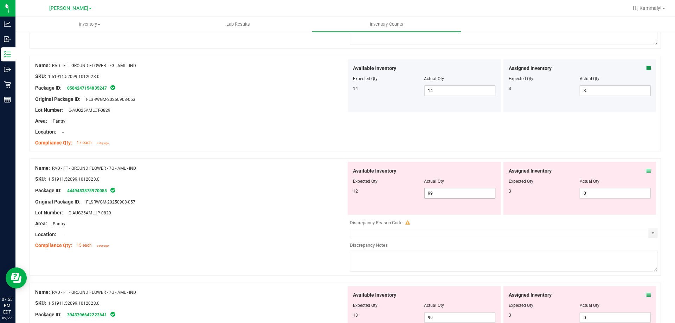
click at [459, 195] on span "99 99" at bounding box center [460, 192] width 71 height 11
click at [0, 0] on input "99" at bounding box center [0, 0] width 0 height 0
click at [459, 195] on input "99" at bounding box center [460, 193] width 70 height 10
type input "12"
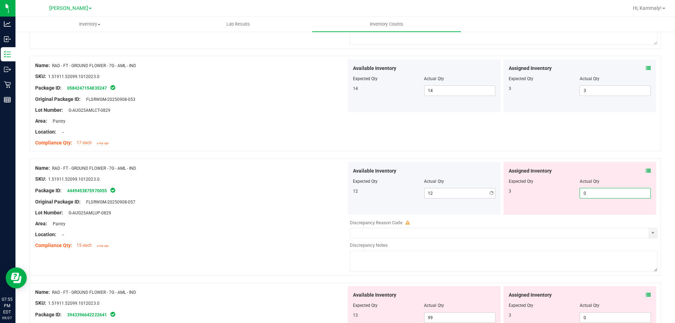
click at [584, 192] on span "0 0" at bounding box center [615, 192] width 71 height 11
click at [584, 192] on input "0" at bounding box center [615, 193] width 70 height 10
type input "3"
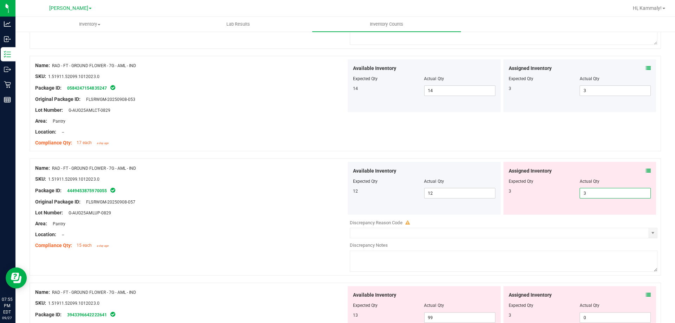
click at [326, 203] on div "Original Package ID: FLSRWGM-20250908-057" at bounding box center [192, 201] width 310 height 7
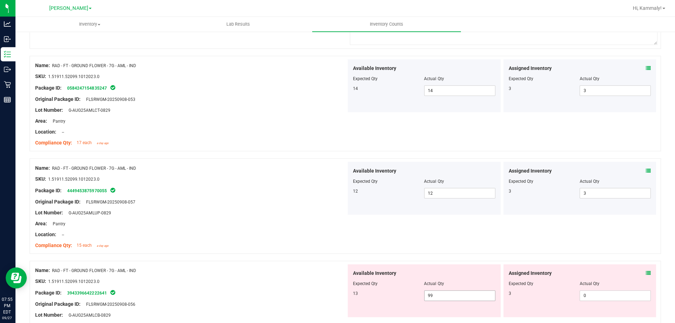
click at [443, 296] on span "99 99" at bounding box center [460, 295] width 71 height 11
click at [443, 296] on input "99" at bounding box center [460, 295] width 70 height 10
type input "13"
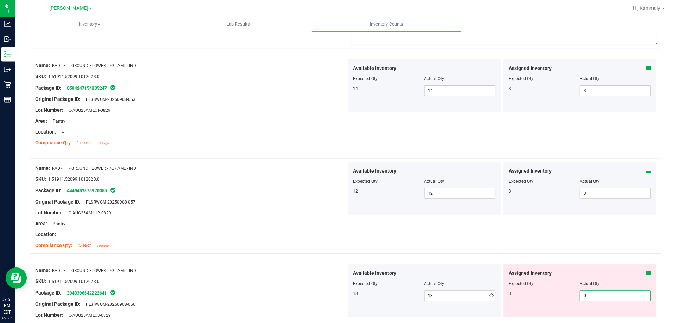
click at [602, 297] on span "0 0" at bounding box center [615, 295] width 71 height 11
click at [602, 297] on input "0" at bounding box center [615, 295] width 70 height 10
type input "3"
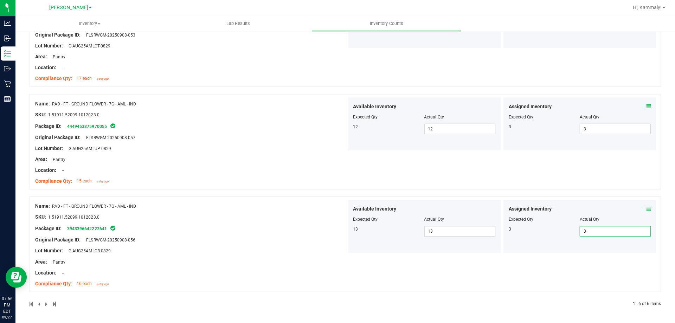
scroll to position [0, 0]
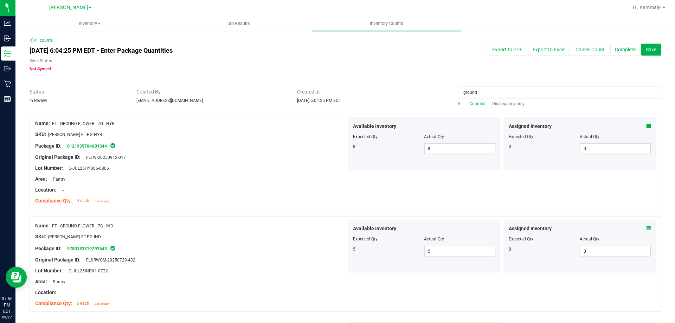
click at [494, 102] on span "Discrepancy only" at bounding box center [508, 104] width 32 height 5
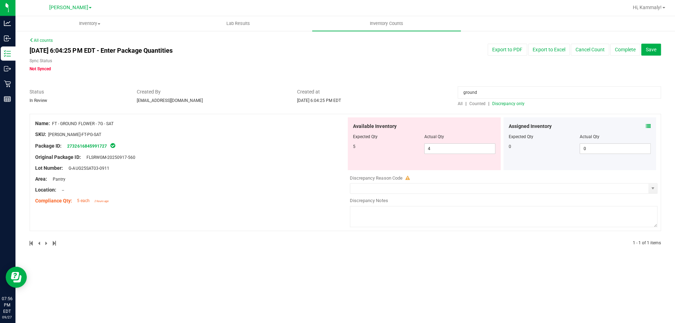
click at [480, 91] on input "ground" at bounding box center [559, 93] width 203 height 12
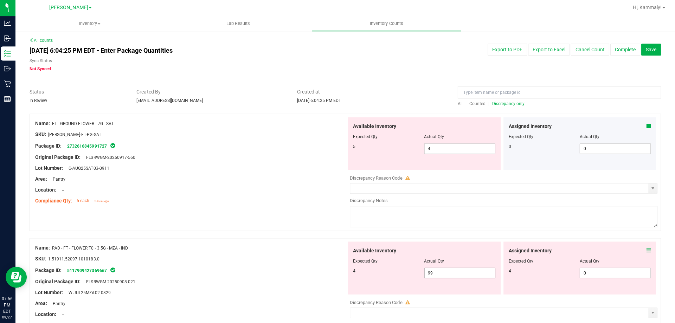
click at [438, 277] on span "99 99" at bounding box center [460, 273] width 71 height 11
drag, startPoint x: 438, startPoint y: 277, endPoint x: 515, endPoint y: 196, distance: 111.6
click at [439, 275] on input "99" at bounding box center [460, 273] width 70 height 10
type input "43"
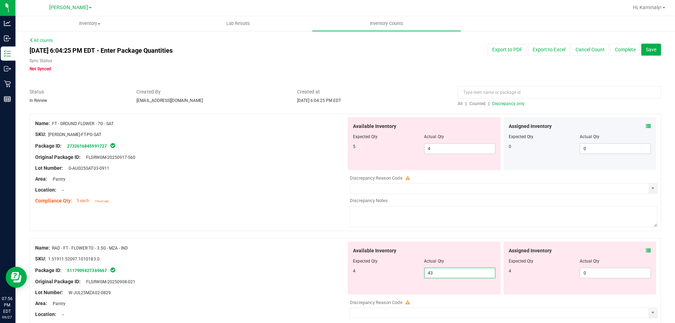
type input "4"
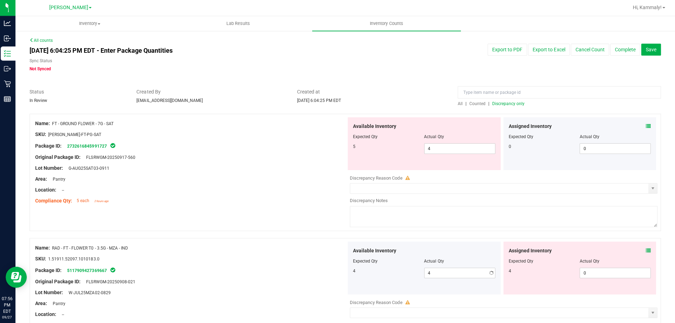
click at [599, 261] on div "Actual Qty" at bounding box center [615, 261] width 71 height 6
click at [599, 273] on span "0 0" at bounding box center [615, 273] width 71 height 11
click at [599, 273] on input "0" at bounding box center [615, 273] width 70 height 10
type input "4"
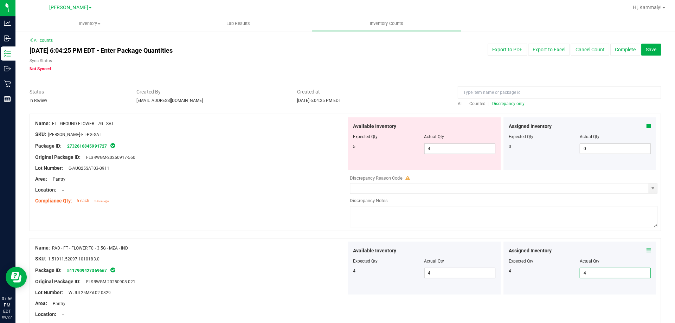
scroll to position [140, 0]
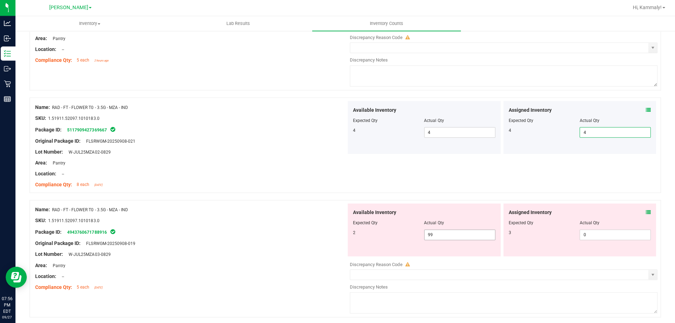
click at [442, 233] on span "99 99" at bounding box center [460, 235] width 71 height 11
click at [0, 0] on input "99" at bounding box center [0, 0] width 0 height 0
type input "2"
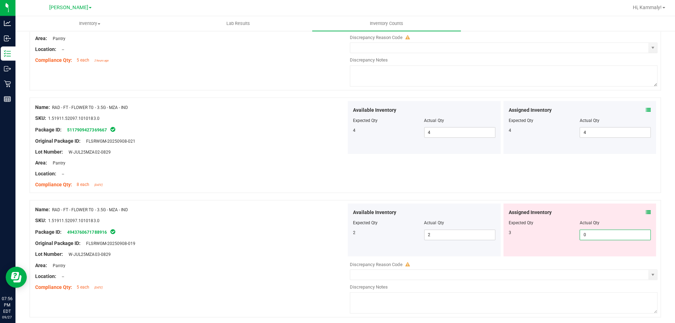
drag, startPoint x: 603, startPoint y: 237, endPoint x: 593, endPoint y: 237, distance: 9.9
click at [603, 237] on span "0 0" at bounding box center [615, 235] width 71 height 11
click at [587, 237] on input "0" at bounding box center [615, 235] width 70 height 10
type input "3"
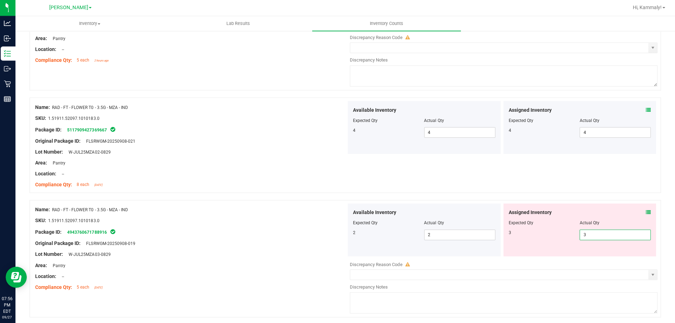
type input "3"
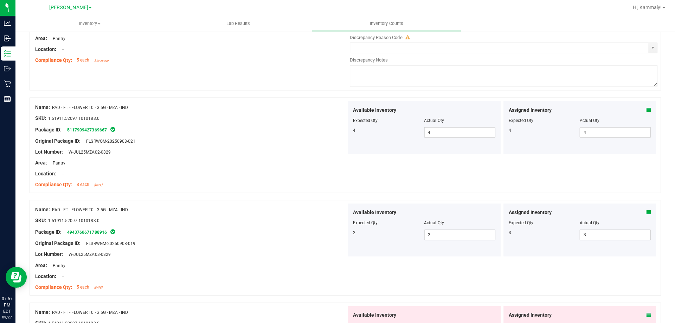
scroll to position [280, 0]
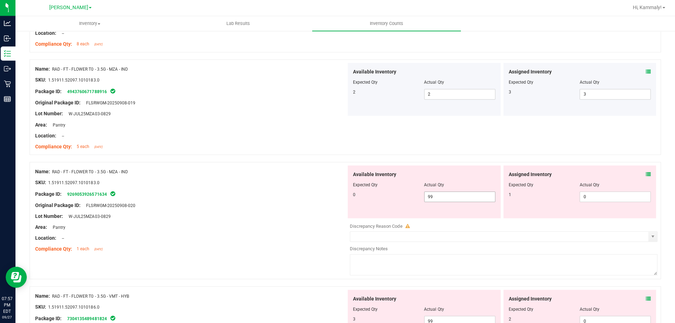
click at [473, 194] on span "99 99" at bounding box center [460, 197] width 71 height 11
click at [0, 0] on input "99" at bounding box center [0, 0] width 0 height 0
type input "0"
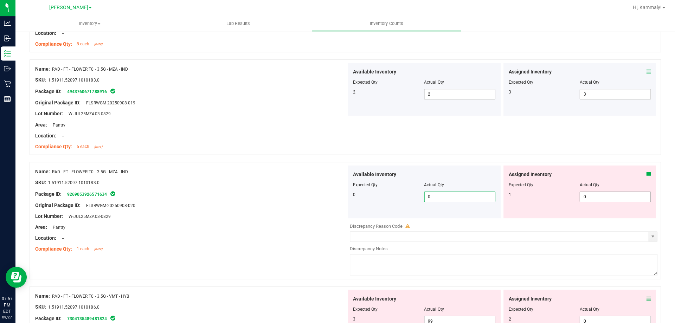
click at [608, 199] on input "0" at bounding box center [615, 197] width 70 height 10
type input "1"
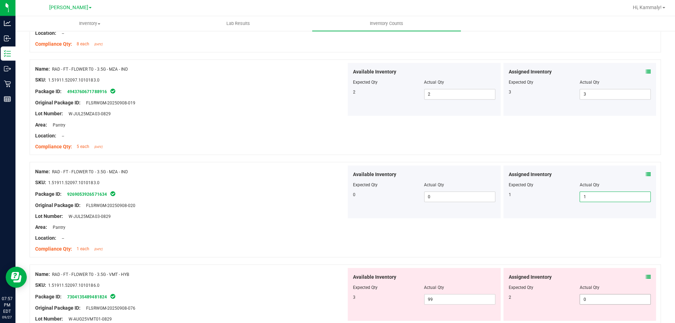
click at [602, 299] on input "0" at bounding box center [615, 300] width 70 height 10
type input "2"
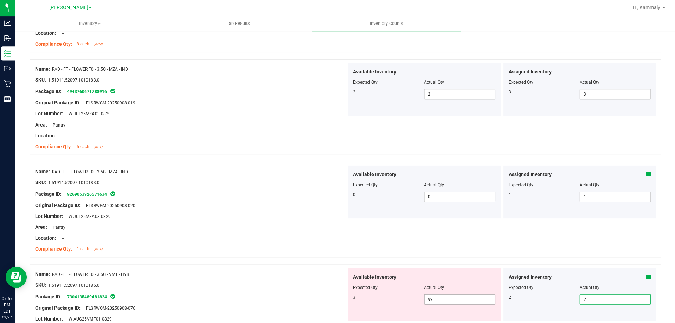
click at [450, 297] on input "99" at bounding box center [460, 300] width 70 height 10
type input "9"
type input "."
type input "3"
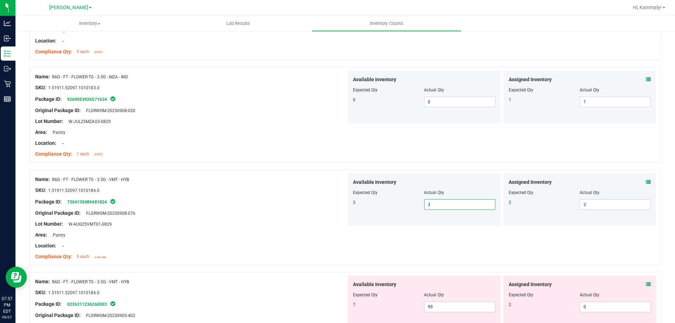
scroll to position [465, 0]
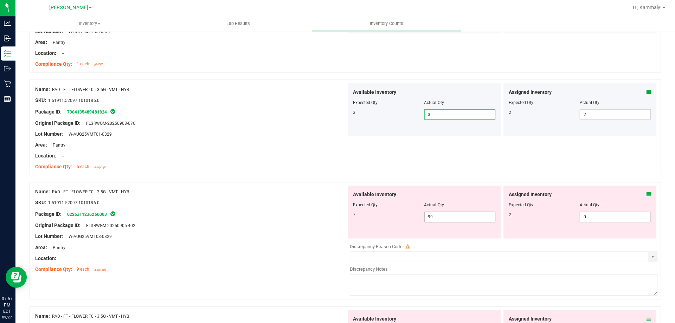
click at [462, 217] on input "99" at bounding box center [460, 217] width 70 height 10
type input "9"
type input "7"
click at [600, 213] on input "0" at bounding box center [615, 217] width 70 height 10
type input "7"
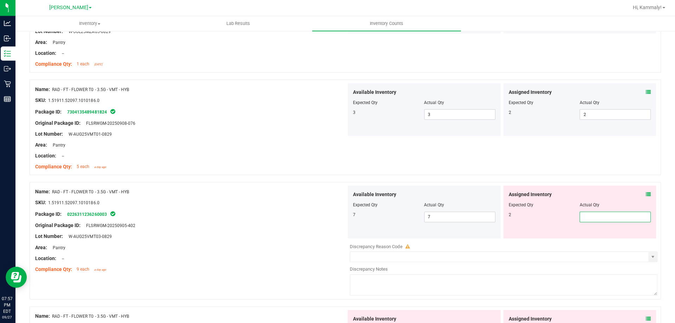
type input "2"
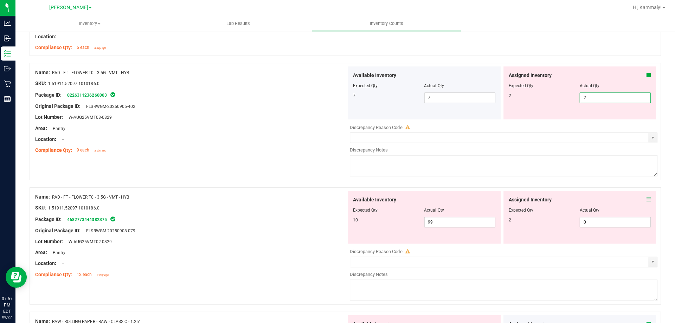
scroll to position [595, 0]
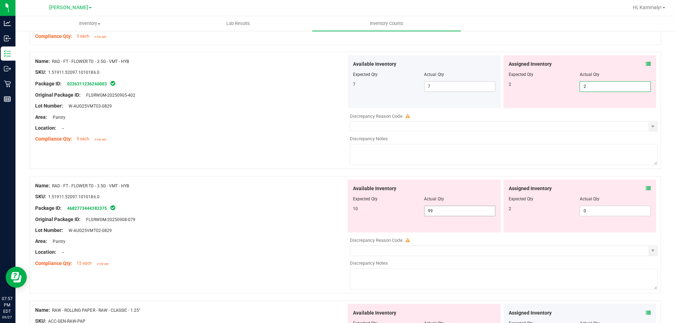
click at [459, 207] on div "Available Inventory Expected Qty Actual Qty 10 99 99" at bounding box center [424, 206] width 153 height 53
type input "2"
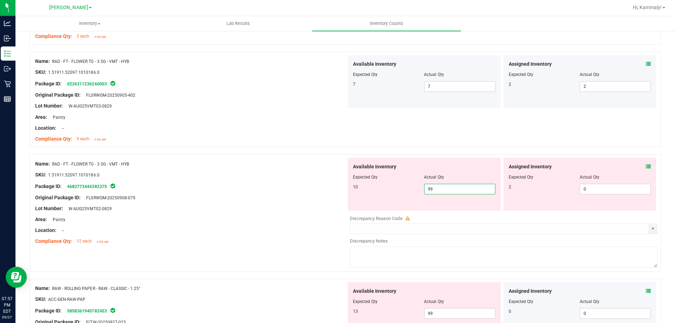
type input "9"
type input "10"
click at [605, 190] on input "0" at bounding box center [615, 190] width 70 height 10
type input "10"
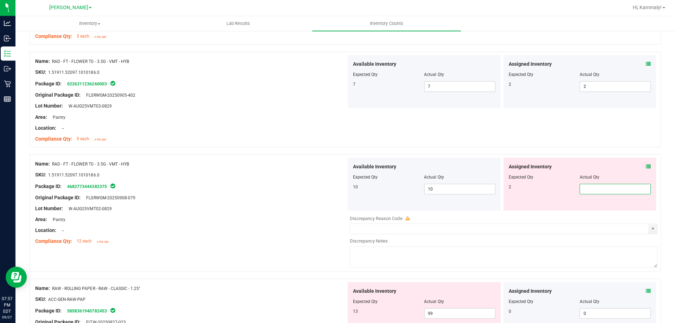
type input "2"
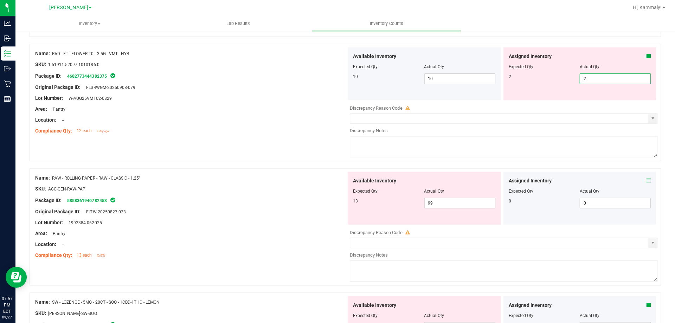
scroll to position [701, 0]
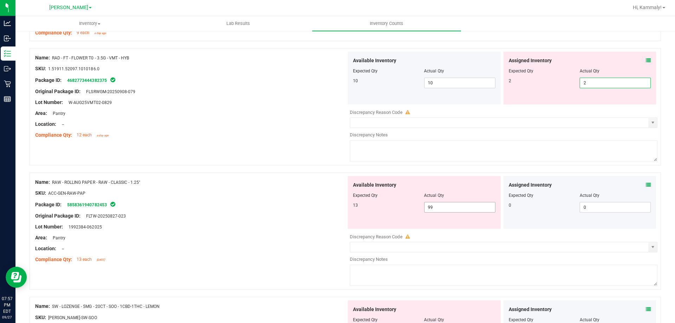
click at [456, 207] on div "Available Inventory Expected Qty Actual Qty 13 99 99" at bounding box center [502, 231] width 310 height 111
type input "2"
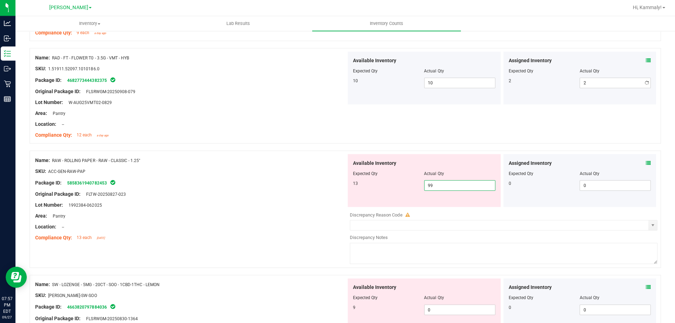
type input "9"
type input "13"
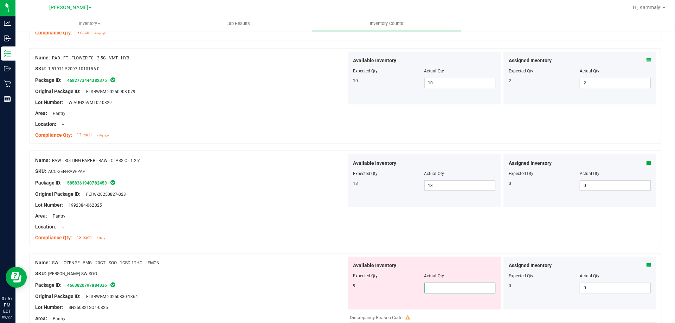
type input "9"
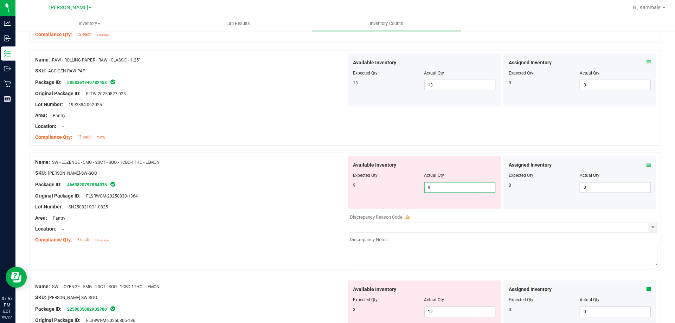
scroll to position [856, 0]
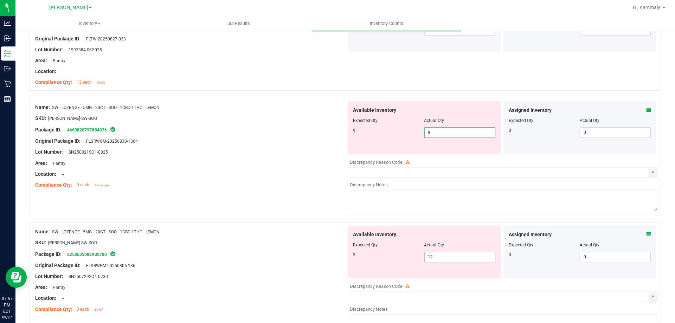
click at [435, 256] on div "Available Inventory Expected Qty Actual Qty 3 12 12" at bounding box center [424, 252] width 153 height 53
type input "9"
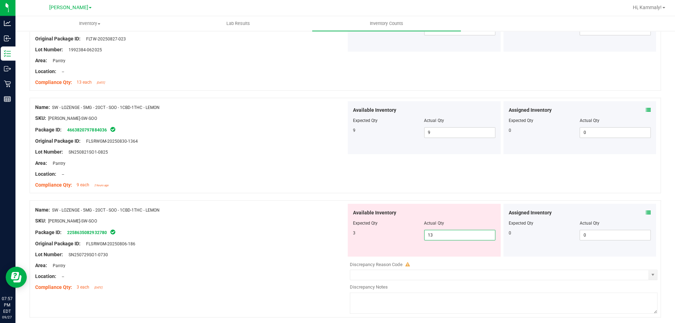
type input "1"
type input "3"
click at [580, 234] on input "0" at bounding box center [615, 235] width 70 height 10
type input "3"
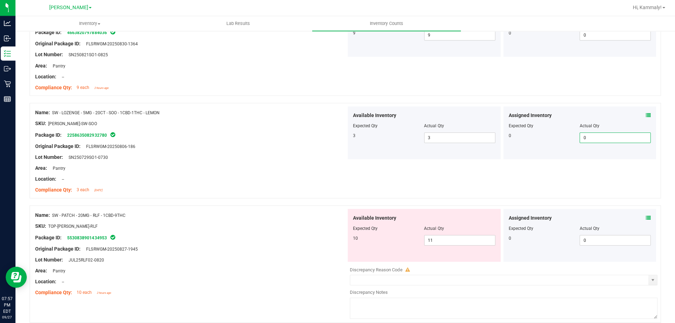
scroll to position [958, 0]
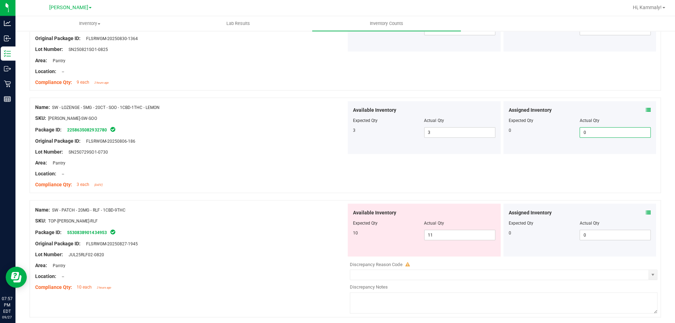
click at [646, 214] on icon at bounding box center [648, 212] width 5 height 5
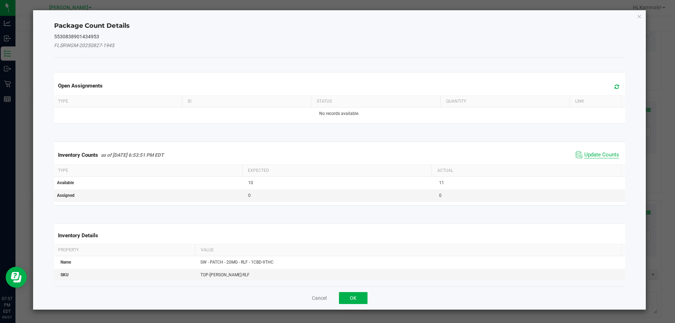
click at [594, 156] on span "Update Counts" at bounding box center [601, 155] width 35 height 7
click at [351, 294] on button "OK" at bounding box center [354, 298] width 28 height 12
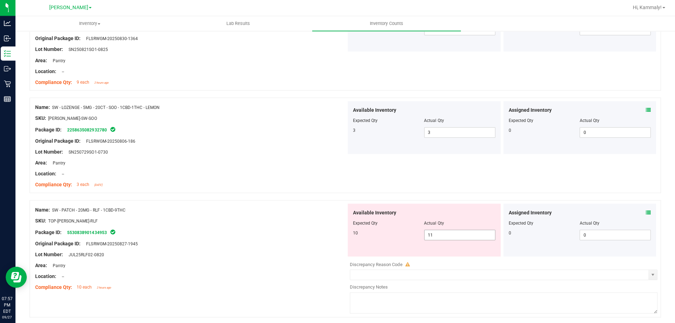
click at [456, 236] on input "11" at bounding box center [460, 235] width 70 height 10
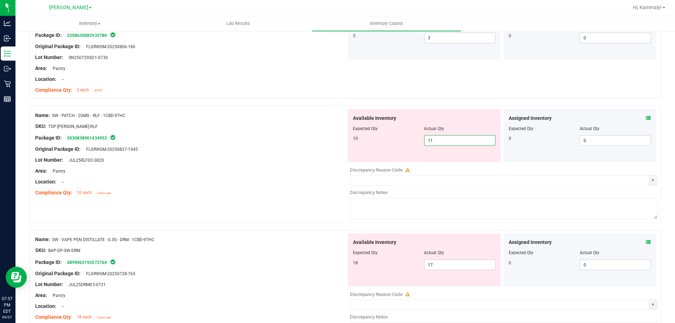
scroll to position [1052, 0]
type input "1"
type input "10"
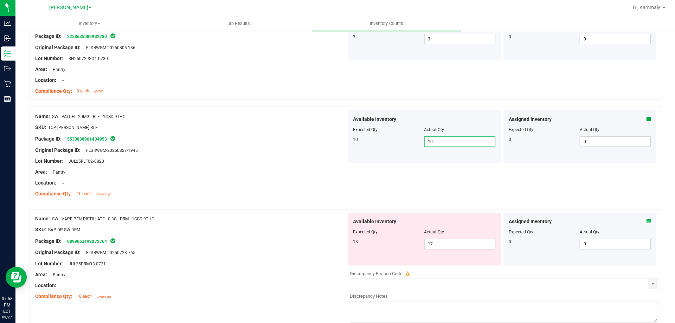
click at [646, 220] on icon at bounding box center [648, 221] width 5 height 5
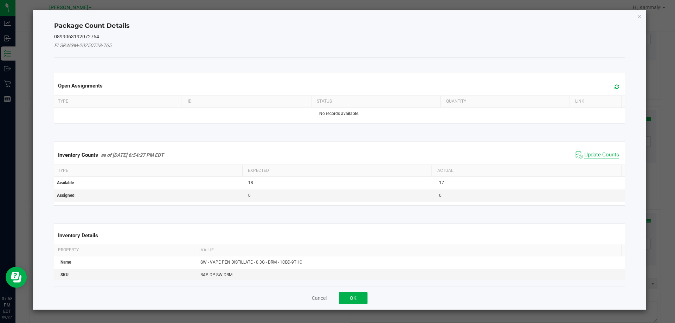
click at [589, 153] on span "Update Counts" at bounding box center [601, 155] width 35 height 7
click at [357, 295] on button "OK" at bounding box center [354, 298] width 28 height 12
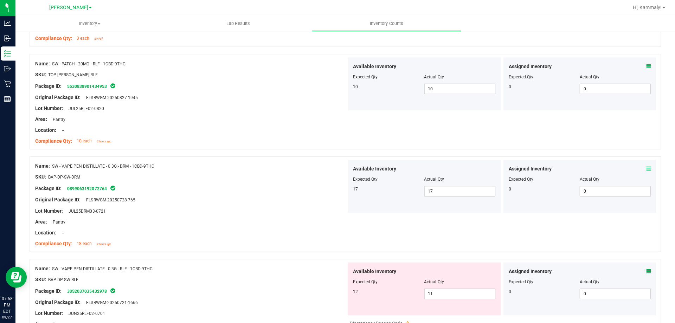
scroll to position [1143, 0]
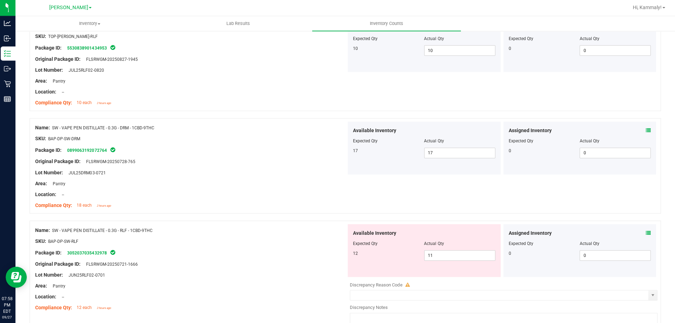
click at [648, 220] on div at bounding box center [346, 217] width 630 height 7
click at [646, 233] on icon at bounding box center [648, 233] width 5 height 5
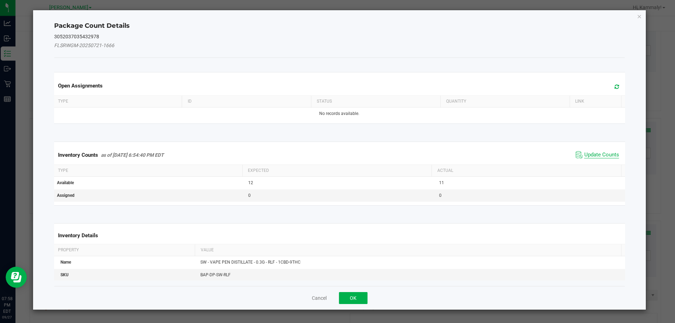
click at [596, 157] on span "Update Counts" at bounding box center [601, 155] width 35 height 7
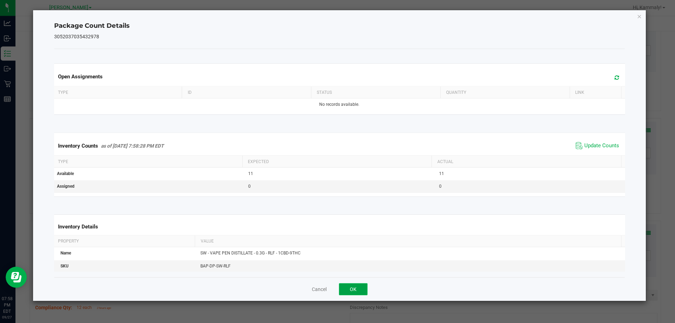
click at [362, 292] on button "OK" at bounding box center [354, 289] width 28 height 12
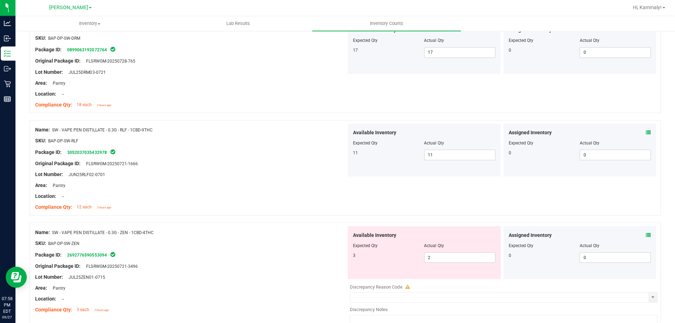
scroll to position [1244, 0]
click at [646, 233] on icon at bounding box center [648, 233] width 5 height 5
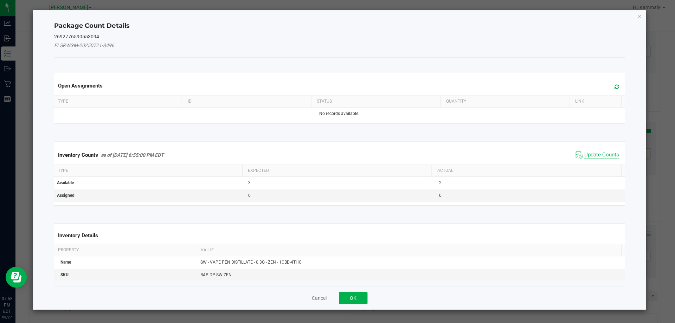
click at [603, 156] on span "Update Counts" at bounding box center [601, 155] width 35 height 7
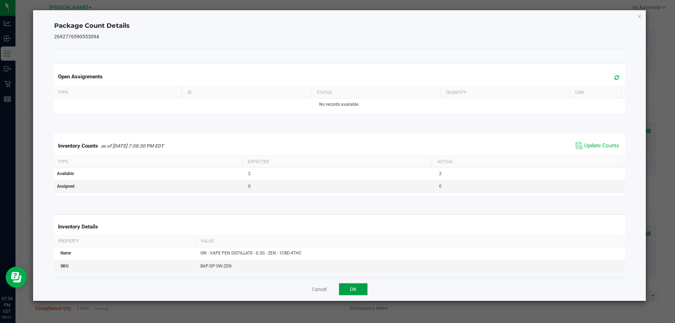
click at [354, 291] on button "OK" at bounding box center [354, 289] width 28 height 12
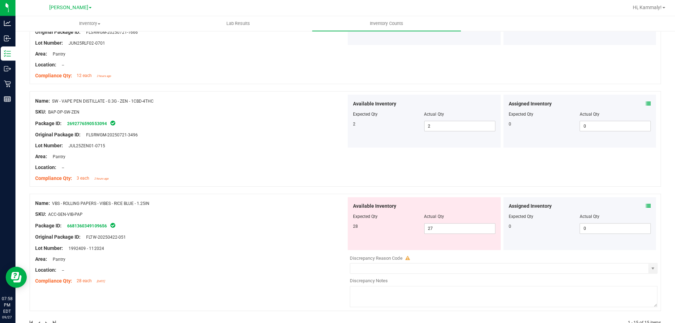
scroll to position [1375, 0]
click at [646, 206] on icon at bounding box center [648, 205] width 5 height 5
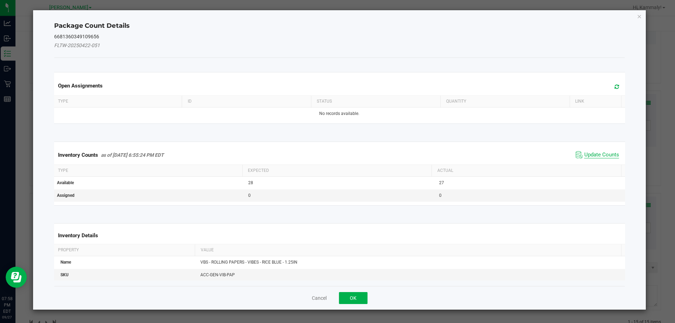
click at [600, 156] on span "Update Counts" at bounding box center [601, 155] width 35 height 7
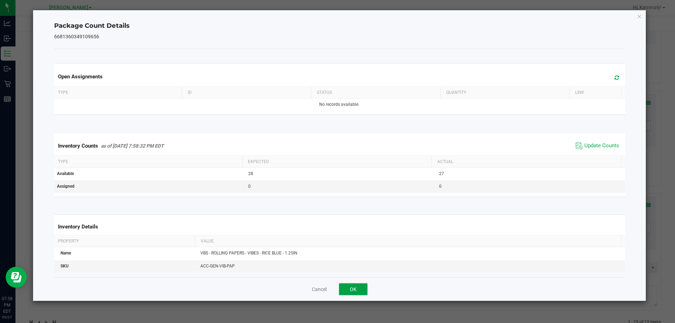
click at [353, 288] on button "OK" at bounding box center [354, 289] width 28 height 12
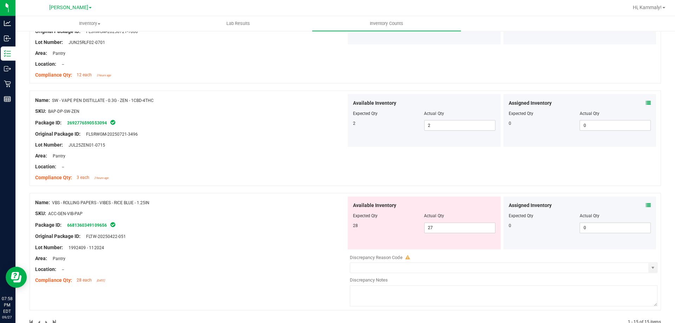
scroll to position [1393, 0]
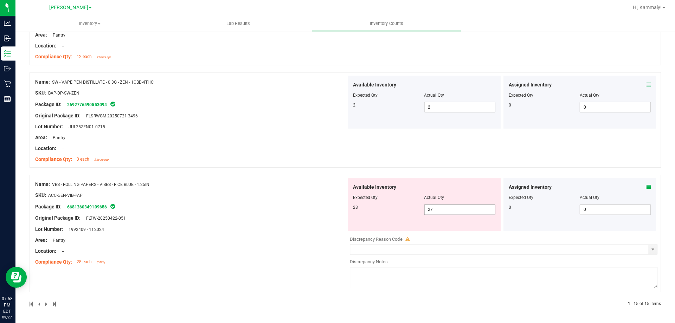
click at [448, 209] on input "27" at bounding box center [460, 210] width 70 height 10
type input "28"
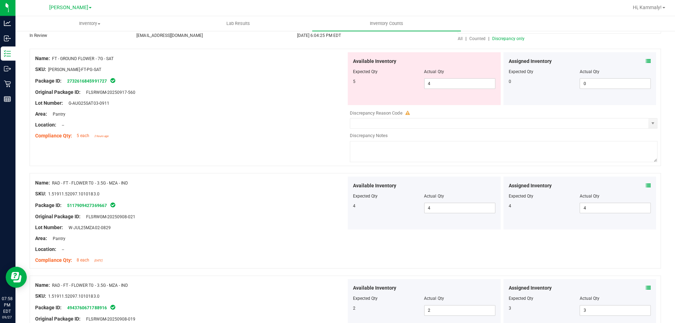
scroll to position [0, 0]
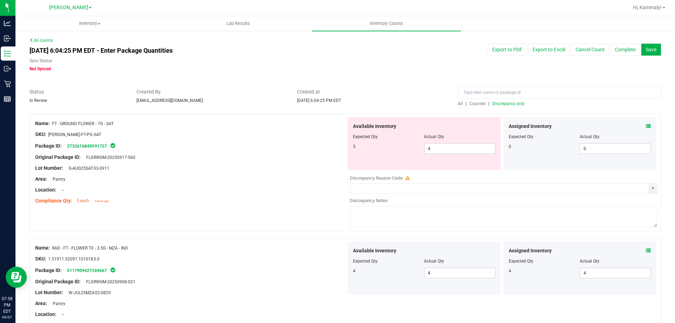
click at [476, 106] on span "Counted" at bounding box center [478, 104] width 16 height 5
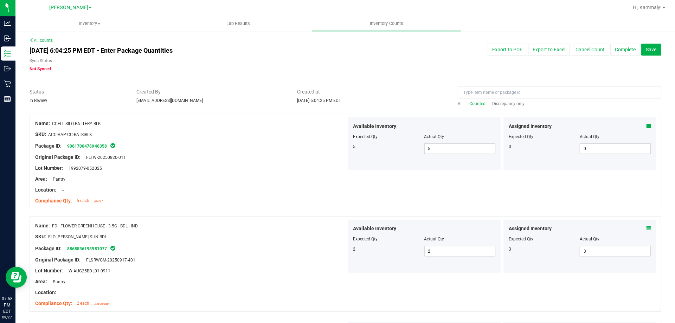
click at [514, 105] on span "Discrepancy only" at bounding box center [508, 104] width 32 height 5
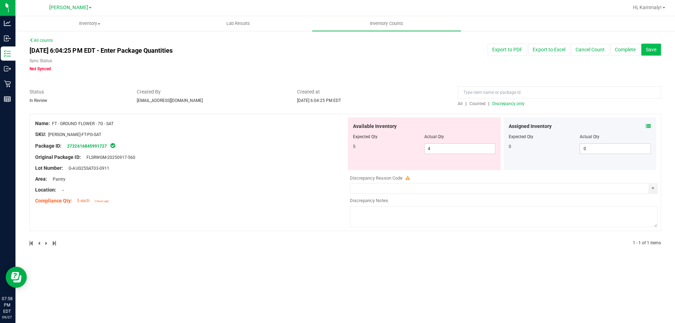
click at [655, 51] on span "Save" at bounding box center [651, 50] width 11 height 6
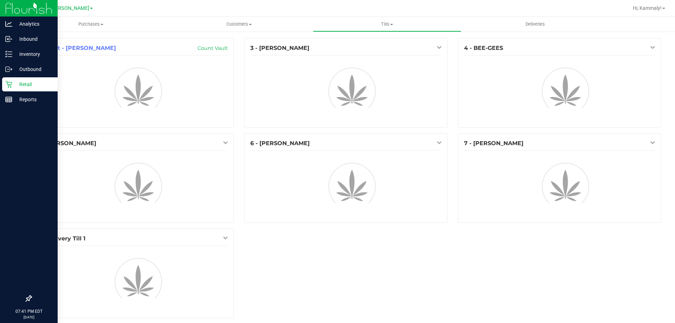
click at [19, 89] on div "Retail" at bounding box center [30, 84] width 56 height 14
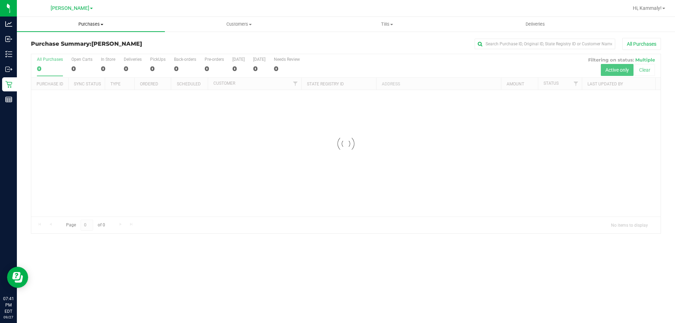
click at [102, 28] on uib-tab-heading "Purchases Summary of purchases Fulfillment All purchases" at bounding box center [91, 24] width 148 height 15
click at [79, 58] on li "All purchases" at bounding box center [91, 59] width 148 height 8
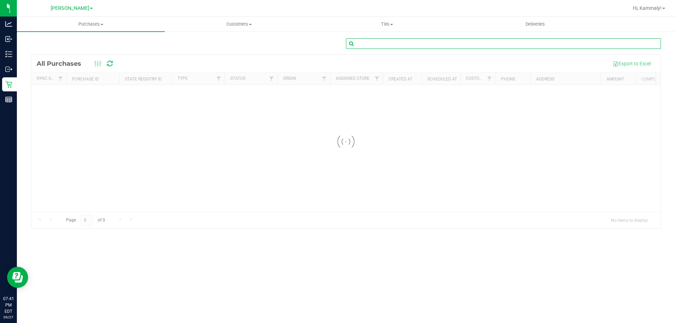
click at [531, 46] on input "text" at bounding box center [503, 43] width 315 height 11
paste input "12015918"
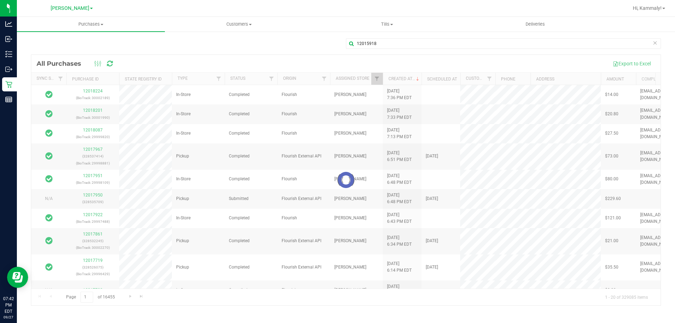
drag, startPoint x: 401, startPoint y: 200, endPoint x: 262, endPoint y: 44, distance: 209.4
click at [262, 44] on div "12015918" at bounding box center [346, 46] width 630 height 16
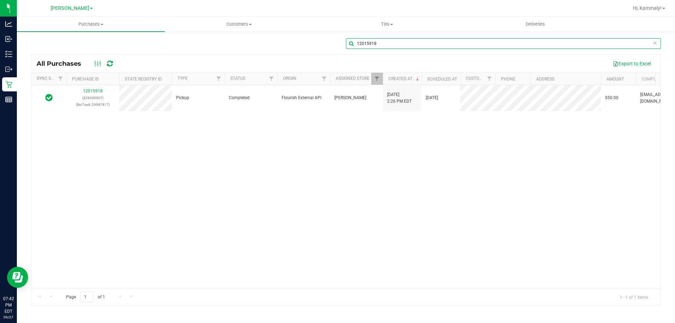
click at [409, 41] on input "12015918" at bounding box center [503, 43] width 315 height 11
paste input "721"
click at [399, 42] on input "12015721" at bounding box center [503, 43] width 315 height 11
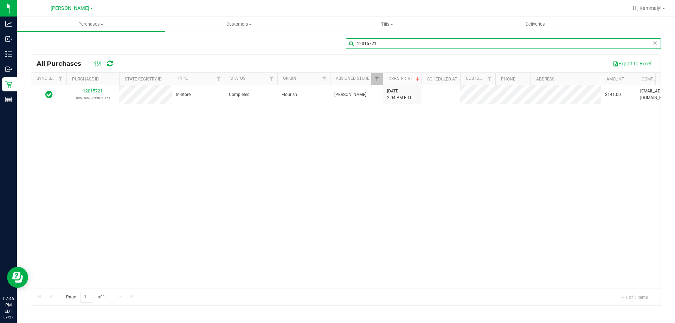
click at [399, 42] on input "12015721" at bounding box center [503, 43] width 315 height 11
click at [425, 43] on input "12015721" at bounding box center [503, 43] width 315 height 11
paste input "145"
click at [404, 39] on input "12015145" at bounding box center [503, 43] width 315 height 11
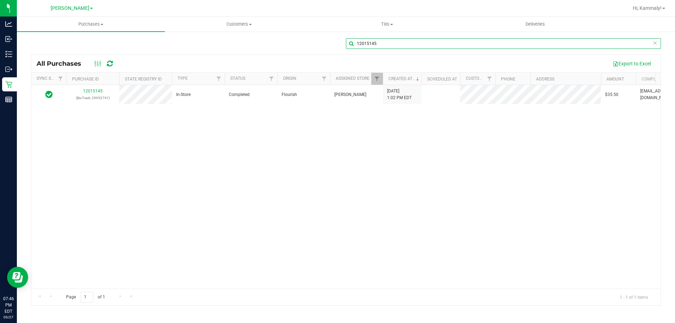
click at [416, 45] on input "12015145" at bounding box center [503, 43] width 315 height 11
paste input "721"
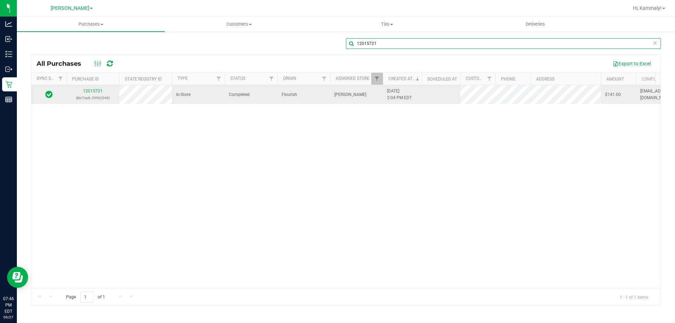
type input "12015721"
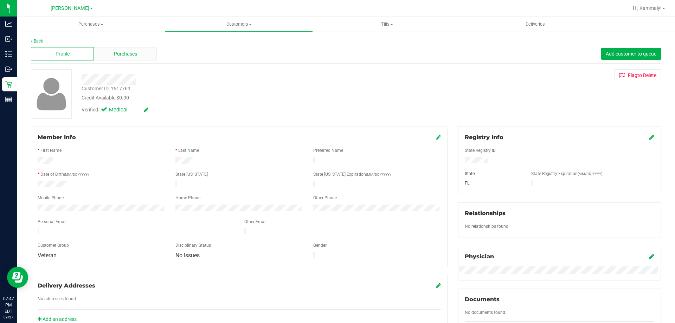
drag, startPoint x: 120, startPoint y: 45, endPoint x: 121, endPoint y: 53, distance: 7.4
click at [121, 53] on div "Profile Purchases Add customer to queue" at bounding box center [346, 53] width 630 height 19
click at [121, 53] on span "Purchases" at bounding box center [125, 53] width 23 height 7
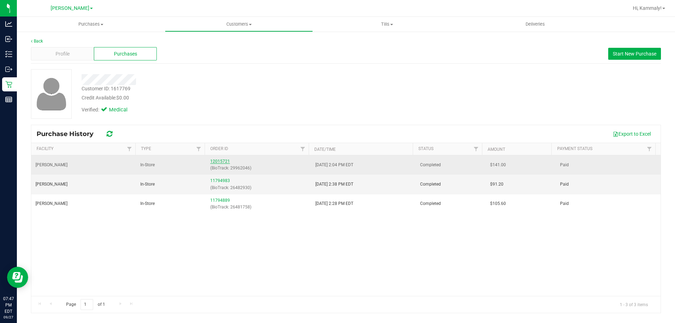
click at [215, 161] on link "12015721" at bounding box center [220, 161] width 20 height 5
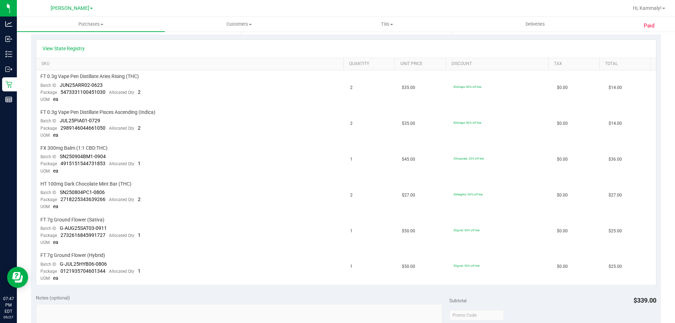
scroll to position [176, 0]
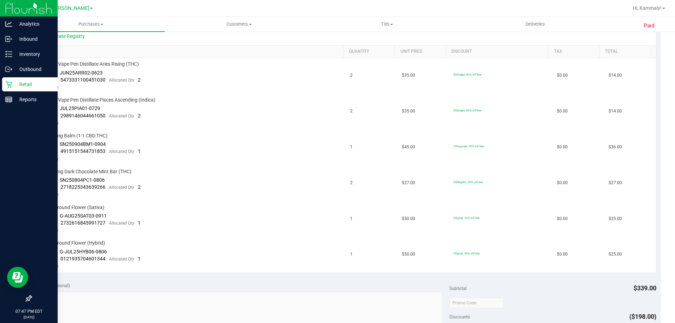
click at [8, 83] on icon at bounding box center [8, 84] width 7 height 7
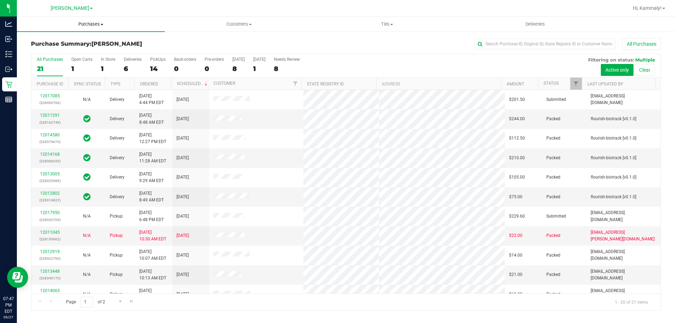
click at [98, 26] on span "Purchases" at bounding box center [91, 24] width 148 height 6
click at [73, 59] on li "All purchases" at bounding box center [91, 59] width 148 height 8
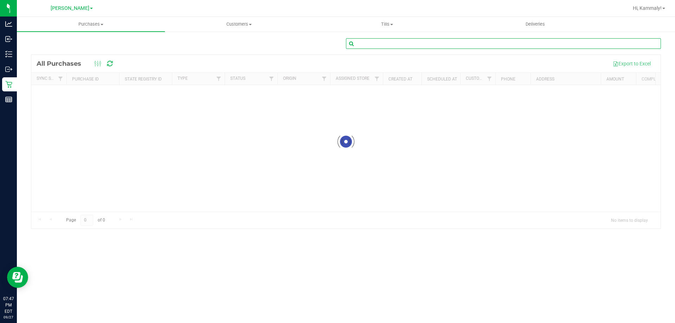
click at [504, 40] on input "text" at bounding box center [503, 43] width 315 height 11
type input "u"
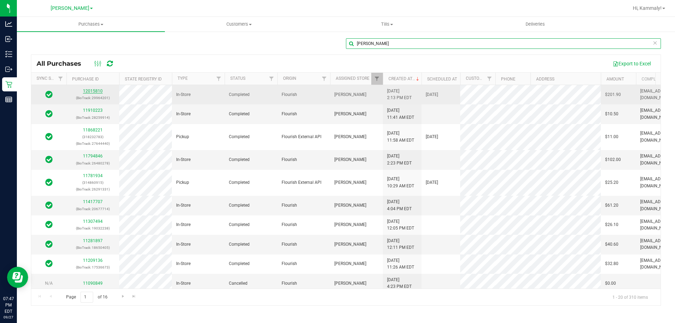
type input "[PERSON_NAME]"
click at [97, 91] on link "12015810" at bounding box center [93, 91] width 20 height 5
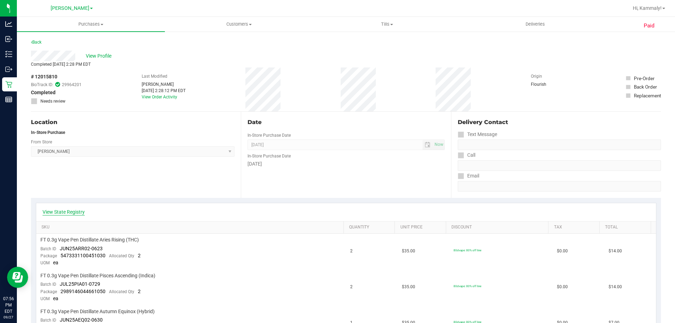
click at [53, 214] on link "View State Registry" at bounding box center [64, 211] width 42 height 7
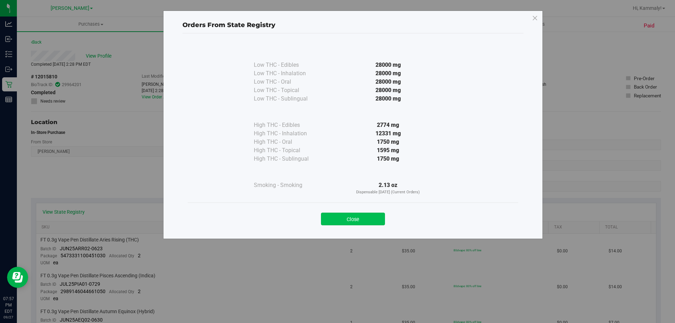
click at [356, 220] on button "Close" at bounding box center [353, 219] width 64 height 13
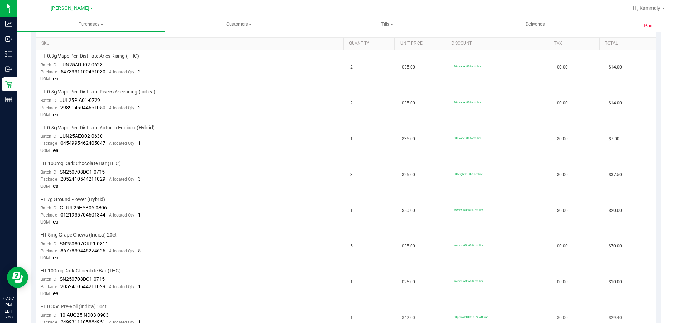
scroll to position [176, 0]
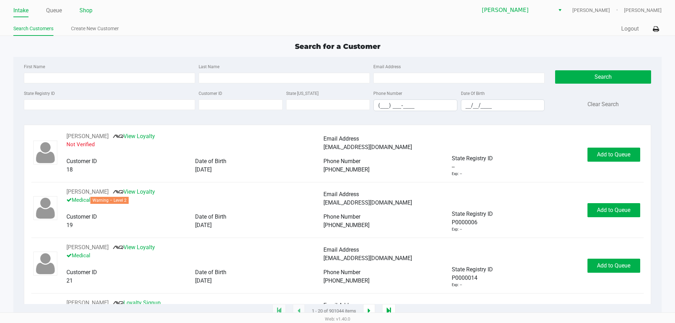
click at [91, 10] on link "Shop" at bounding box center [85, 11] width 13 height 10
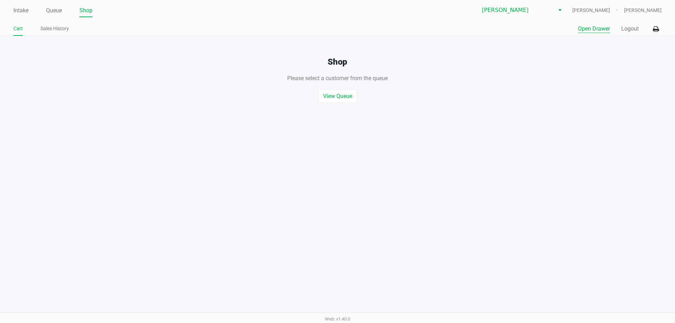
click at [584, 27] on button "Open Drawer" at bounding box center [594, 29] width 32 height 8
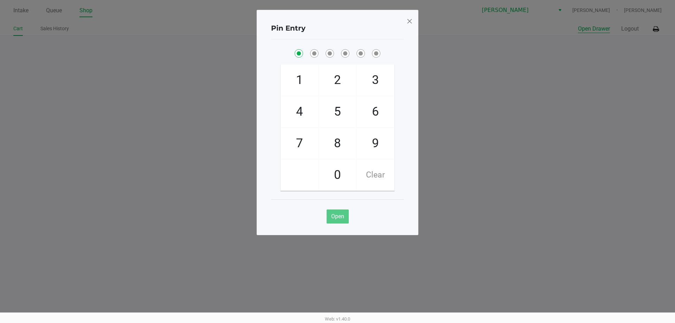
checkbox input "true"
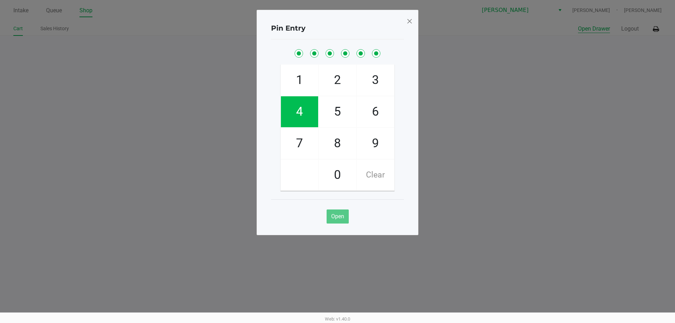
checkbox input "true"
